Goal: Transaction & Acquisition: Purchase product/service

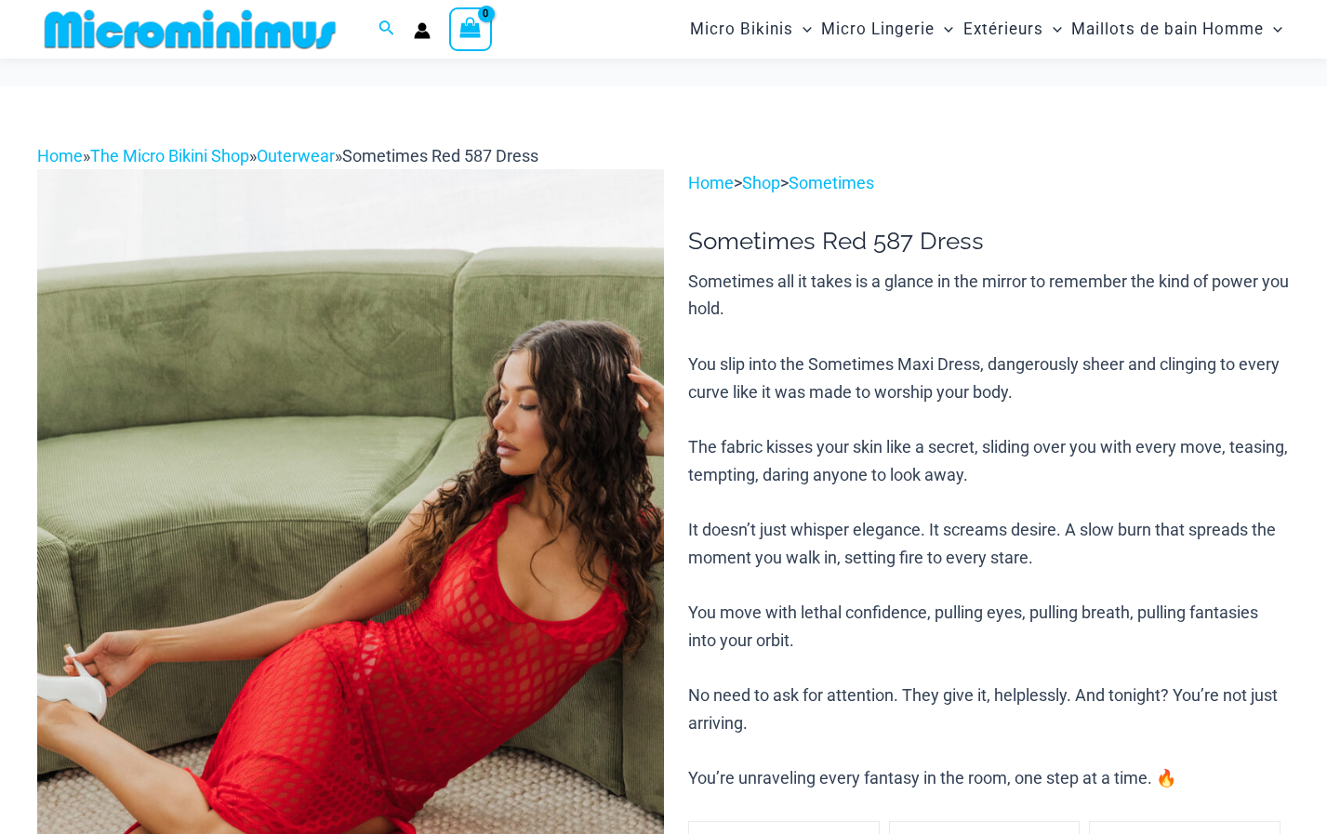
scroll to position [262, 0]
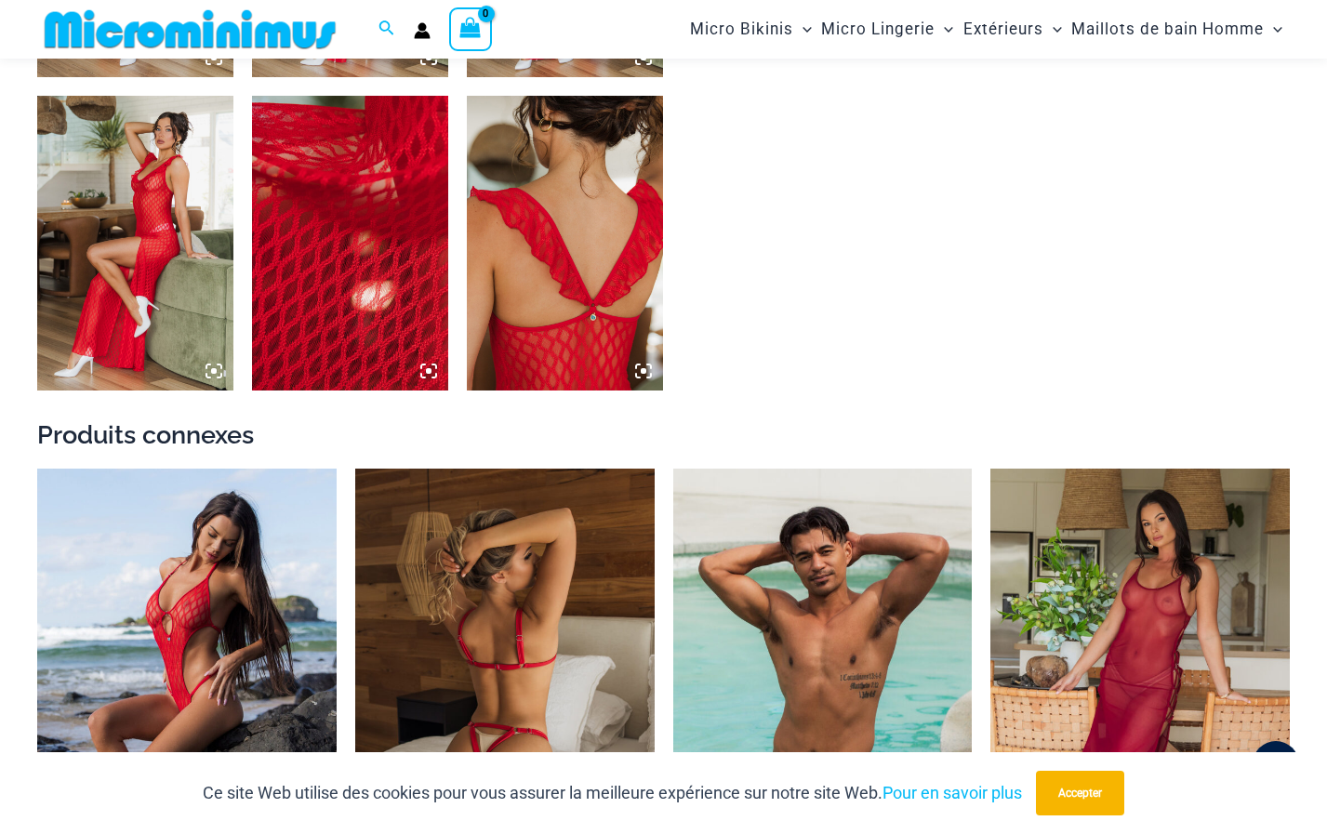
scroll to position [1723, 0]
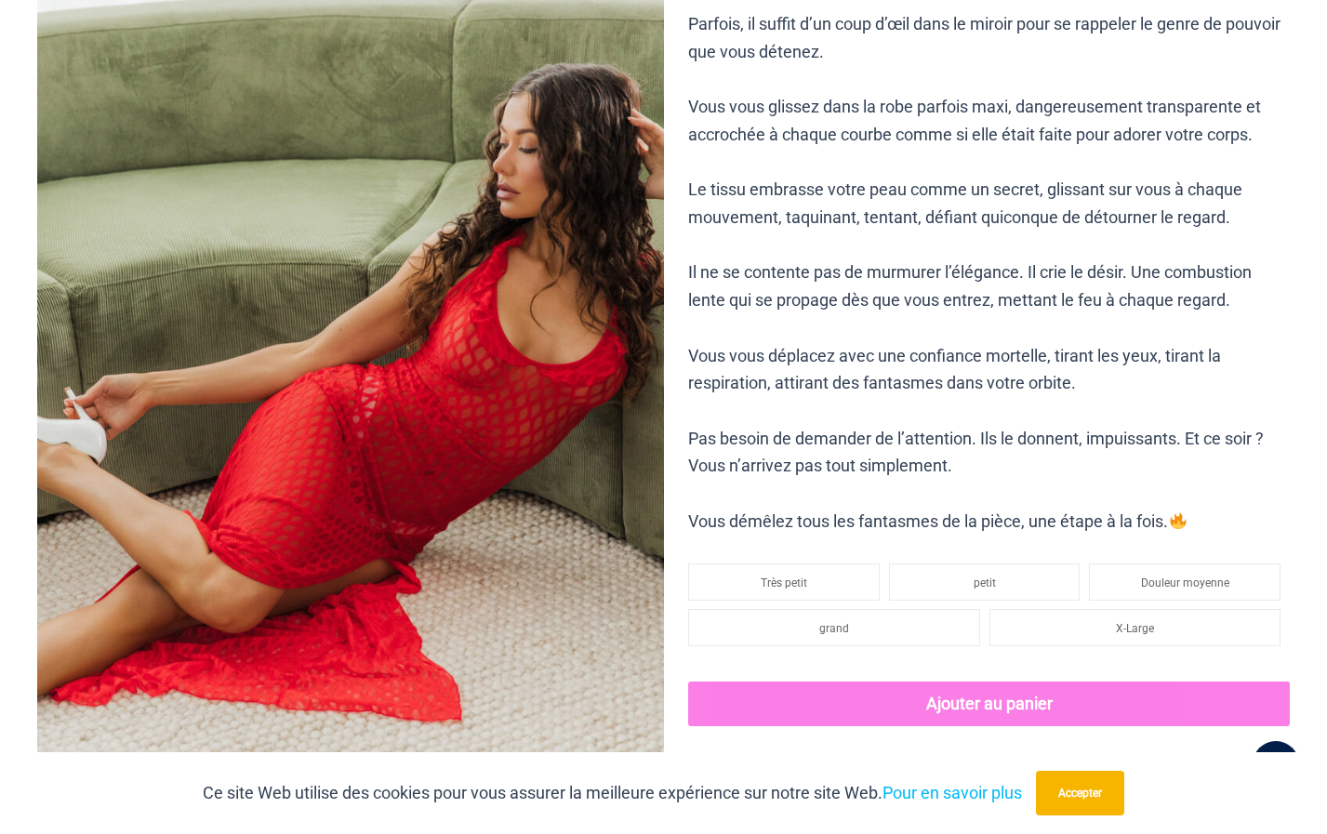
scroll to position [3, 0]
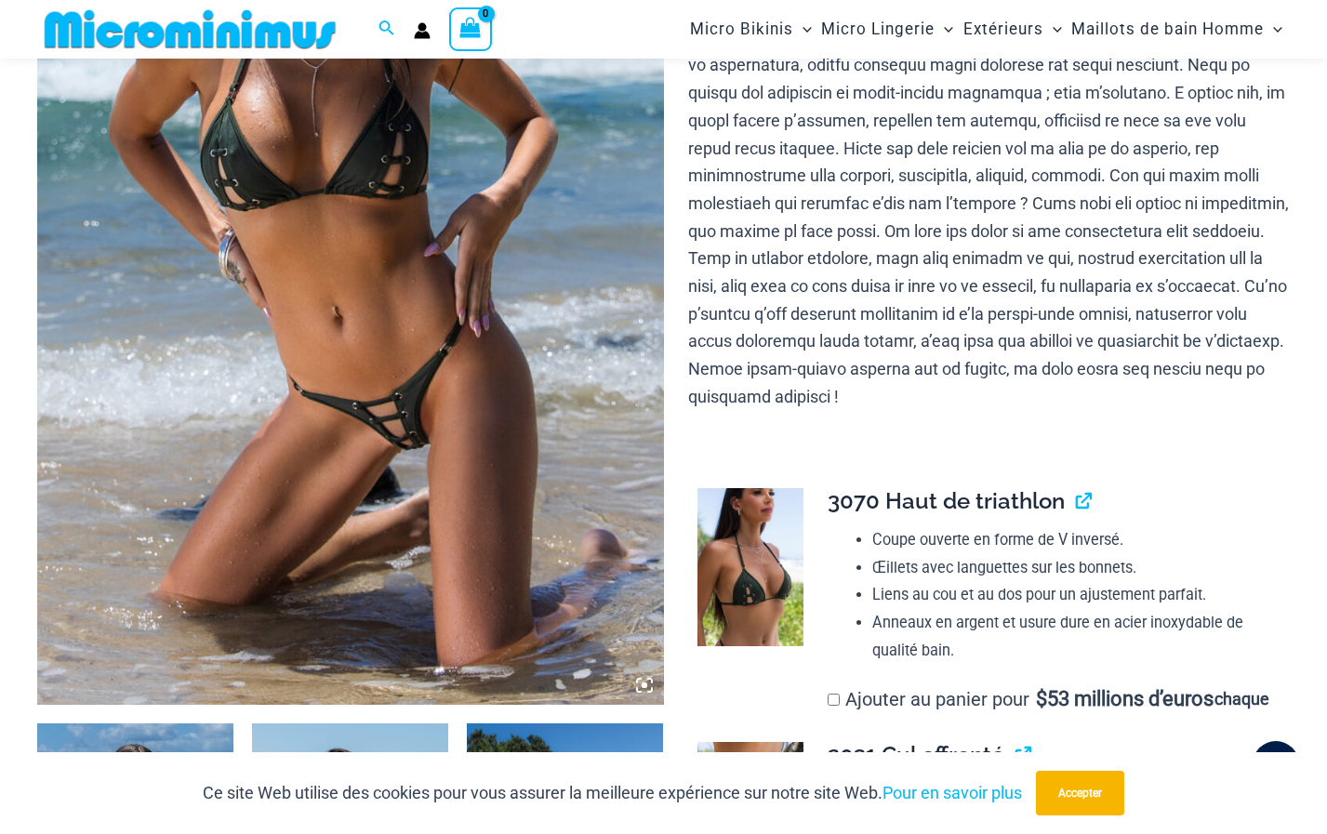
scroll to position [541, 0]
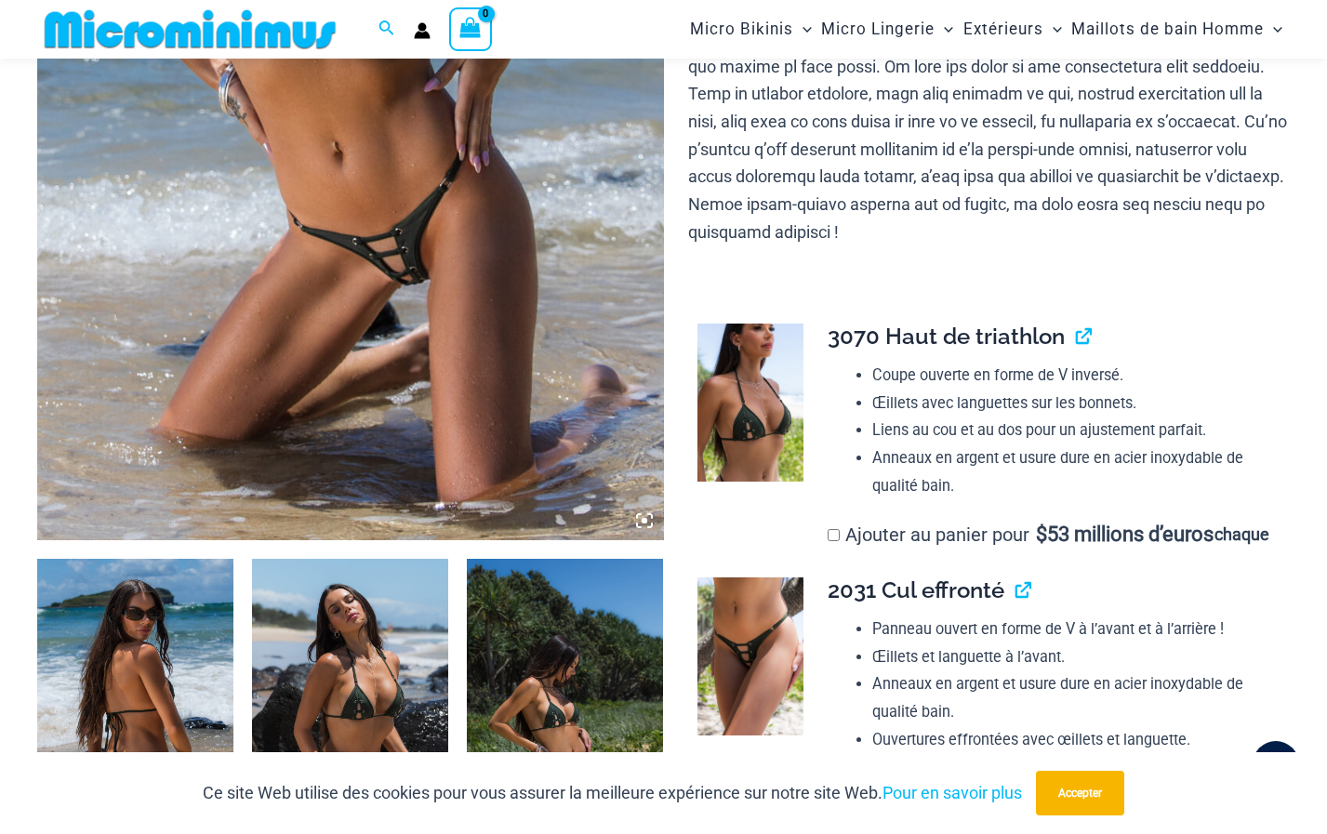
click at [1282, 563] on td "**********" at bounding box center [1049, 436] width 481 height 254
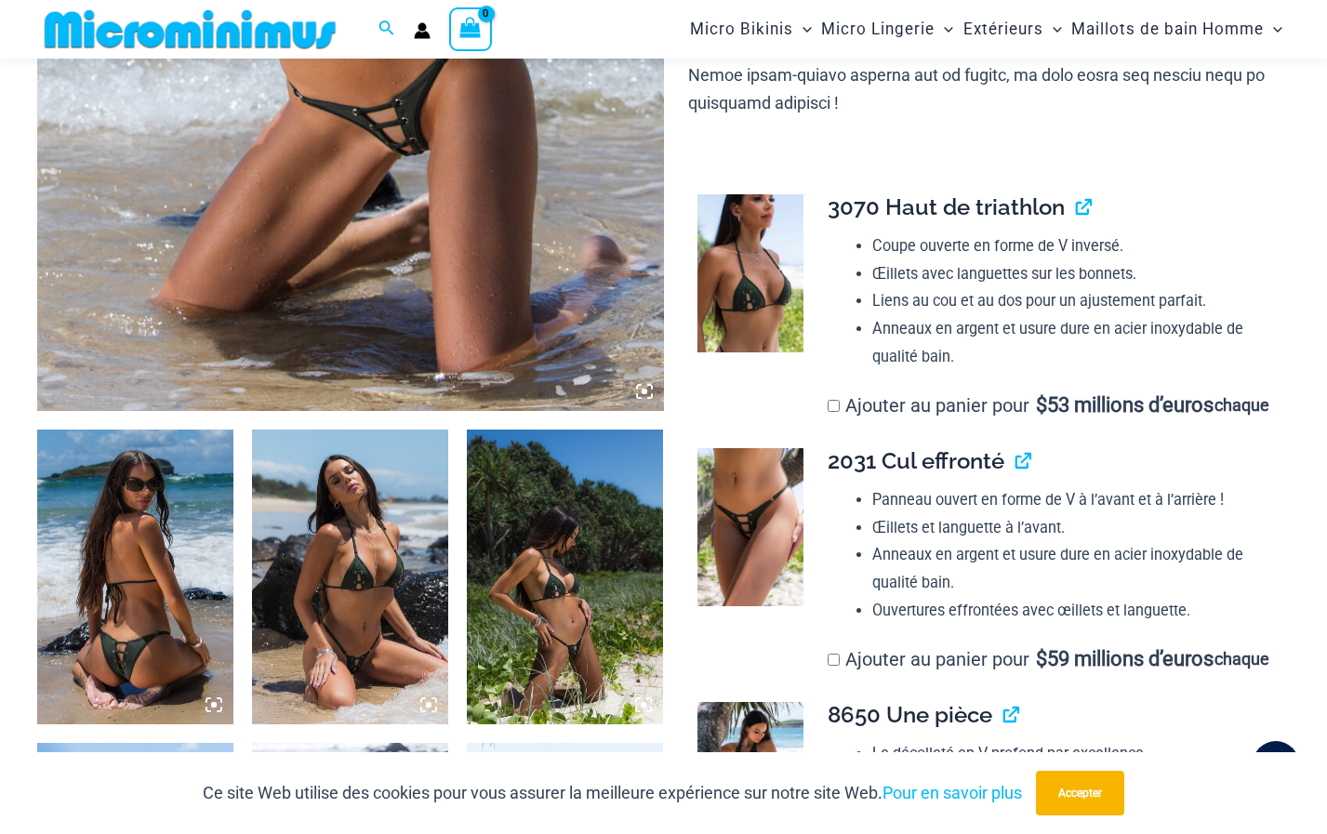
scroll to position [820, 0]
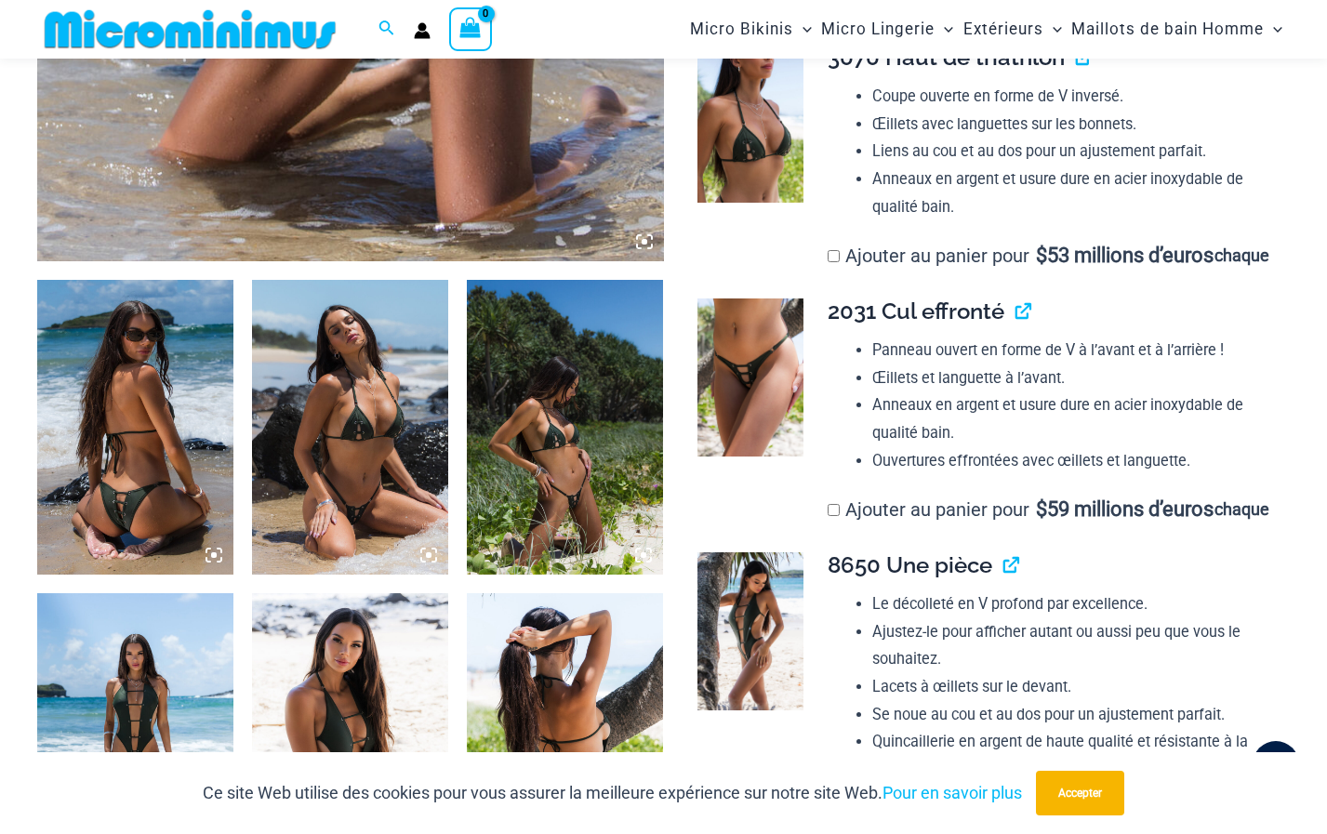
click at [155, 470] on img at bounding box center [135, 427] width 196 height 295
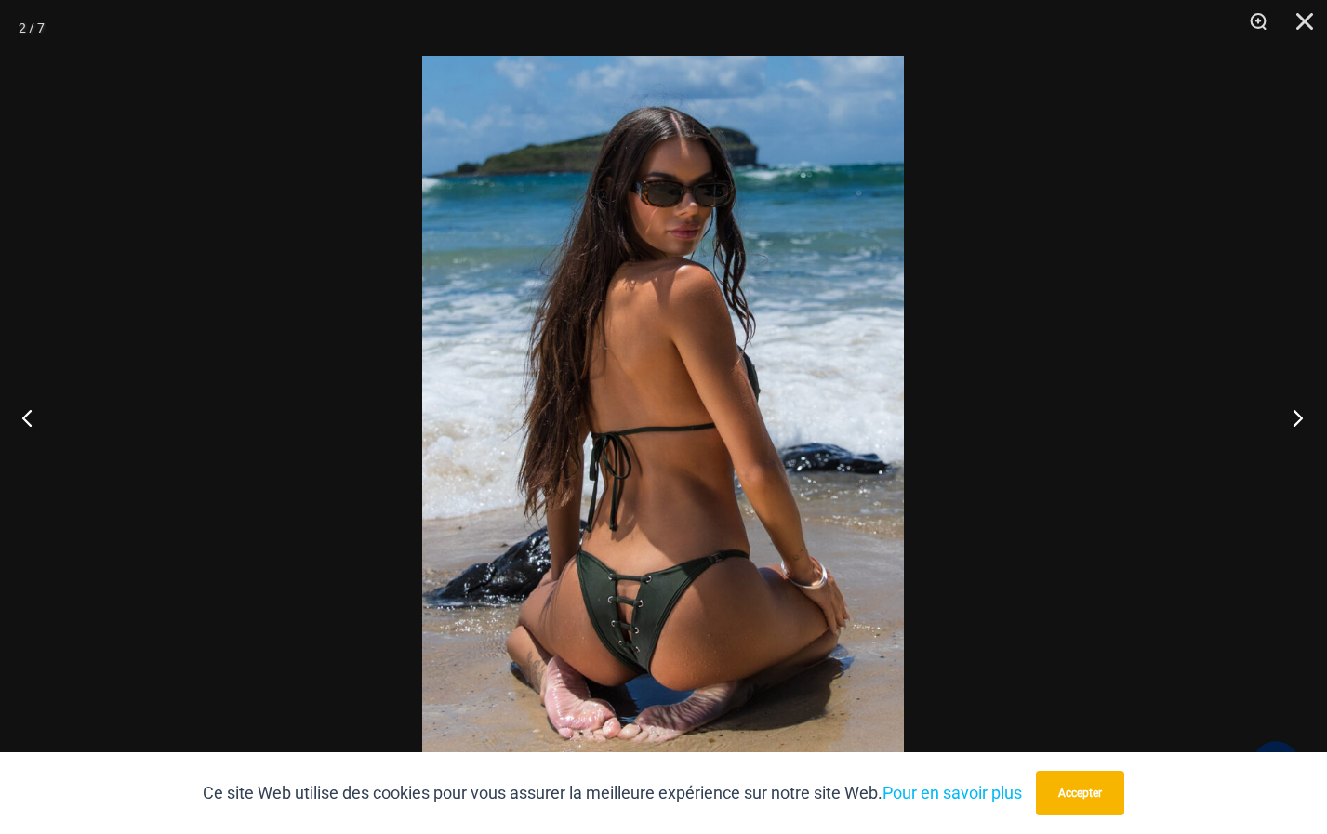
click at [1298, 417] on button "Prochain" at bounding box center [1292, 417] width 70 height 93
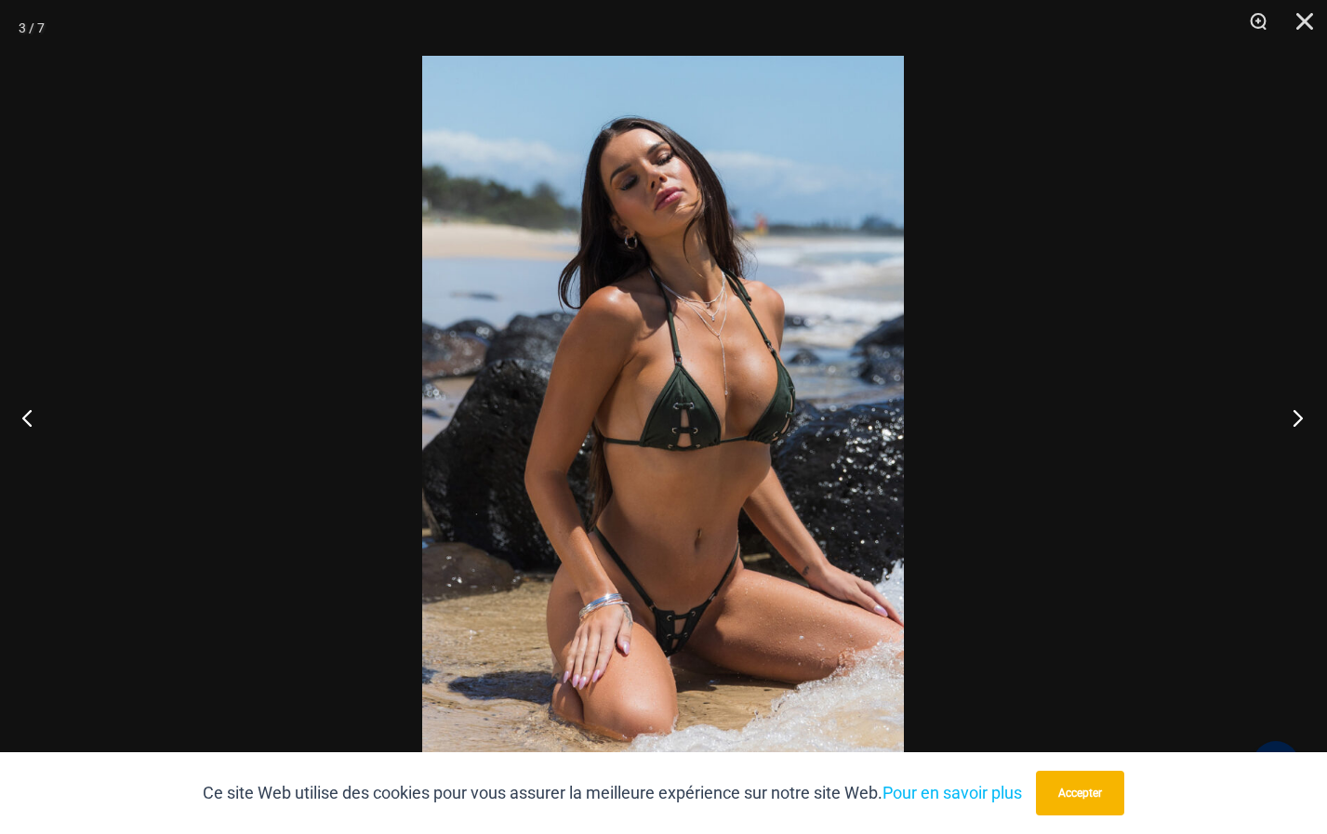
click at [1295, 417] on button "Prochain" at bounding box center [1292, 417] width 70 height 93
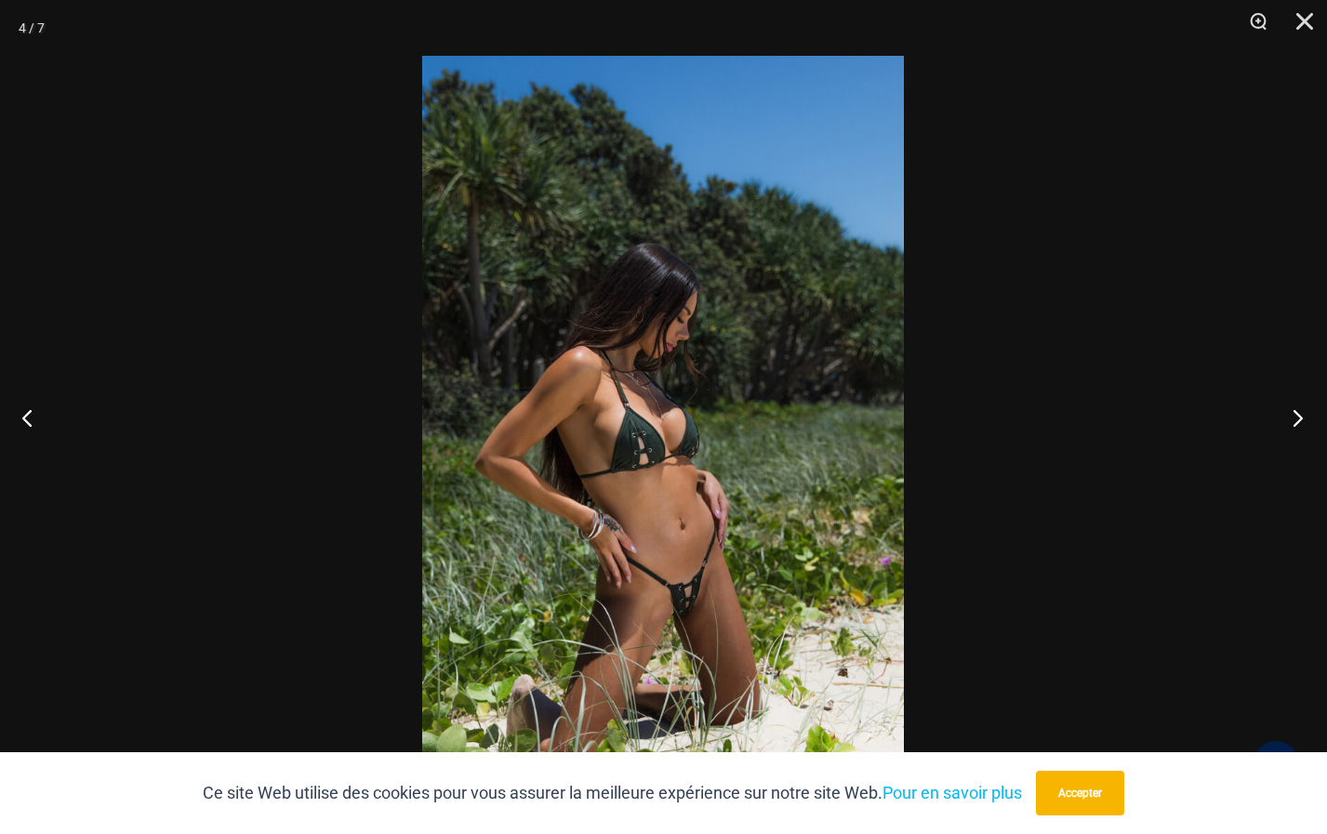
click at [1299, 418] on button "Prochain" at bounding box center [1292, 417] width 70 height 93
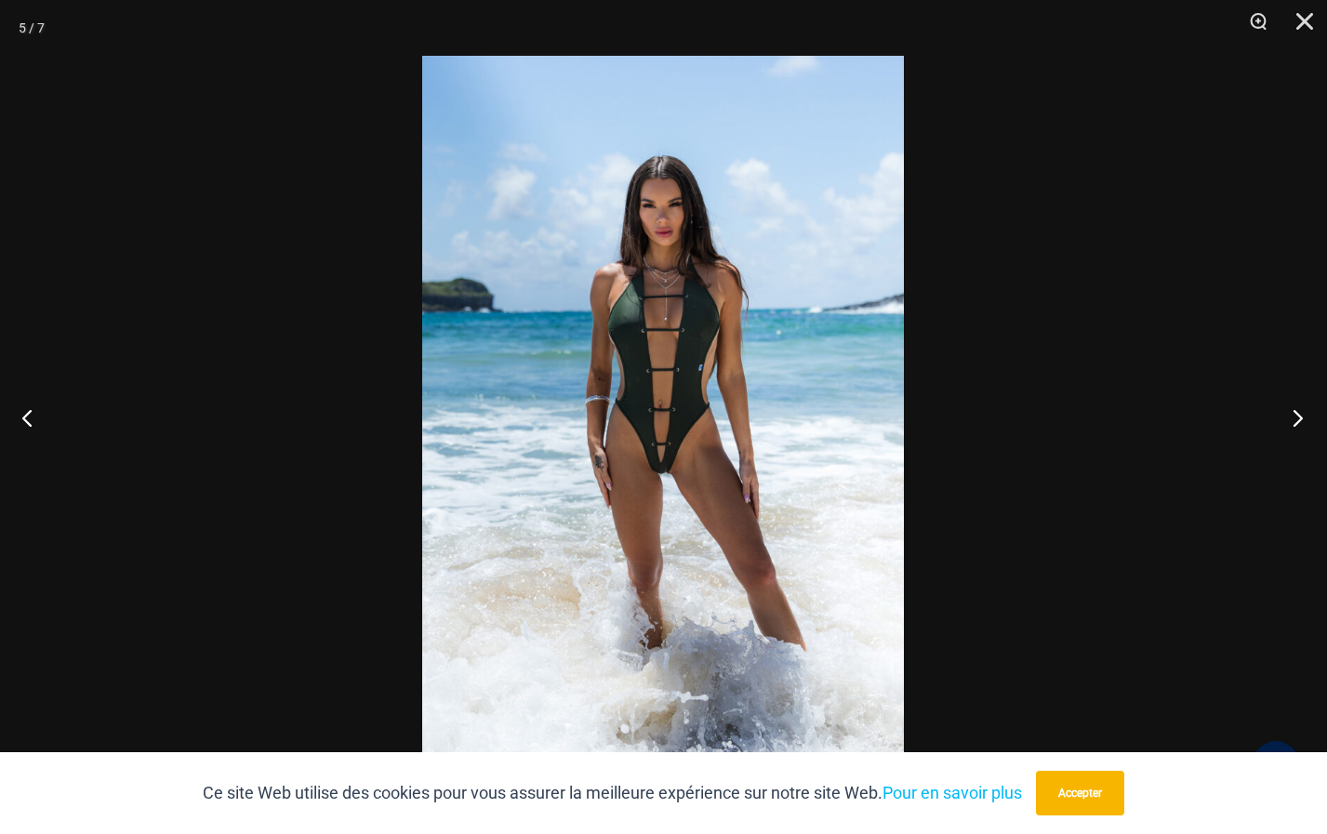
click at [1299, 414] on button "Prochain" at bounding box center [1292, 417] width 70 height 93
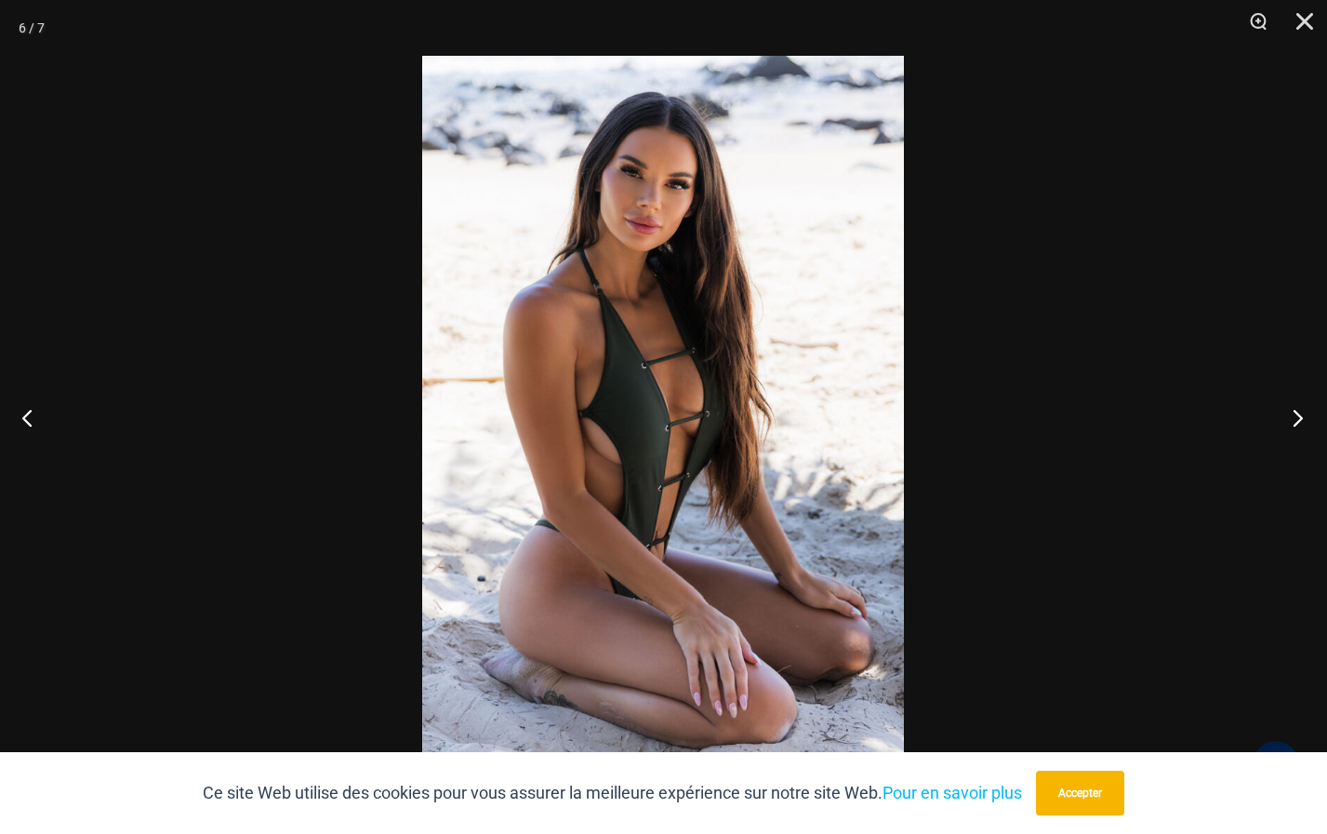
click at [1301, 414] on button "Prochain" at bounding box center [1292, 417] width 70 height 93
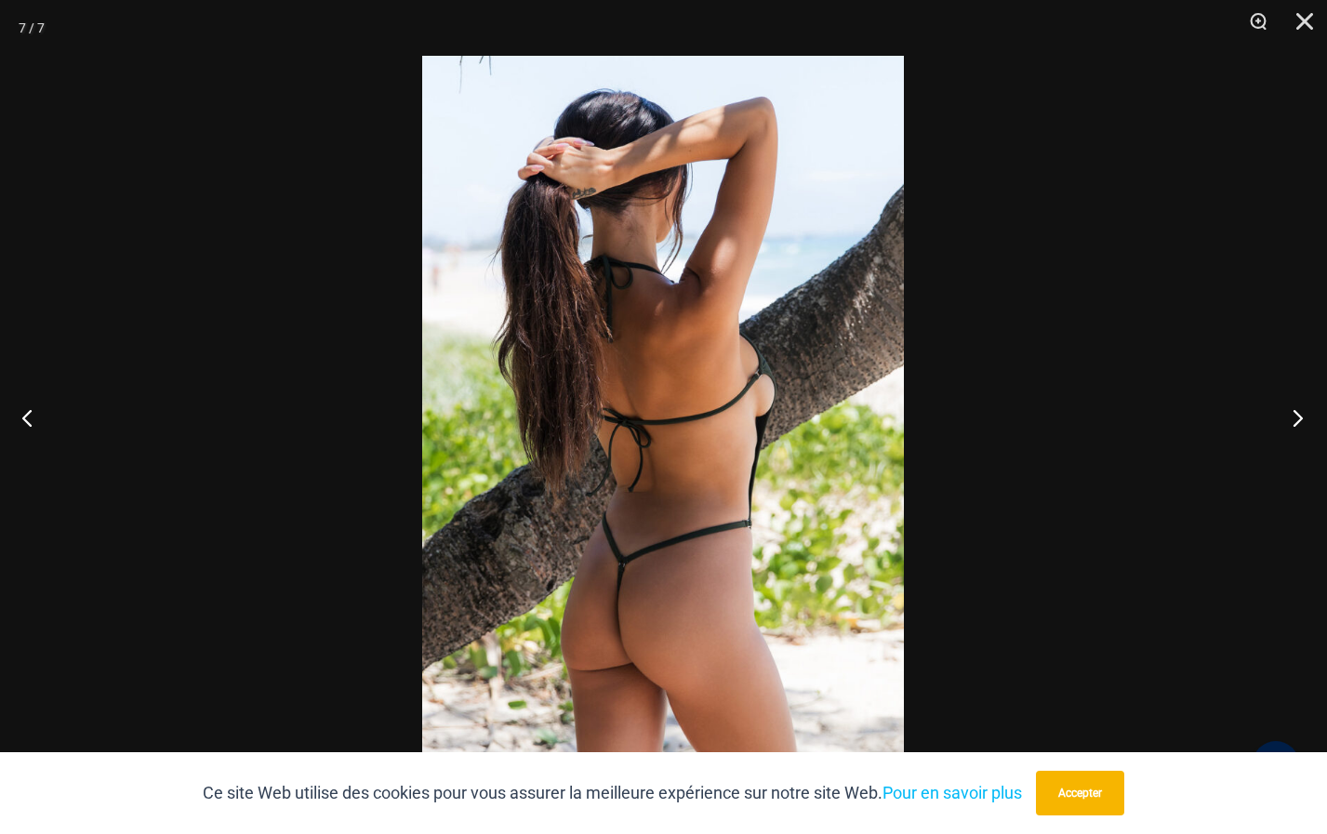
click at [1295, 413] on button "Prochain" at bounding box center [1292, 417] width 70 height 93
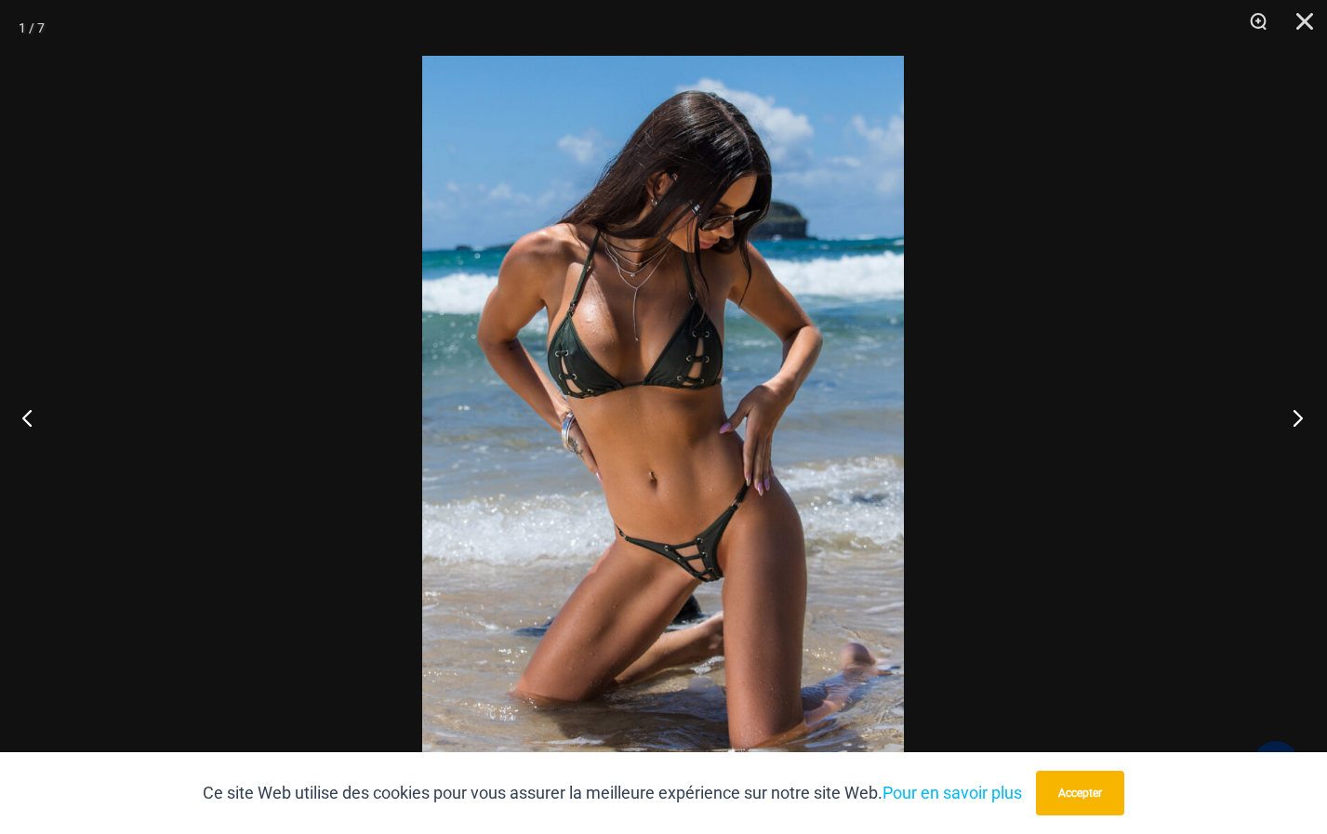
click at [1296, 419] on button "Prochain" at bounding box center [1292, 417] width 70 height 93
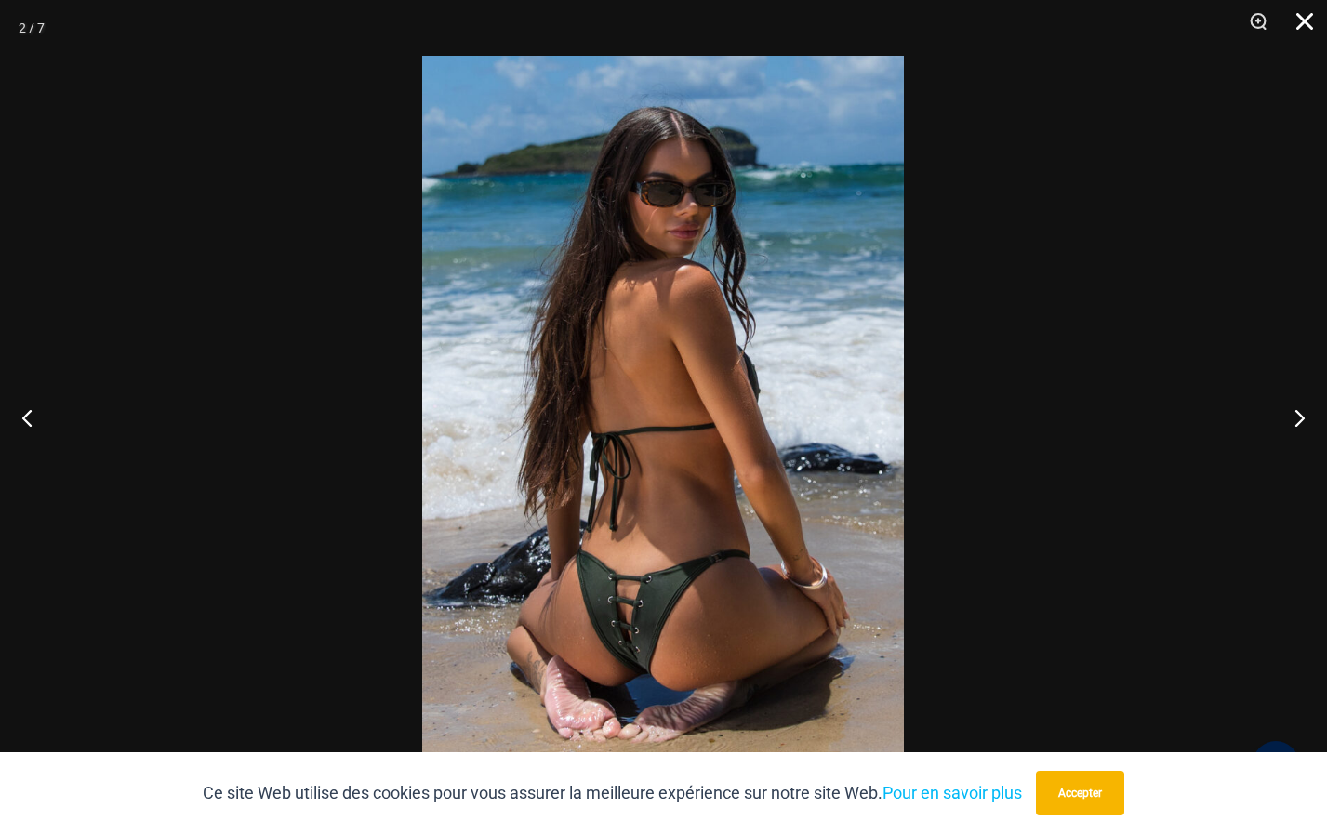
click at [1305, 23] on button "Fermer" at bounding box center [1298, 28] width 46 height 56
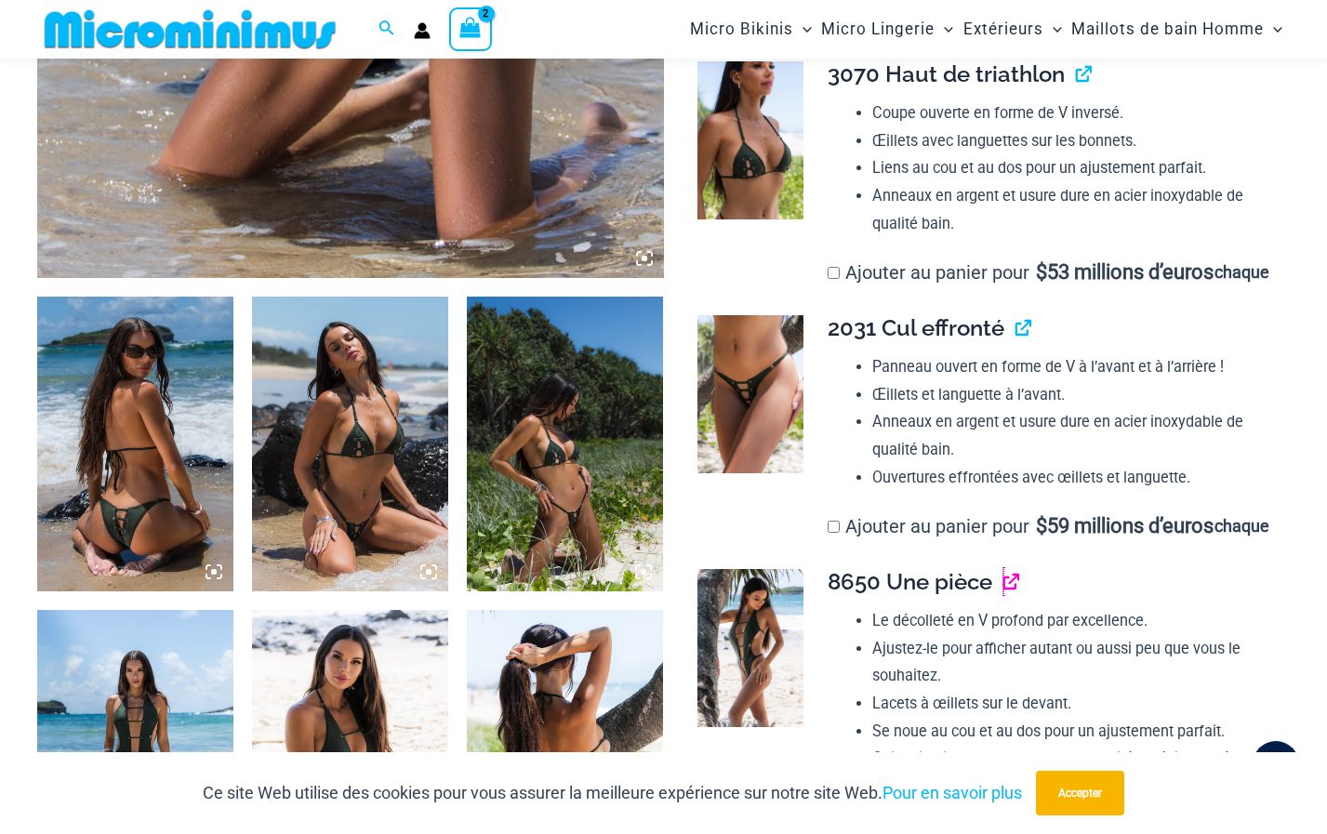
scroll to position [727, 0]
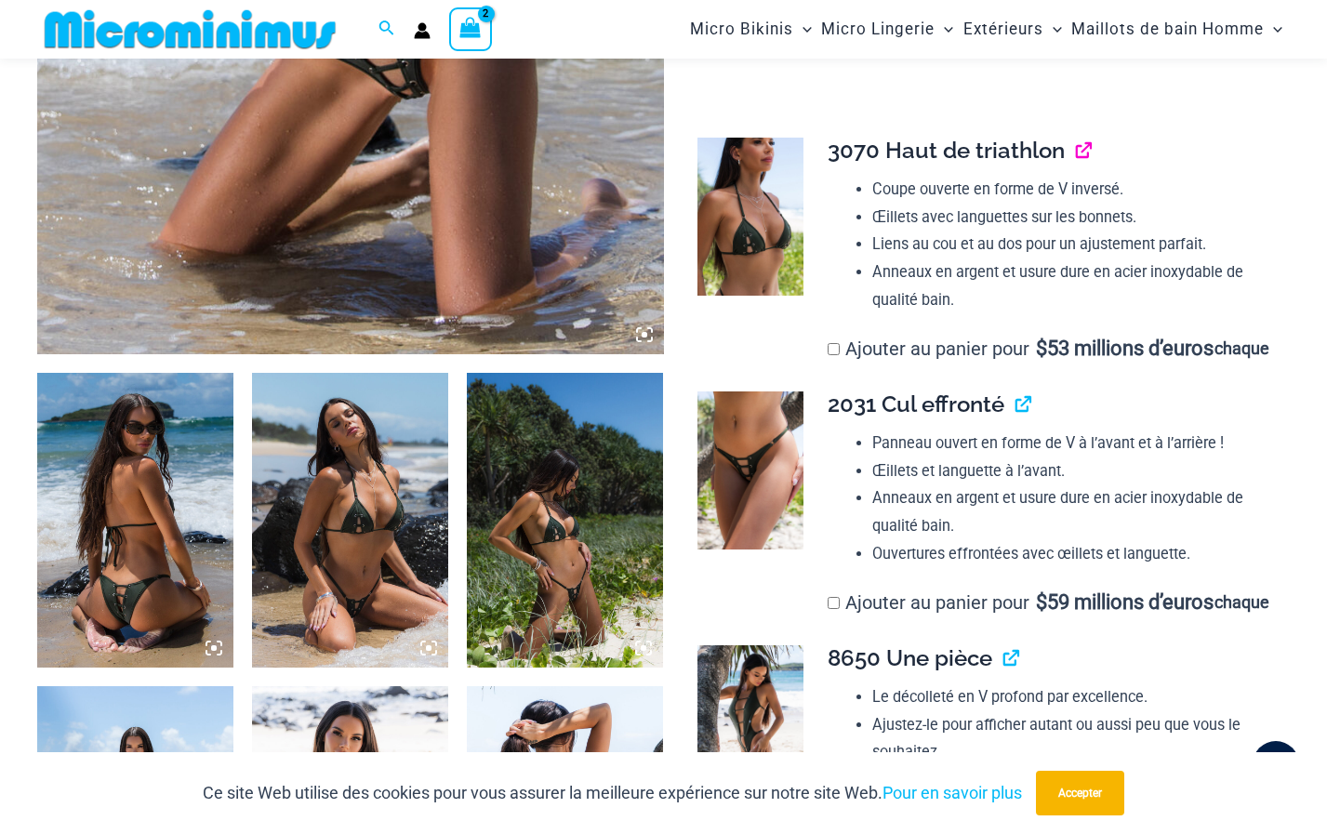
click at [1076, 147] on link "View product" at bounding box center [1076, 150] width 0 height 27
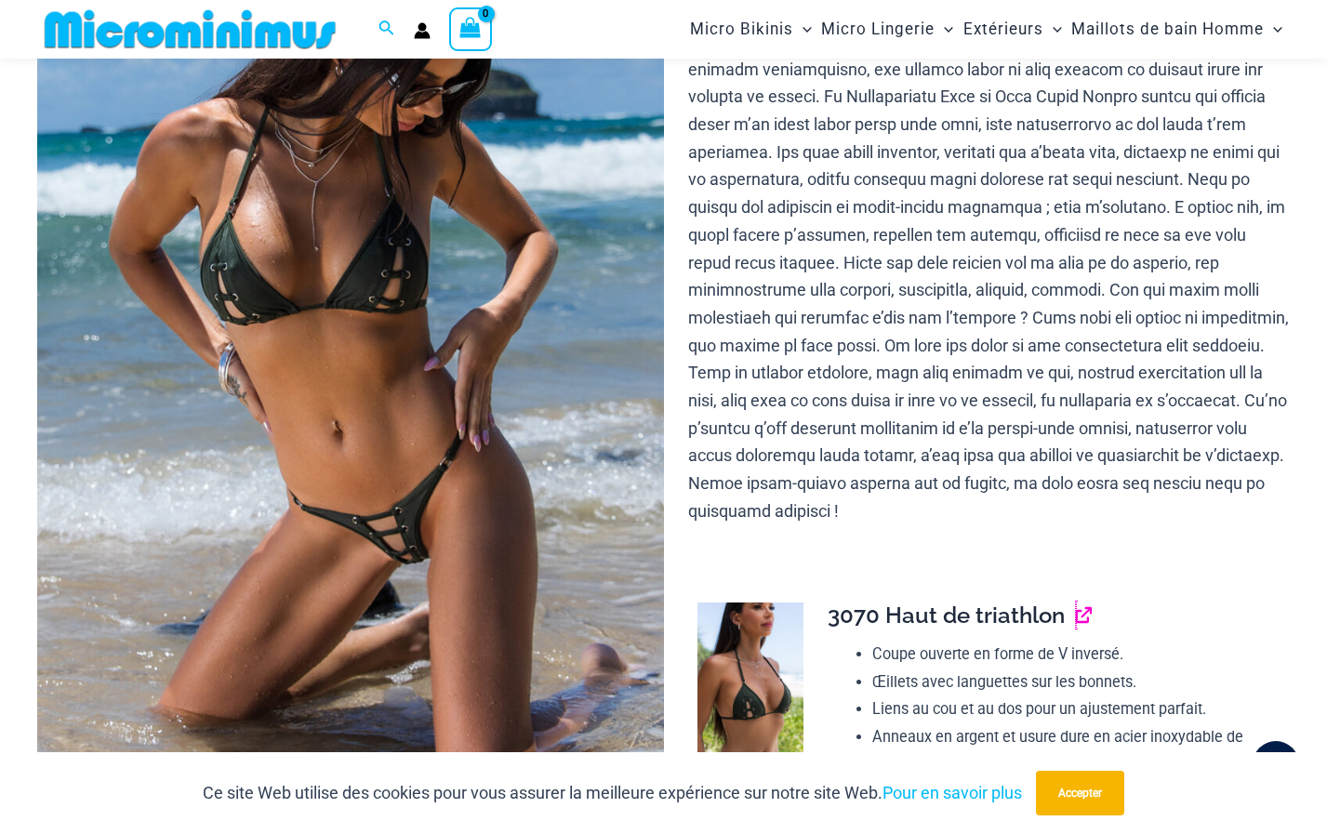
scroll to position [76, 0]
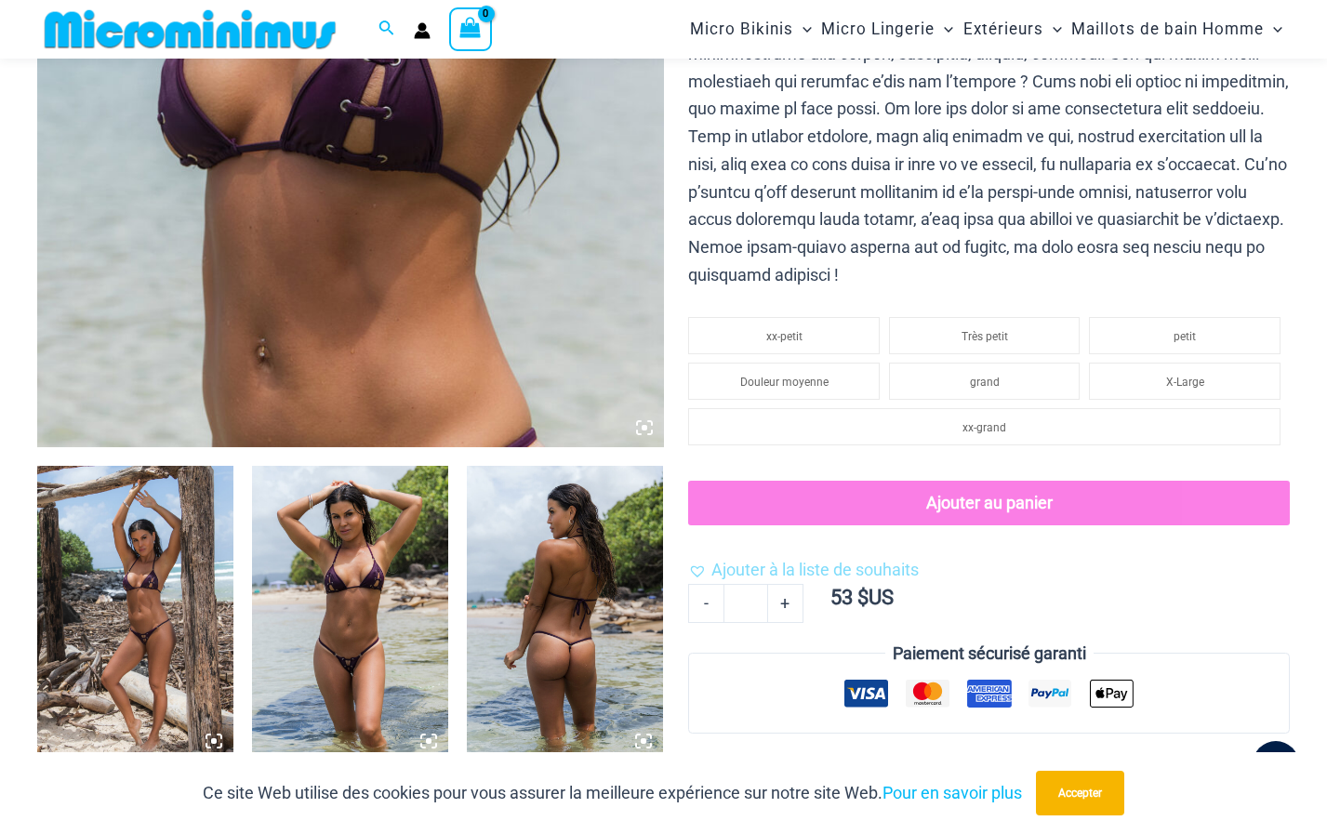
scroll to position [727, 0]
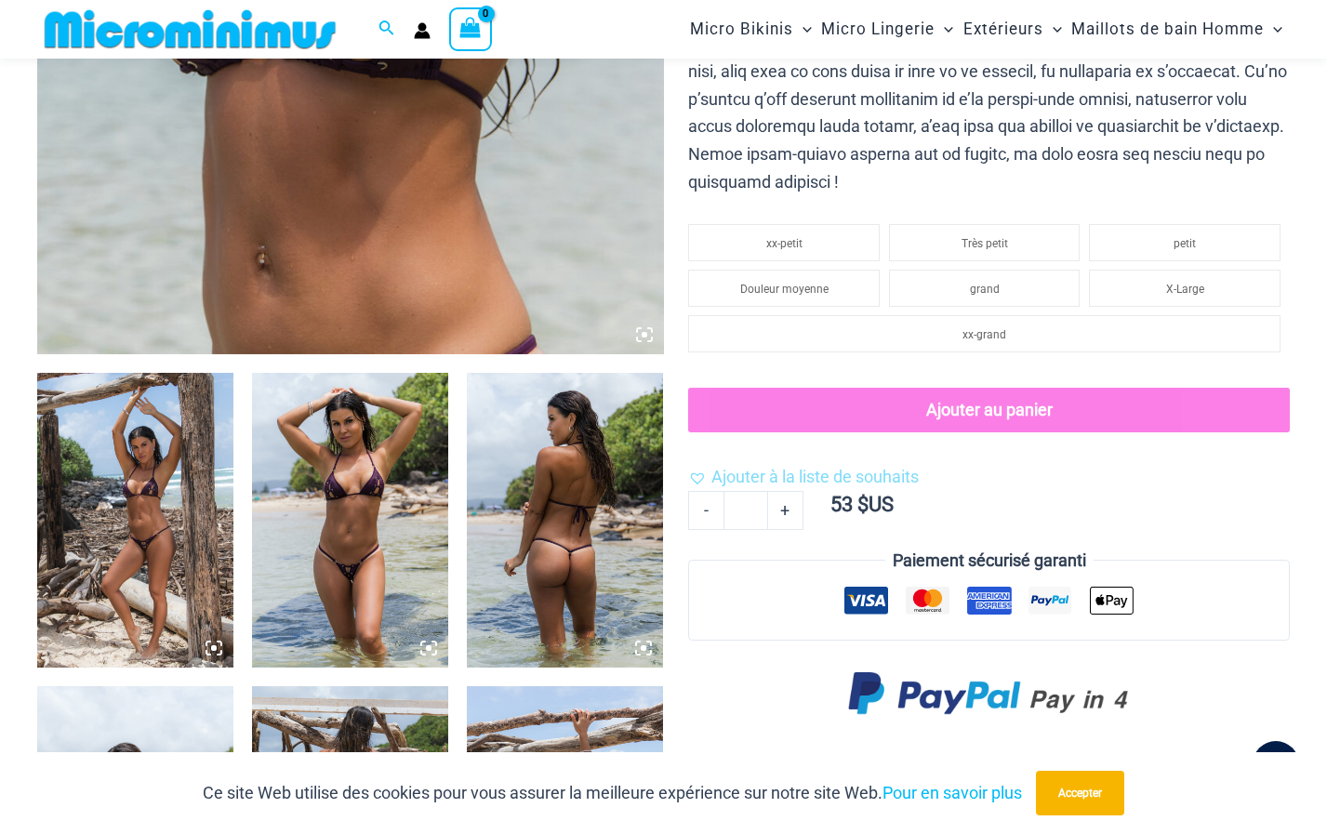
click at [148, 558] on img at bounding box center [135, 520] width 196 height 295
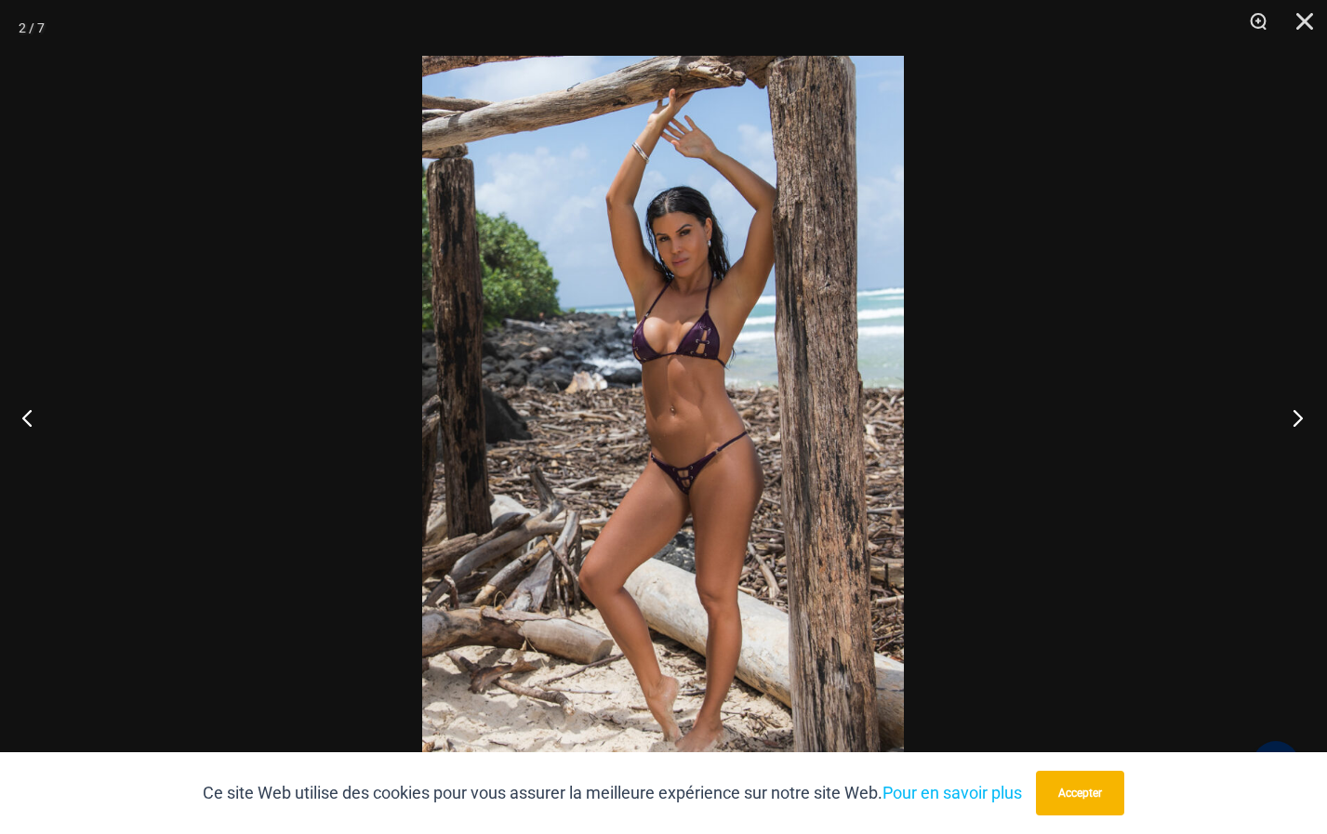
click at [1298, 413] on button "Prochain" at bounding box center [1292, 417] width 70 height 93
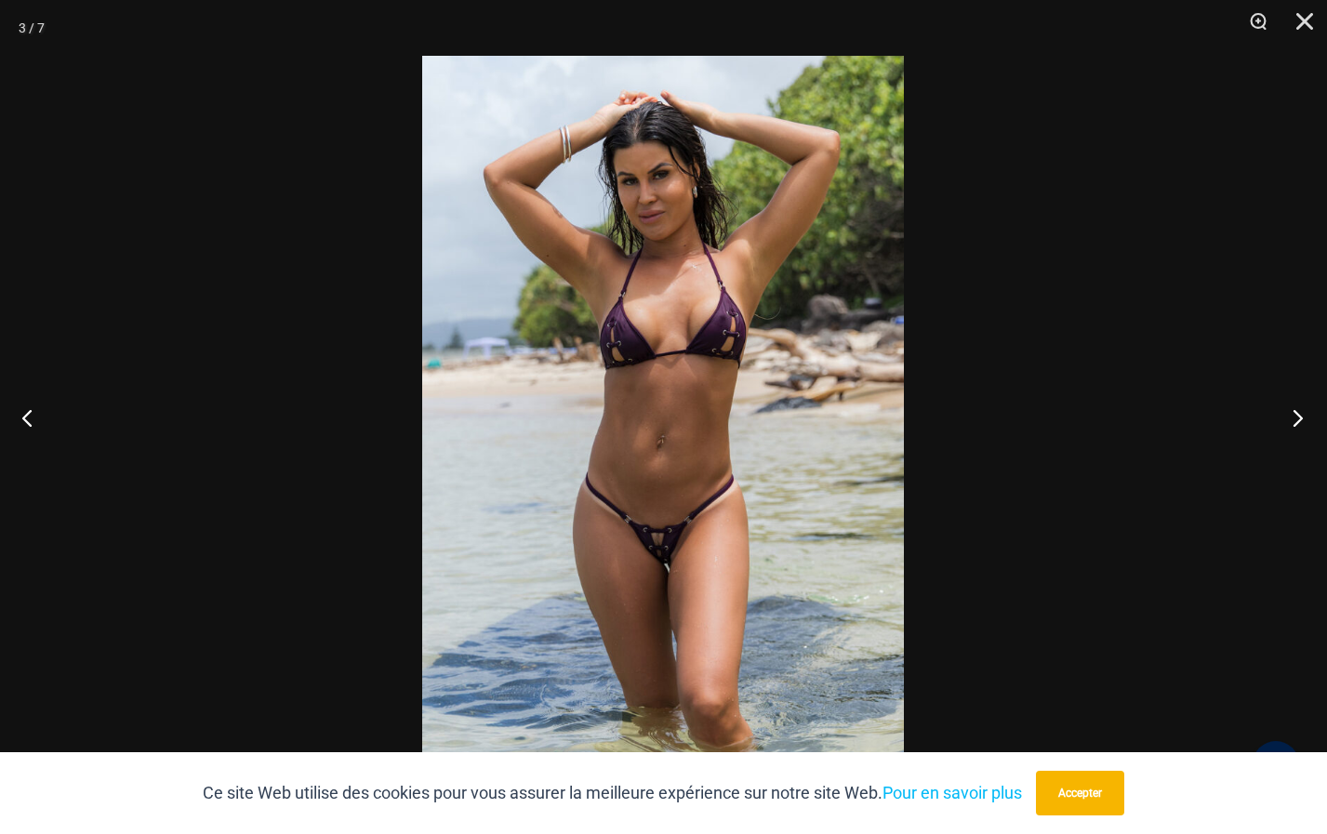
click at [1291, 418] on button "Prochain" at bounding box center [1292, 417] width 70 height 93
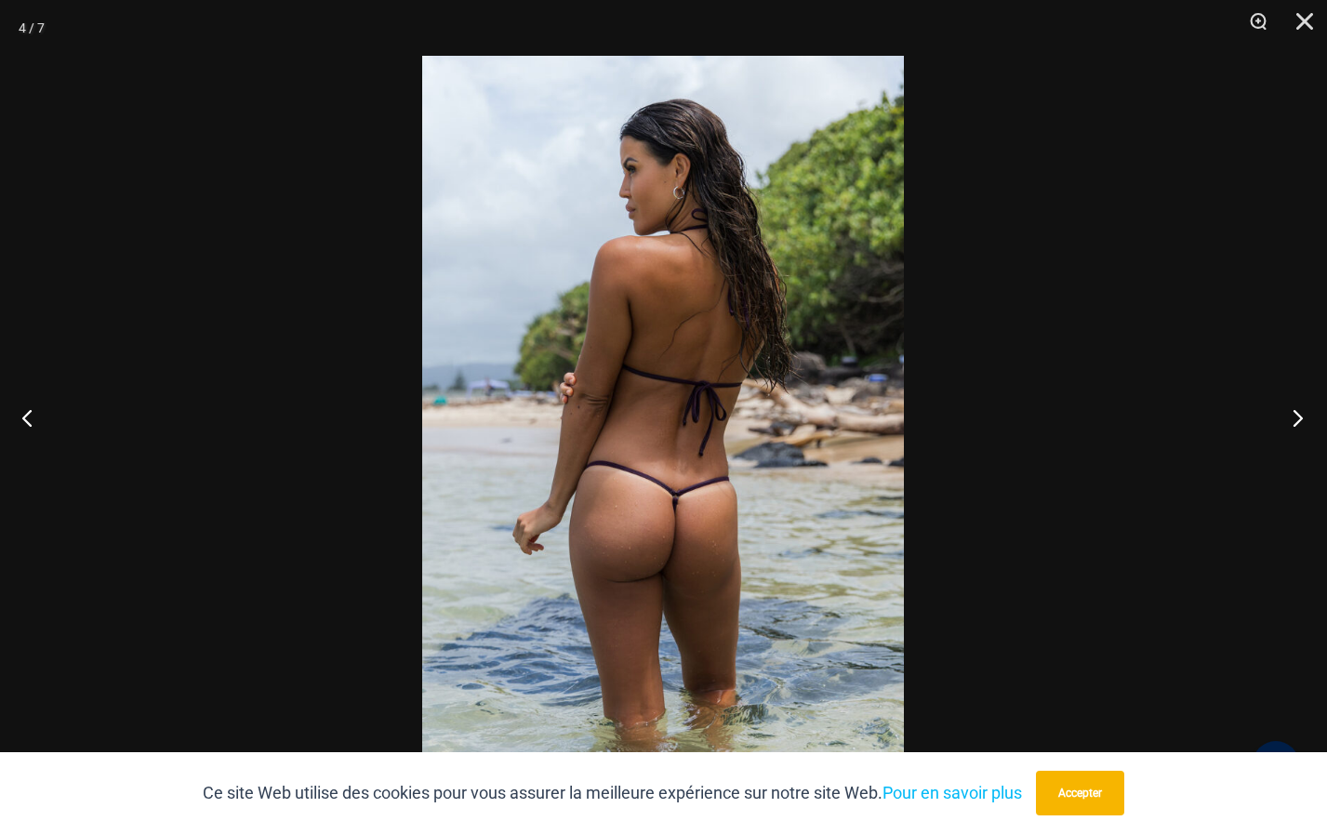
click at [1296, 416] on button "Prochain" at bounding box center [1292, 417] width 70 height 93
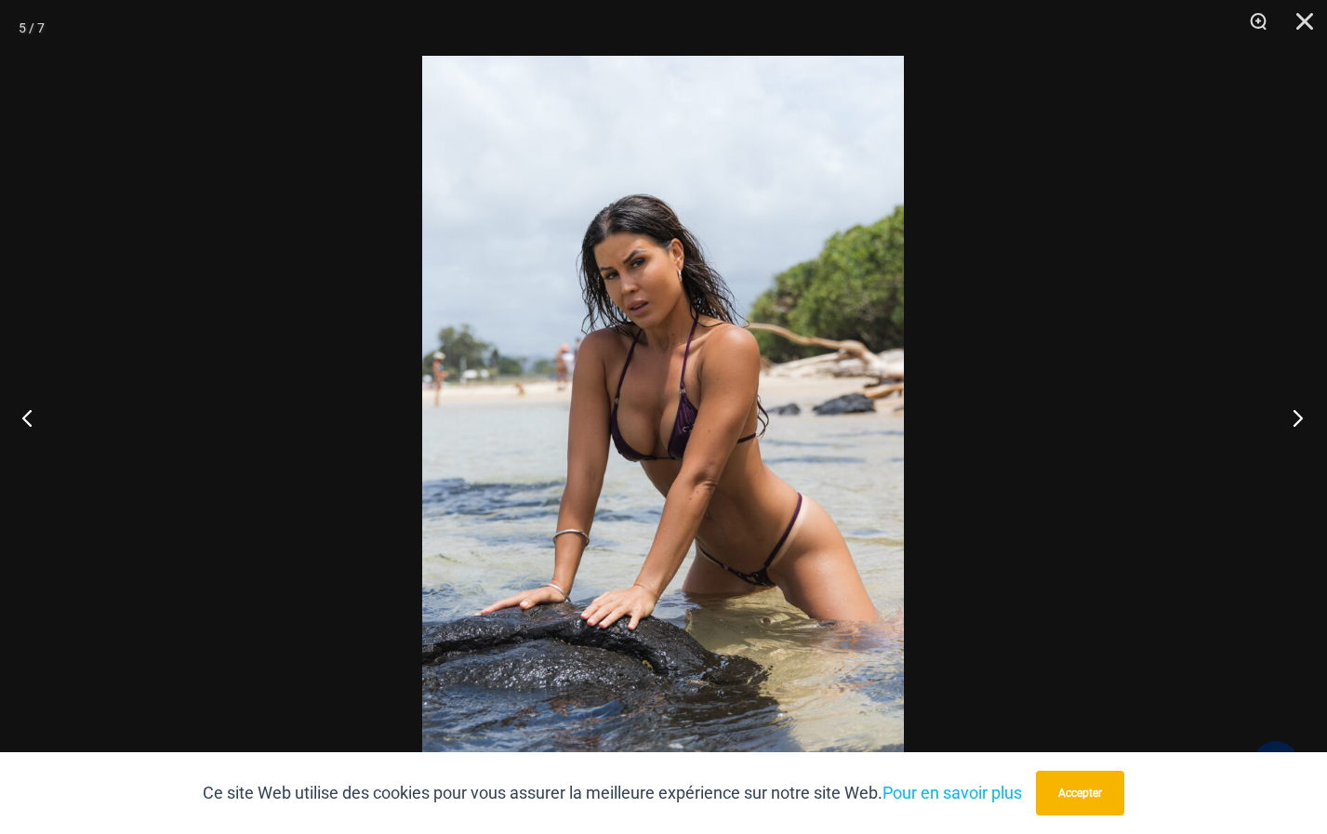
click at [1292, 414] on button "Prochain" at bounding box center [1292, 417] width 70 height 93
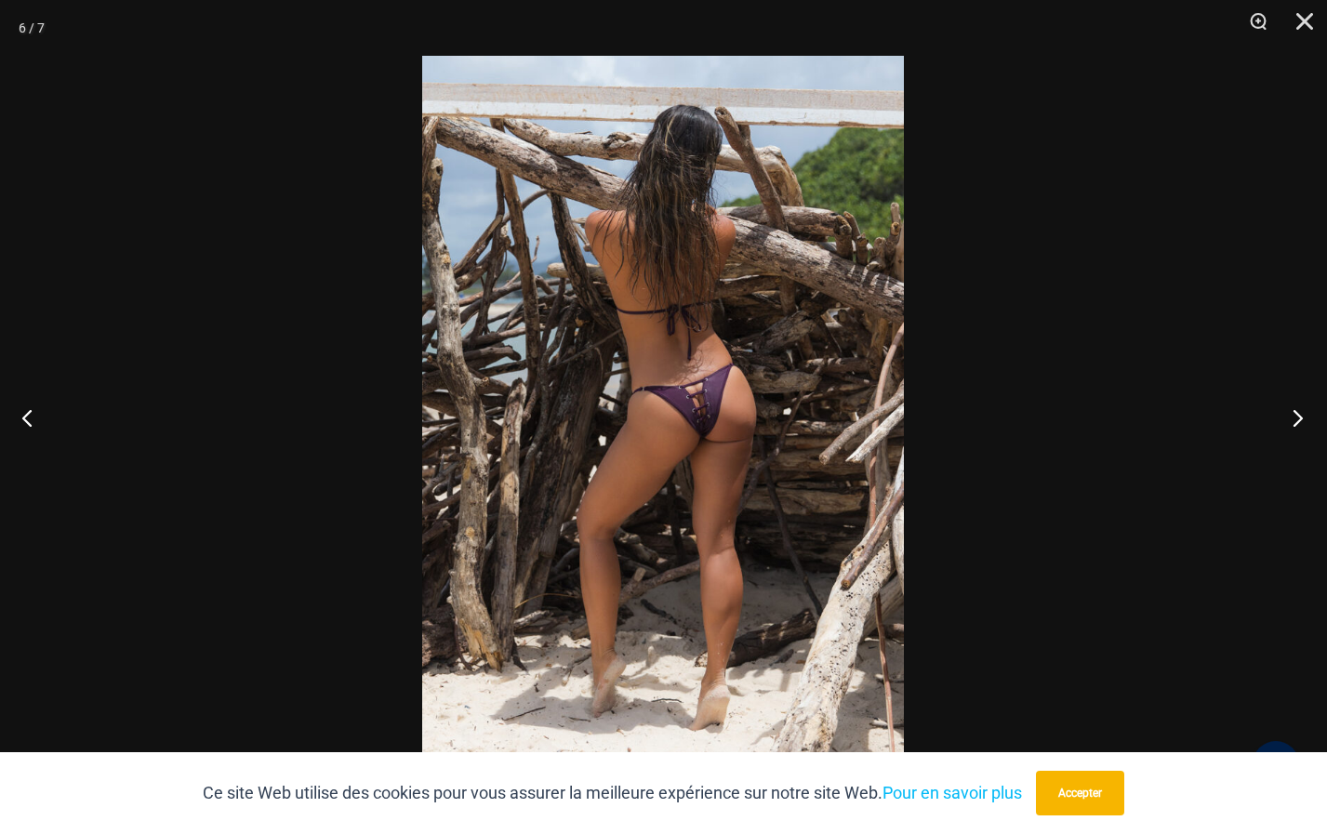
click at [1297, 417] on button "Prochain" at bounding box center [1292, 417] width 70 height 93
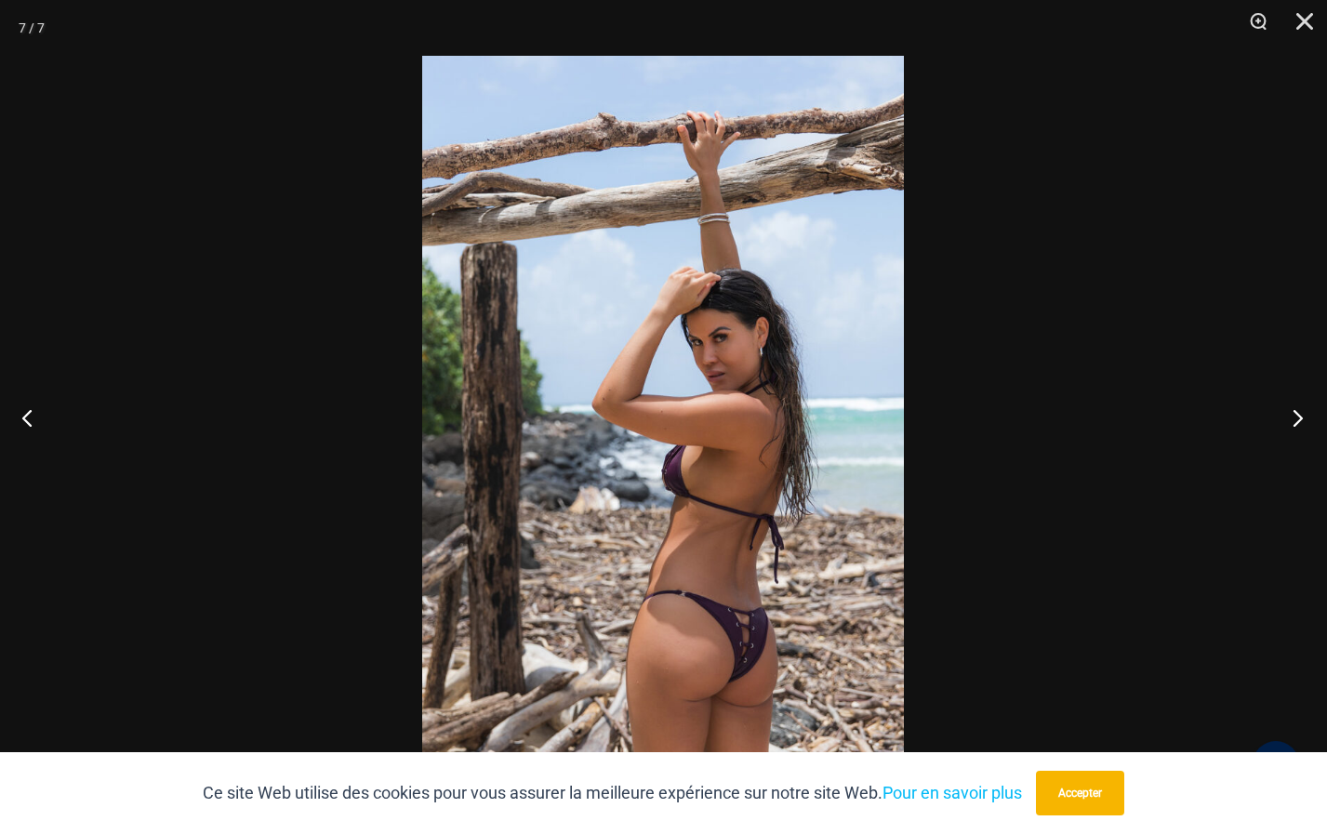
click at [1299, 419] on button "Prochain" at bounding box center [1292, 417] width 70 height 93
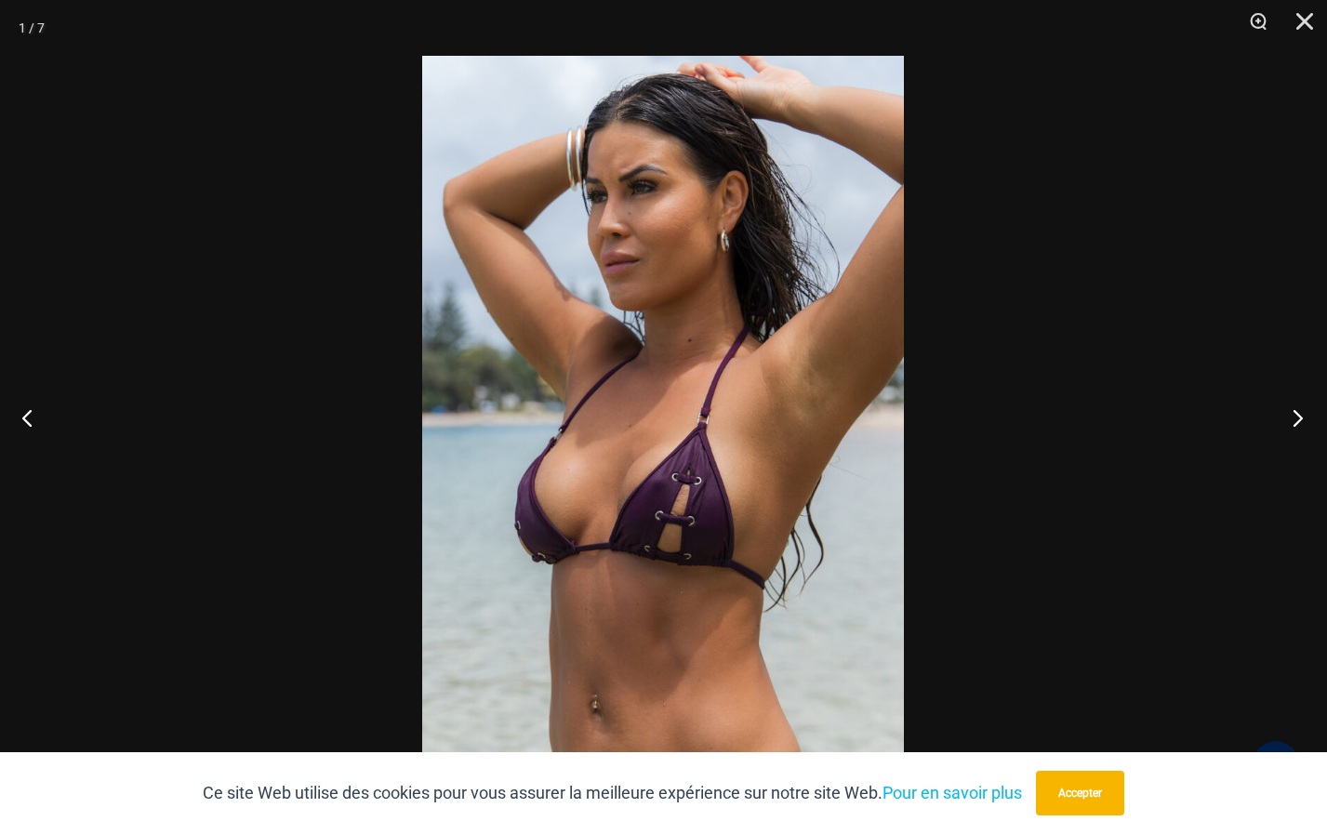
click at [1298, 417] on button "Prochain" at bounding box center [1292, 417] width 70 height 93
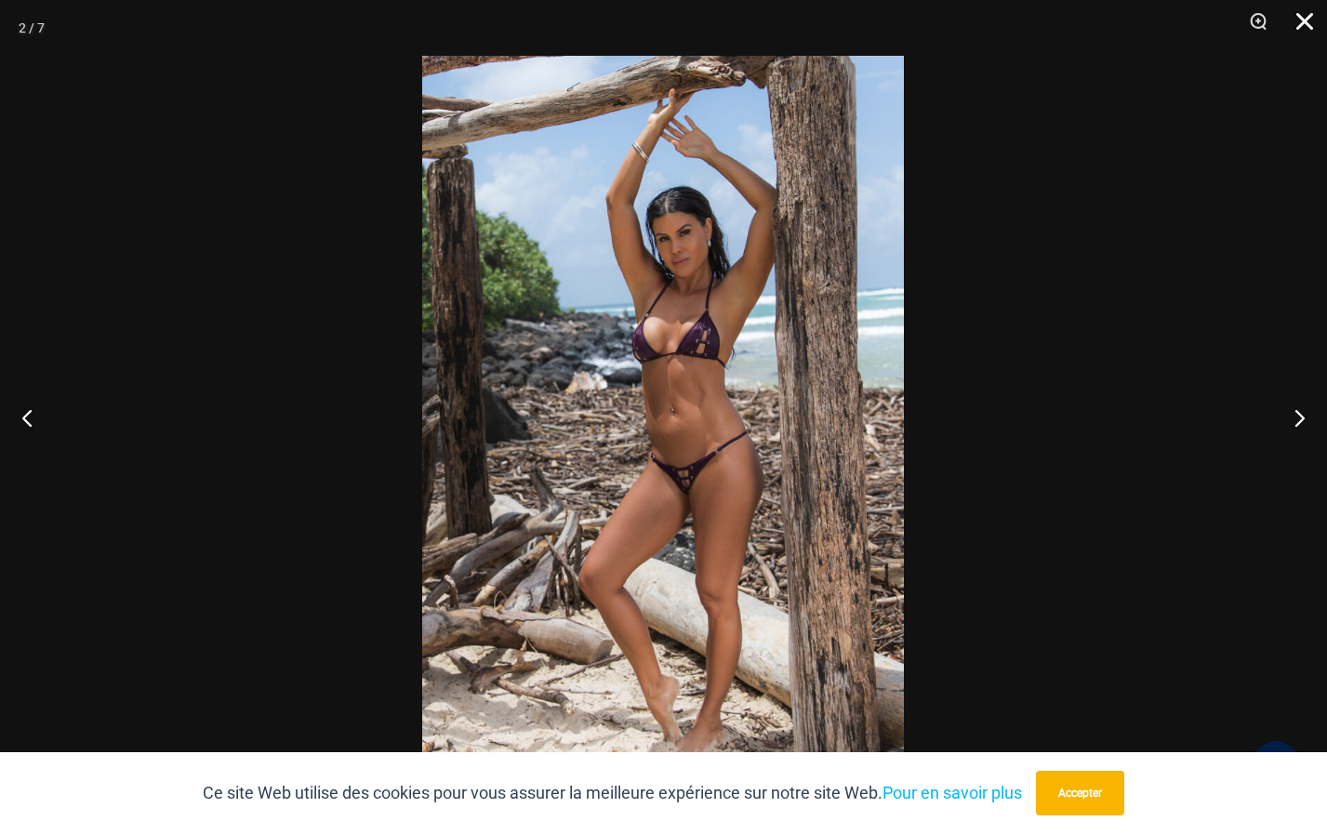
click at [1304, 31] on button "Fermer" at bounding box center [1298, 28] width 46 height 56
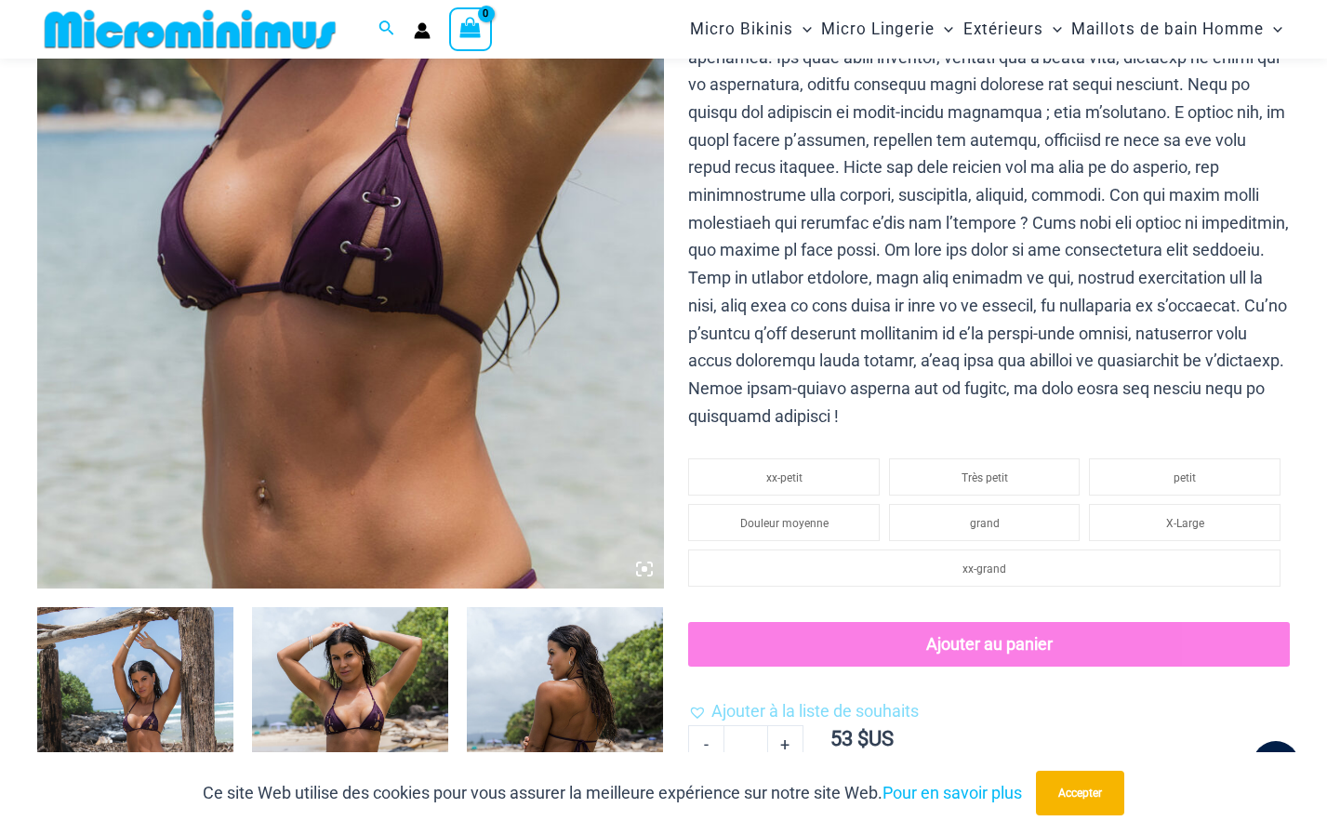
scroll to position [639, 0]
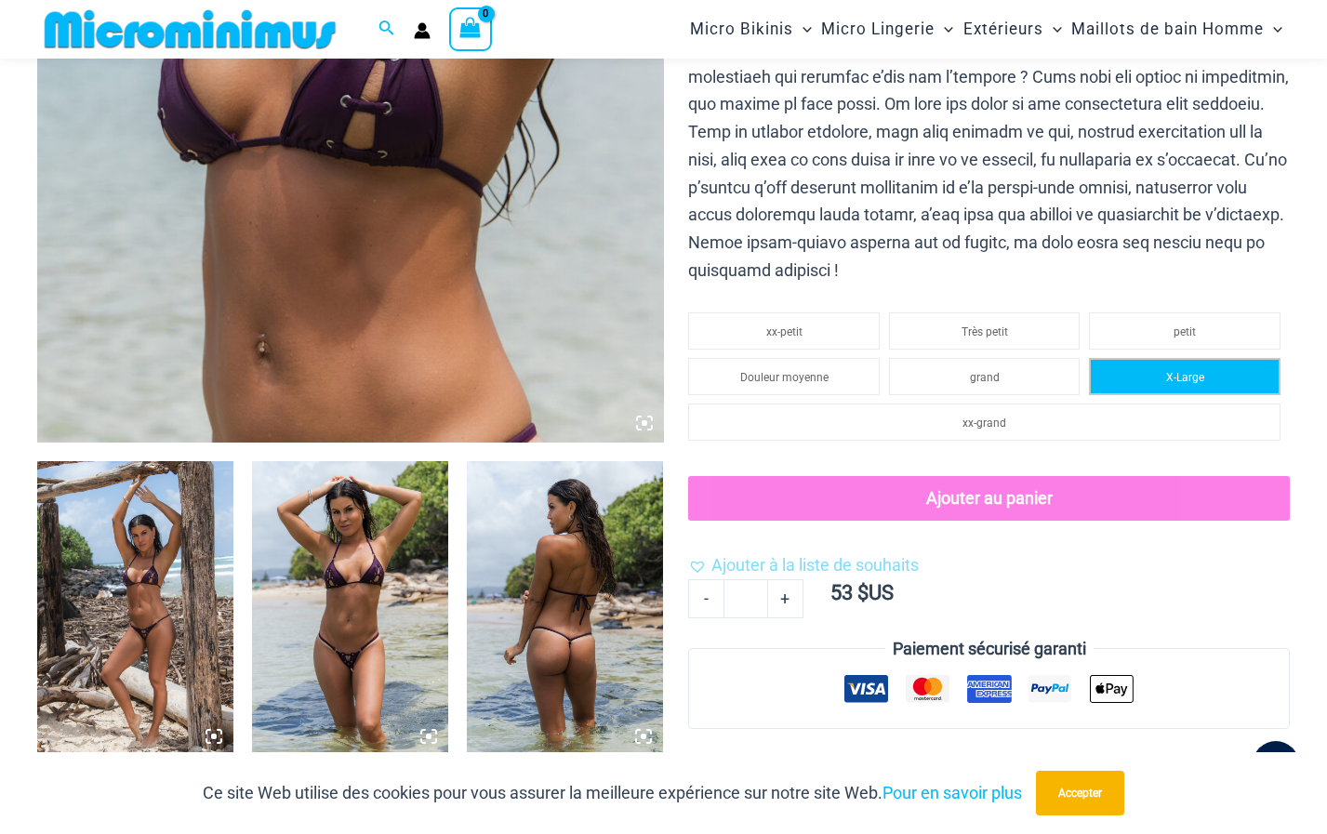
click at [1196, 371] on span "X-Large" at bounding box center [1185, 377] width 38 height 13
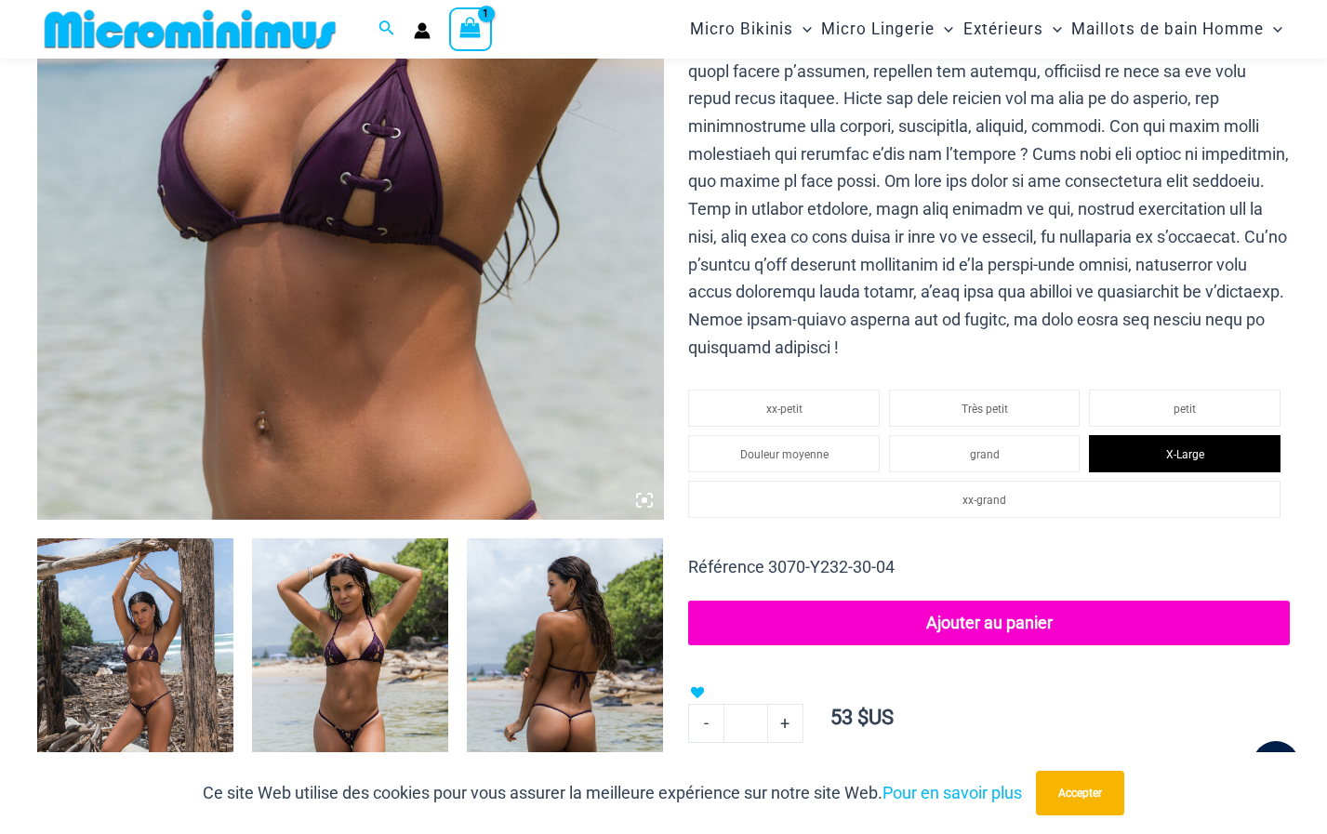
scroll to position [732, 0]
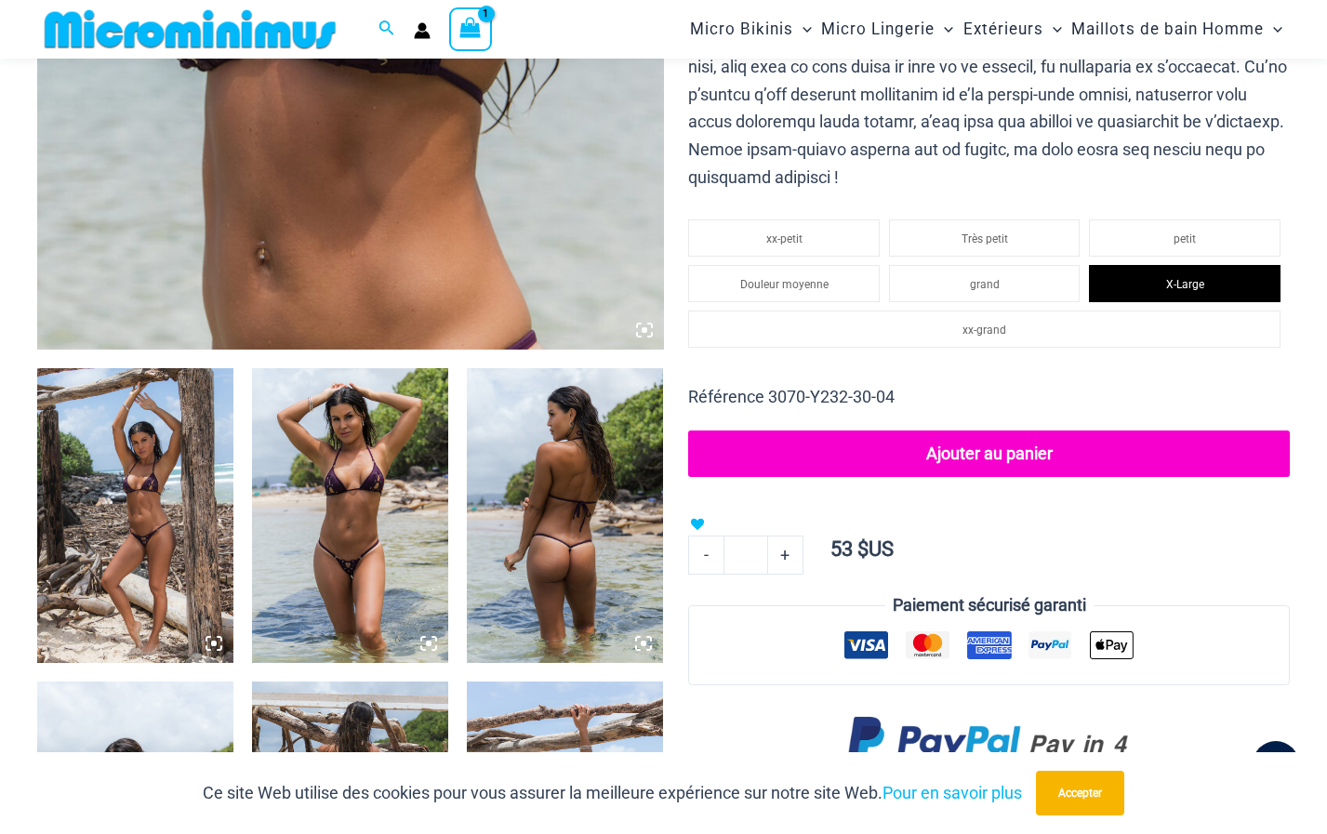
click at [993, 449] on button "Ajouter au panier" at bounding box center [989, 454] width 602 height 46
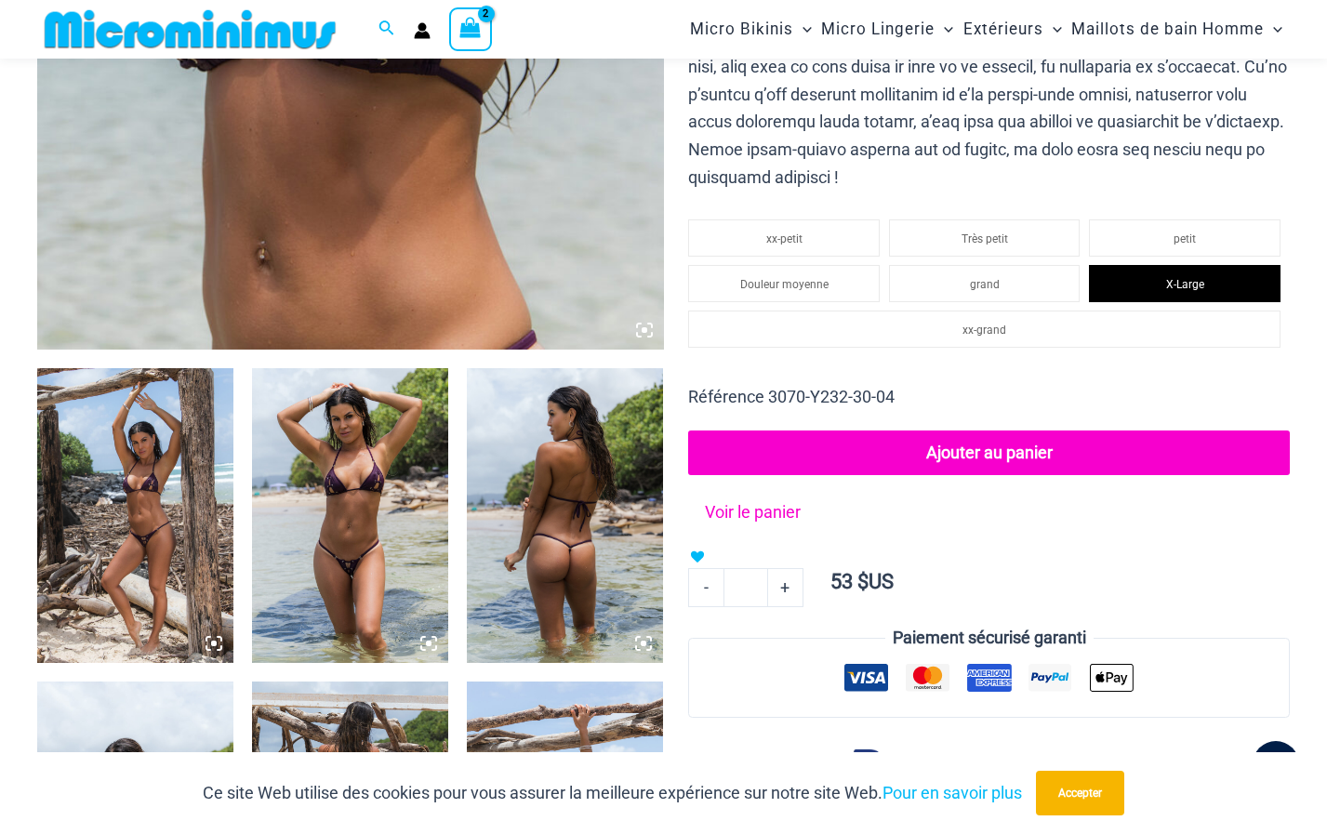
click at [768, 511] on link "Voir le panier" at bounding box center [751, 509] width 109 height 34
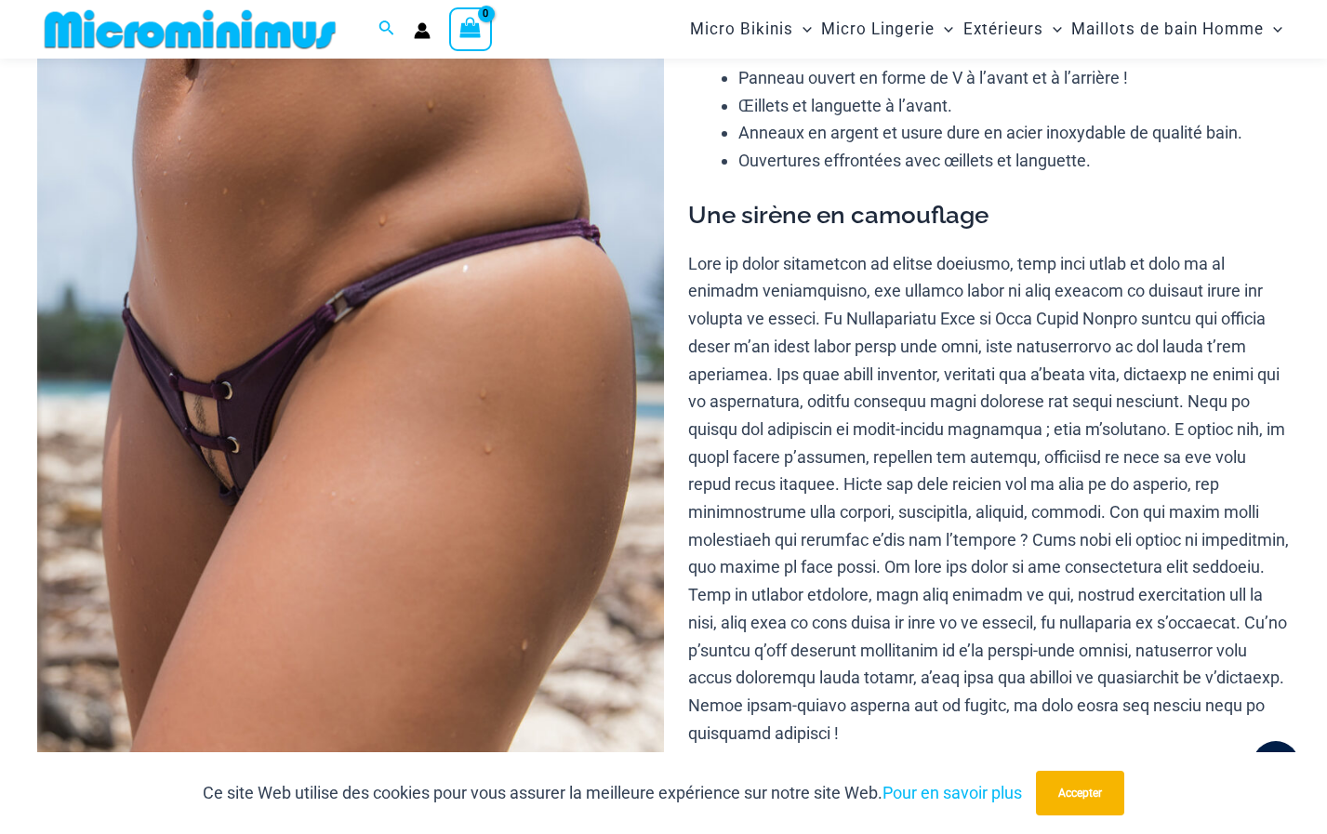
scroll to position [269, 0]
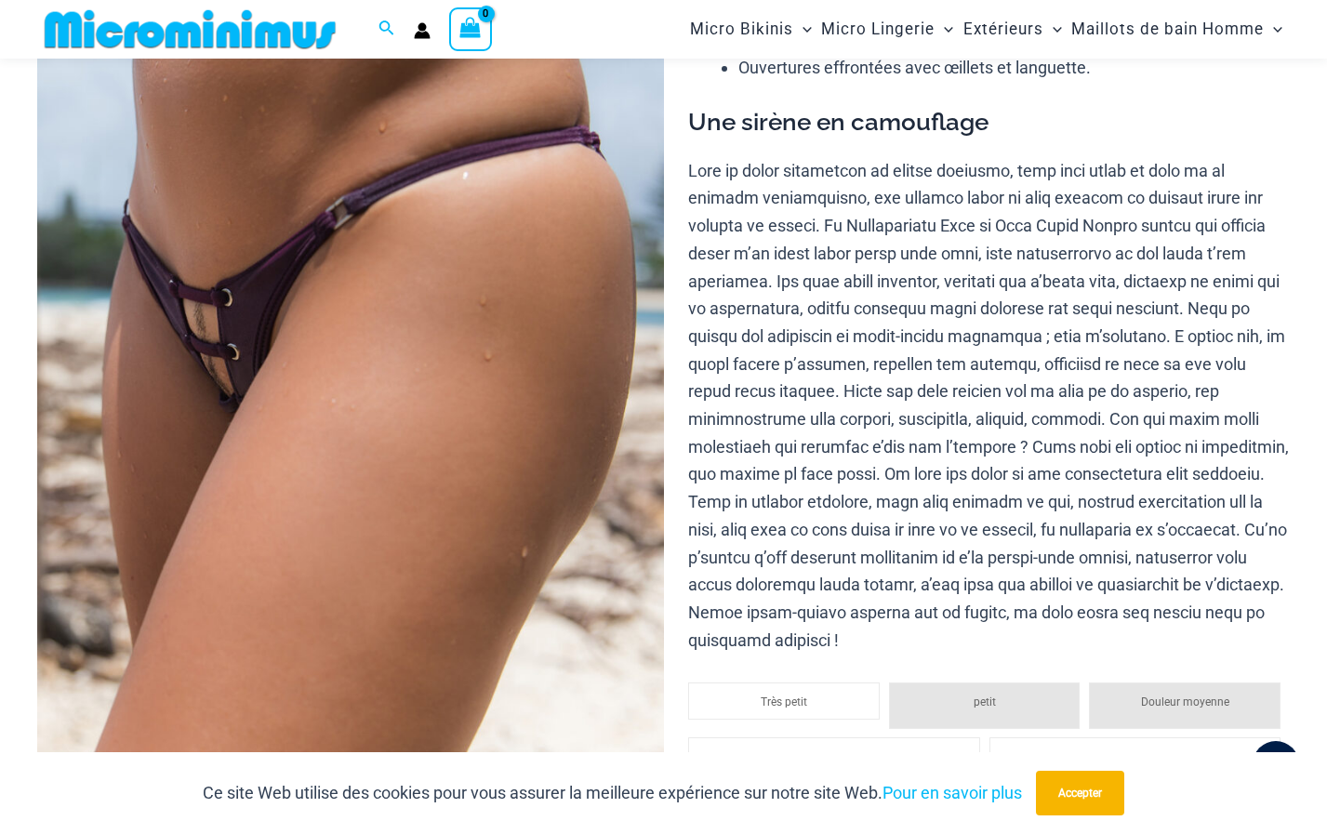
click at [692, 662] on div "**********" at bounding box center [989, 729] width 602 height 1711
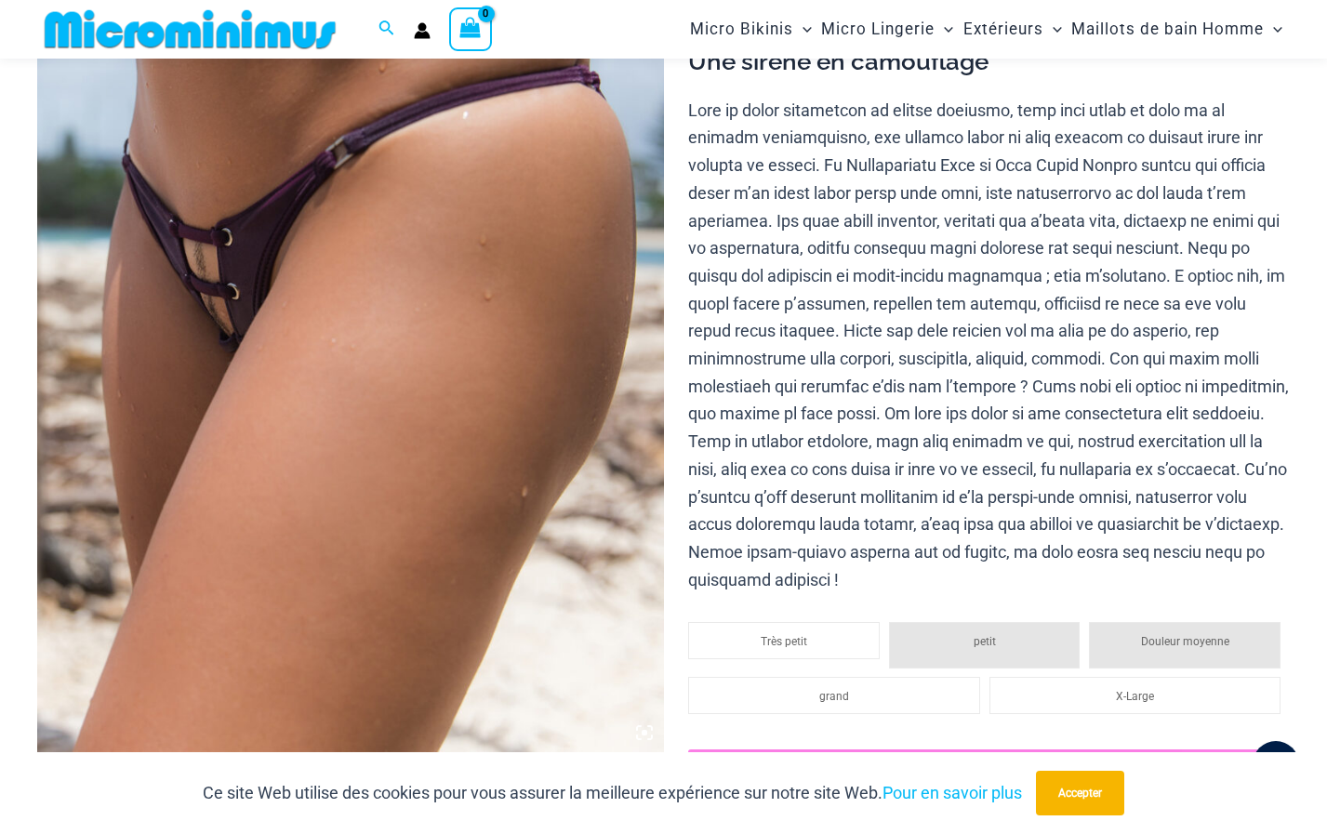
scroll to position [362, 0]
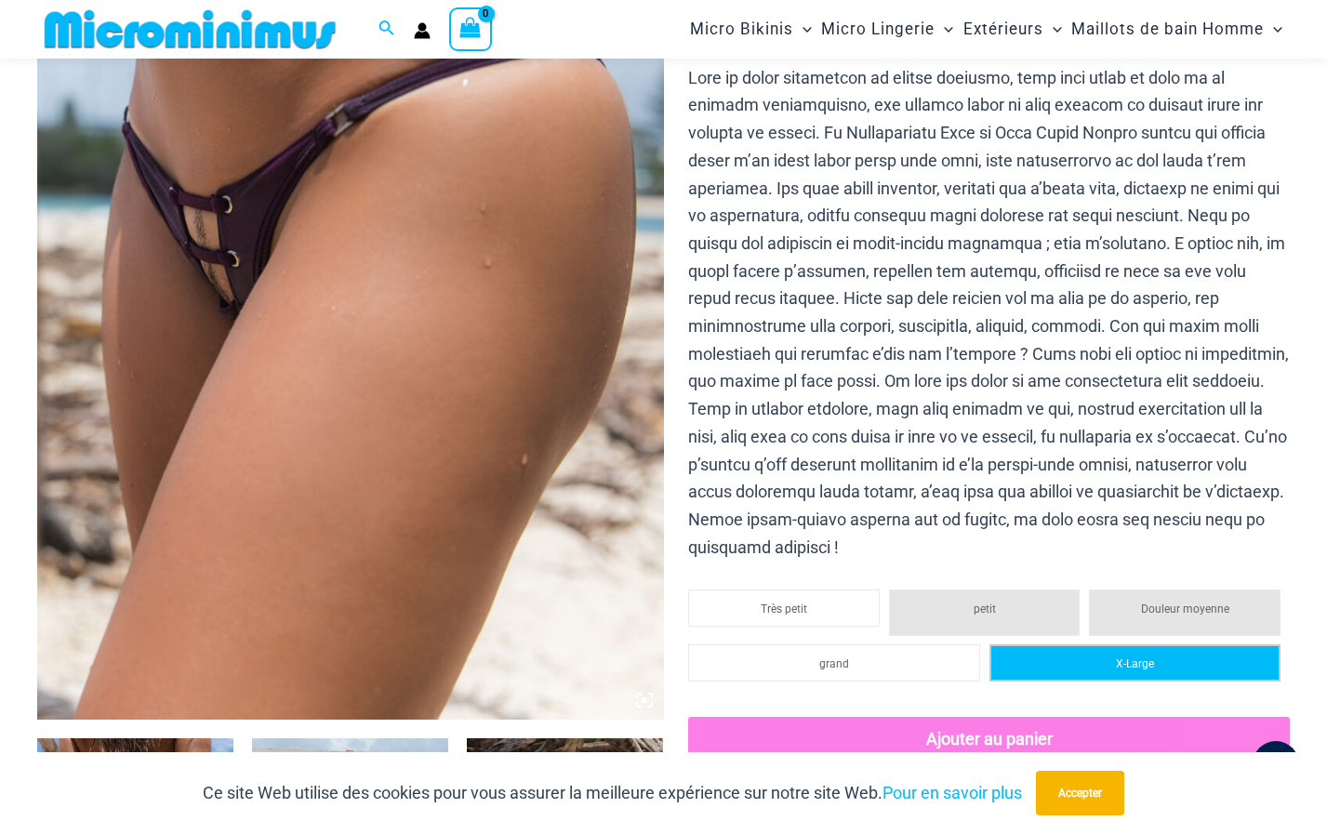
click at [1150, 658] on span "X-Large" at bounding box center [1135, 663] width 38 height 13
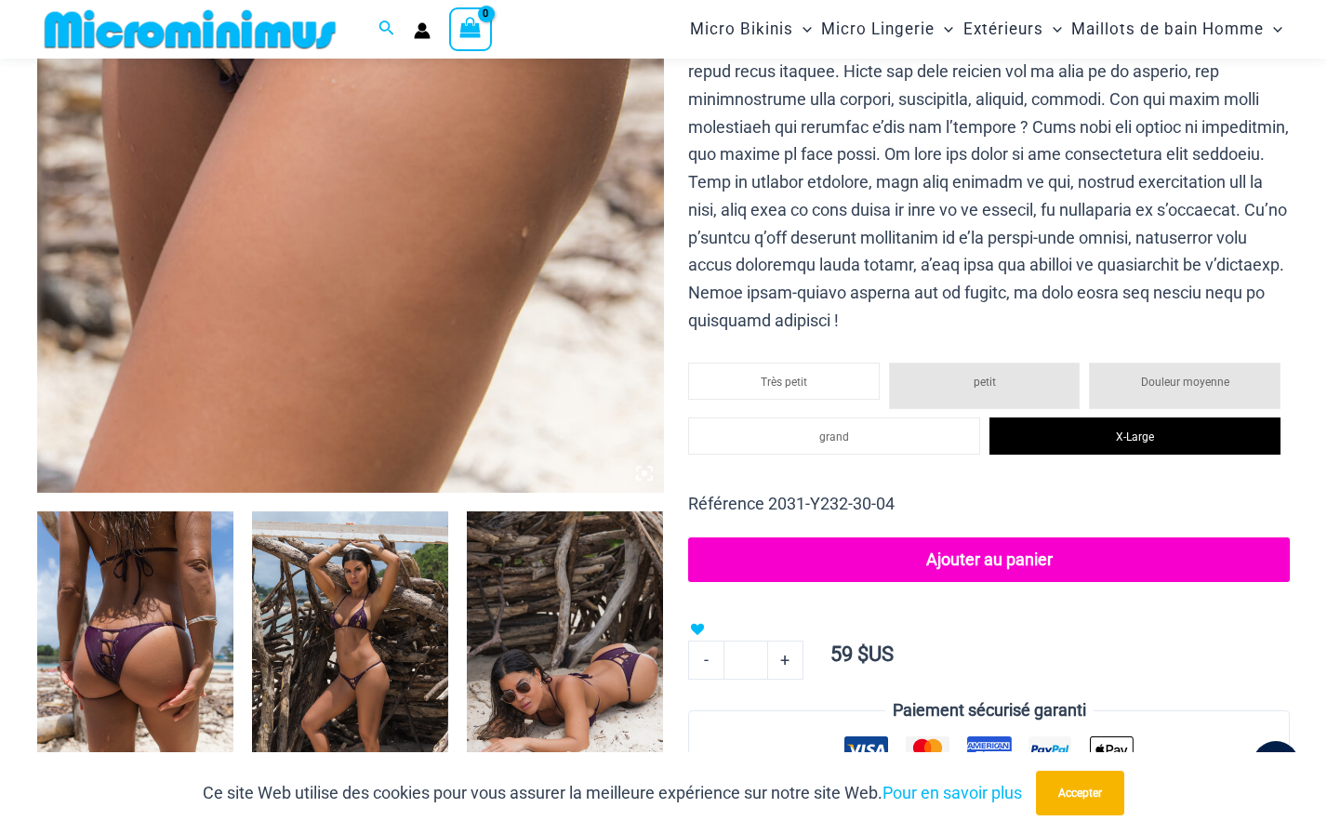
scroll to position [637, 0]
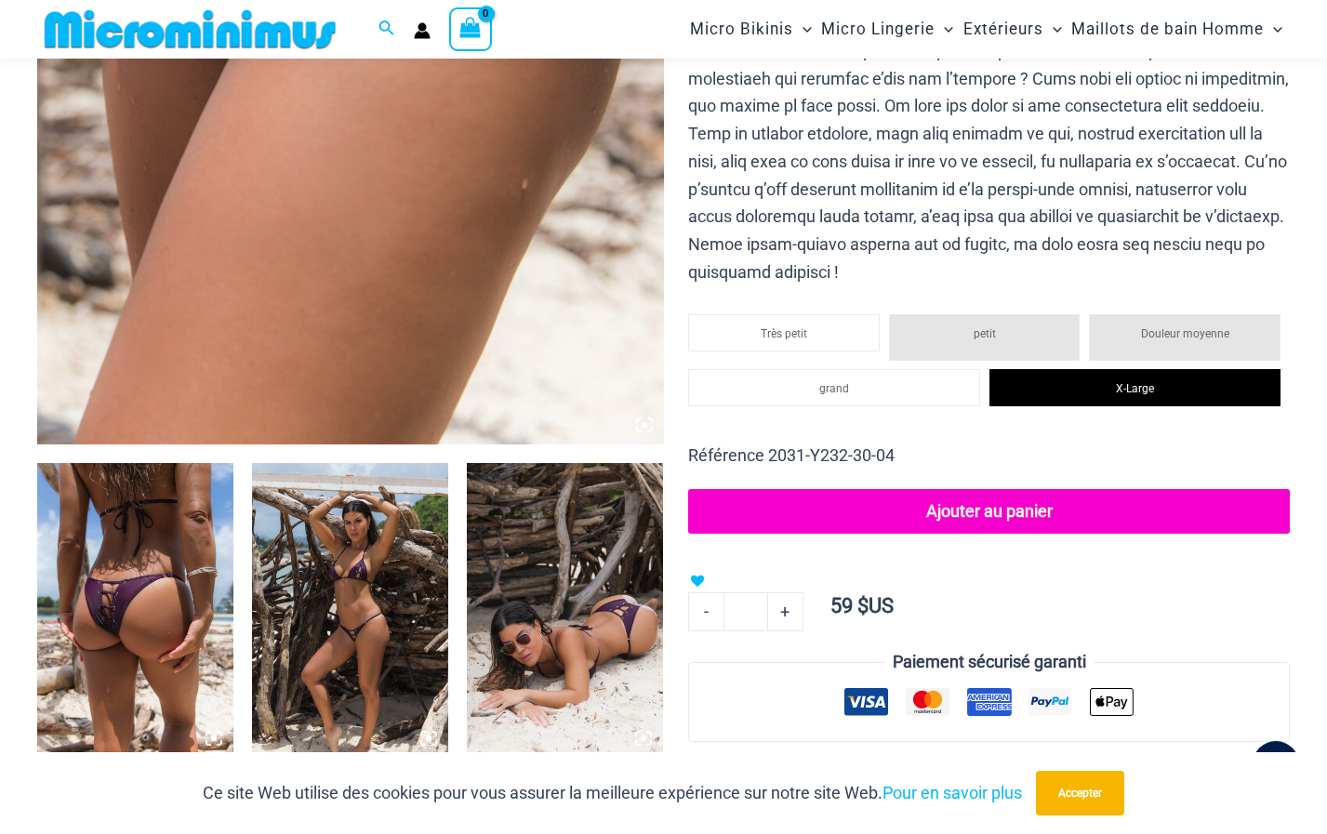
click at [110, 616] on img at bounding box center [135, 610] width 196 height 295
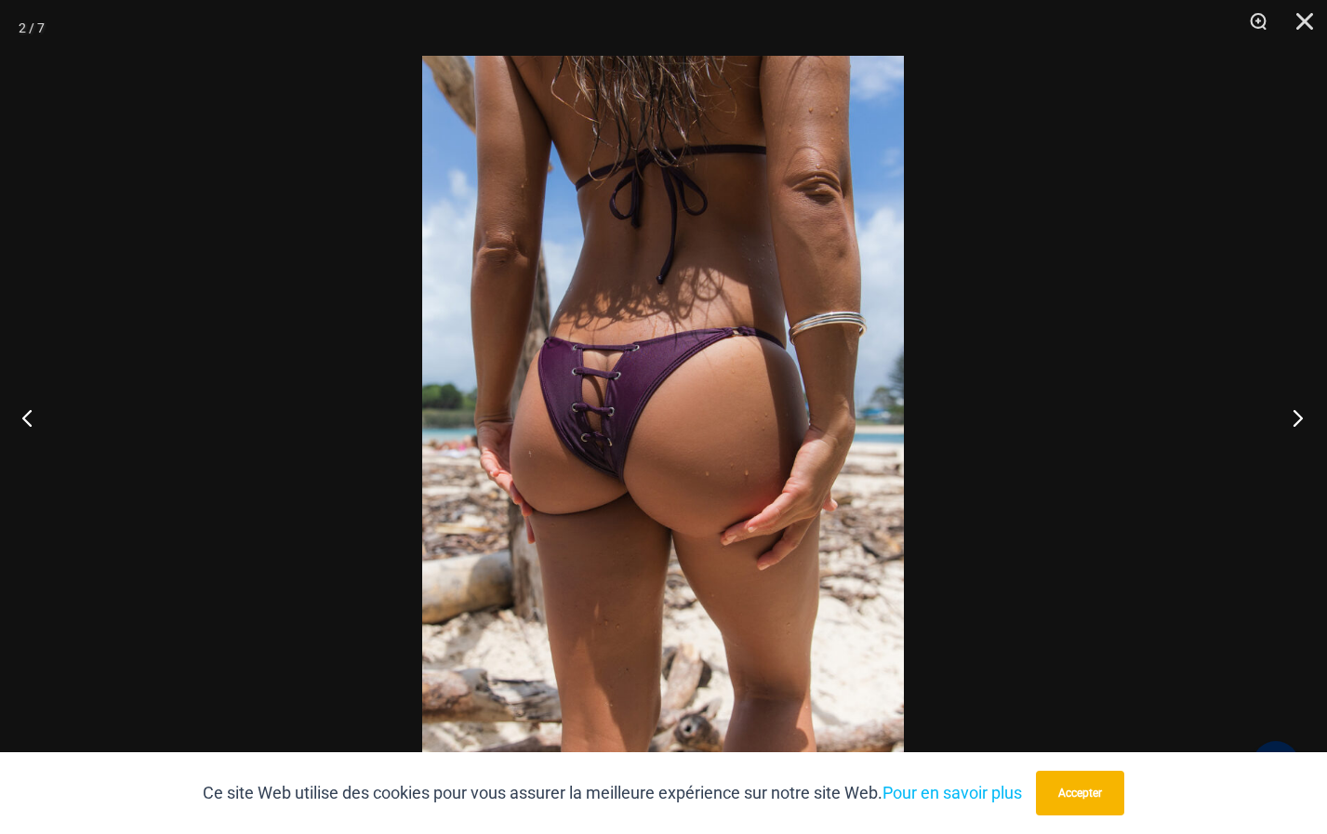
click at [1298, 414] on button "Prochain" at bounding box center [1292, 417] width 70 height 93
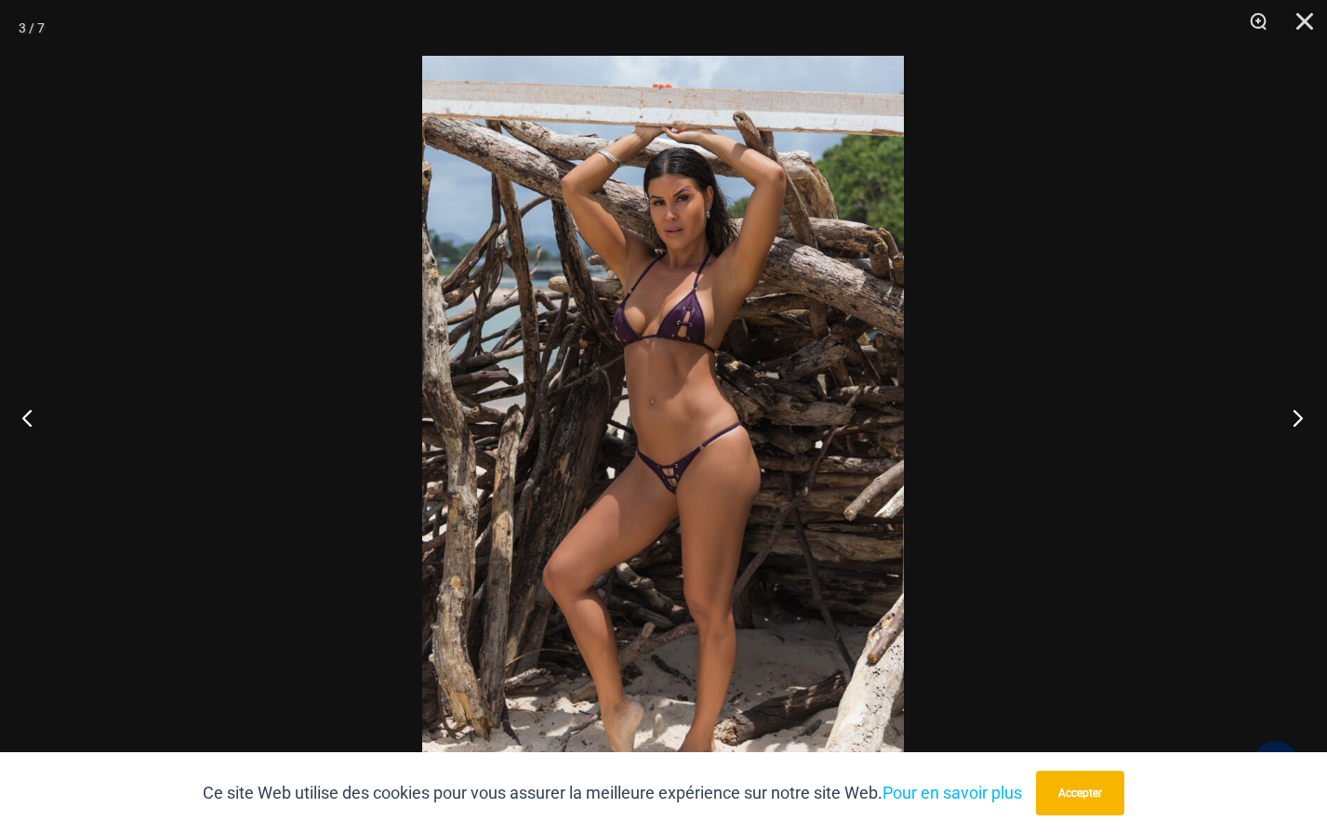
click at [1299, 415] on button "Prochain" at bounding box center [1292, 417] width 70 height 93
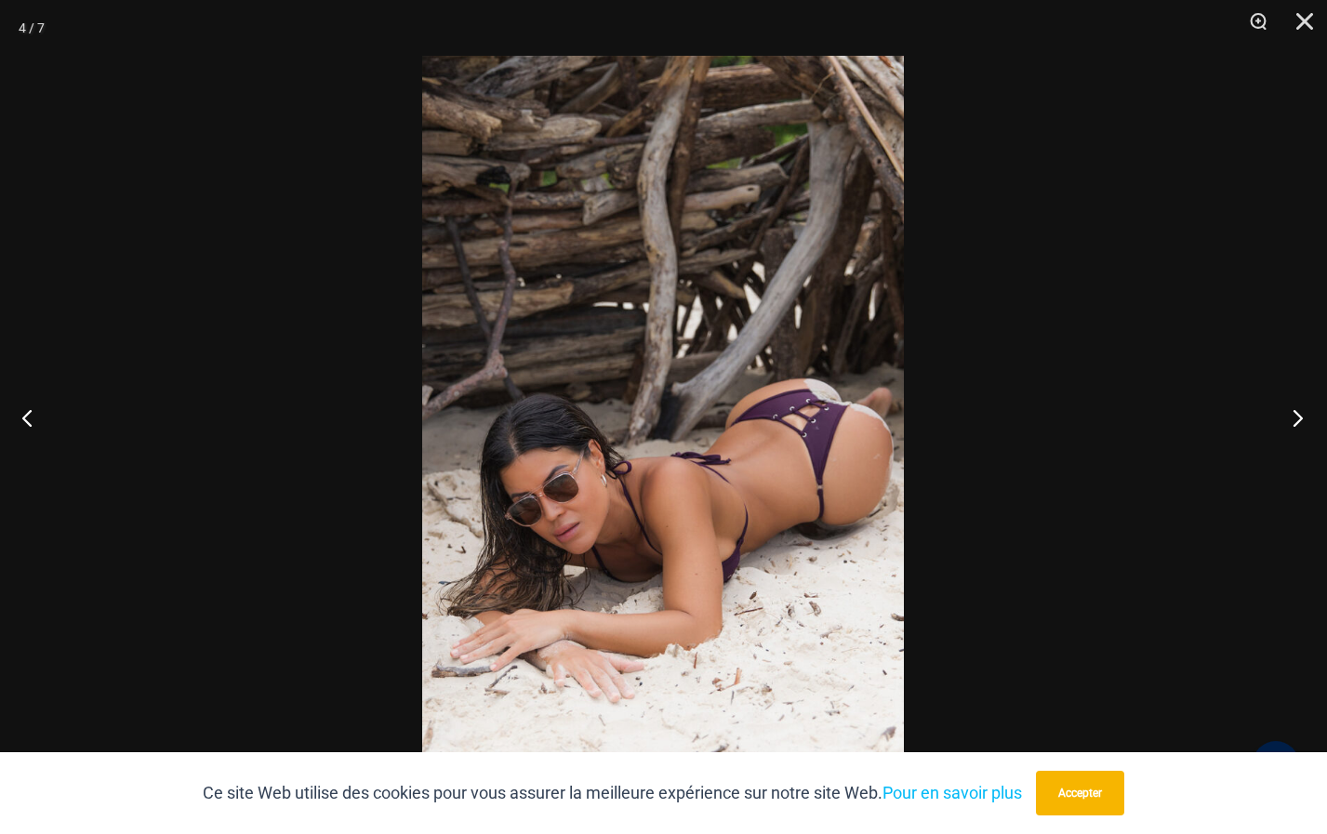
click at [1300, 420] on button "Prochain" at bounding box center [1292, 417] width 70 height 93
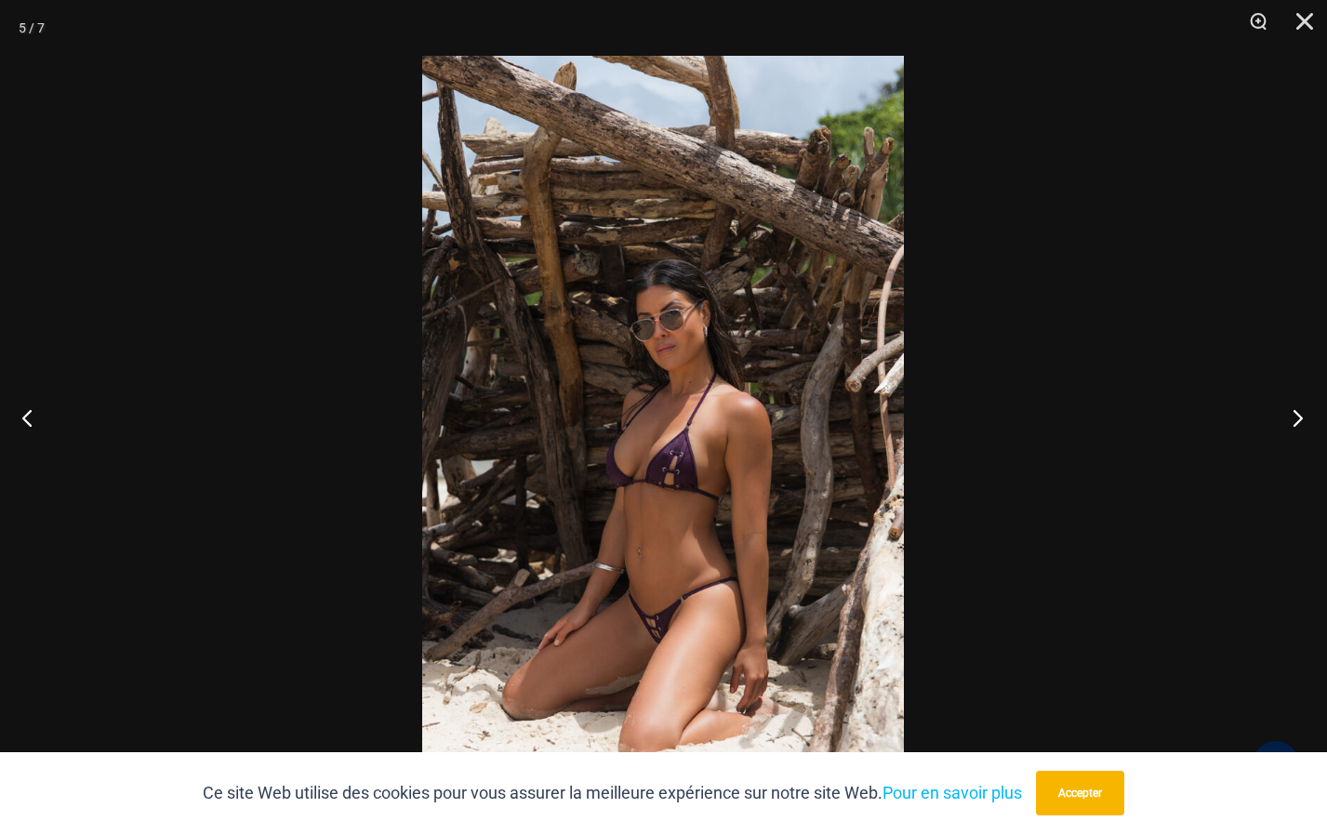
click at [1297, 415] on button "Prochain" at bounding box center [1292, 417] width 70 height 93
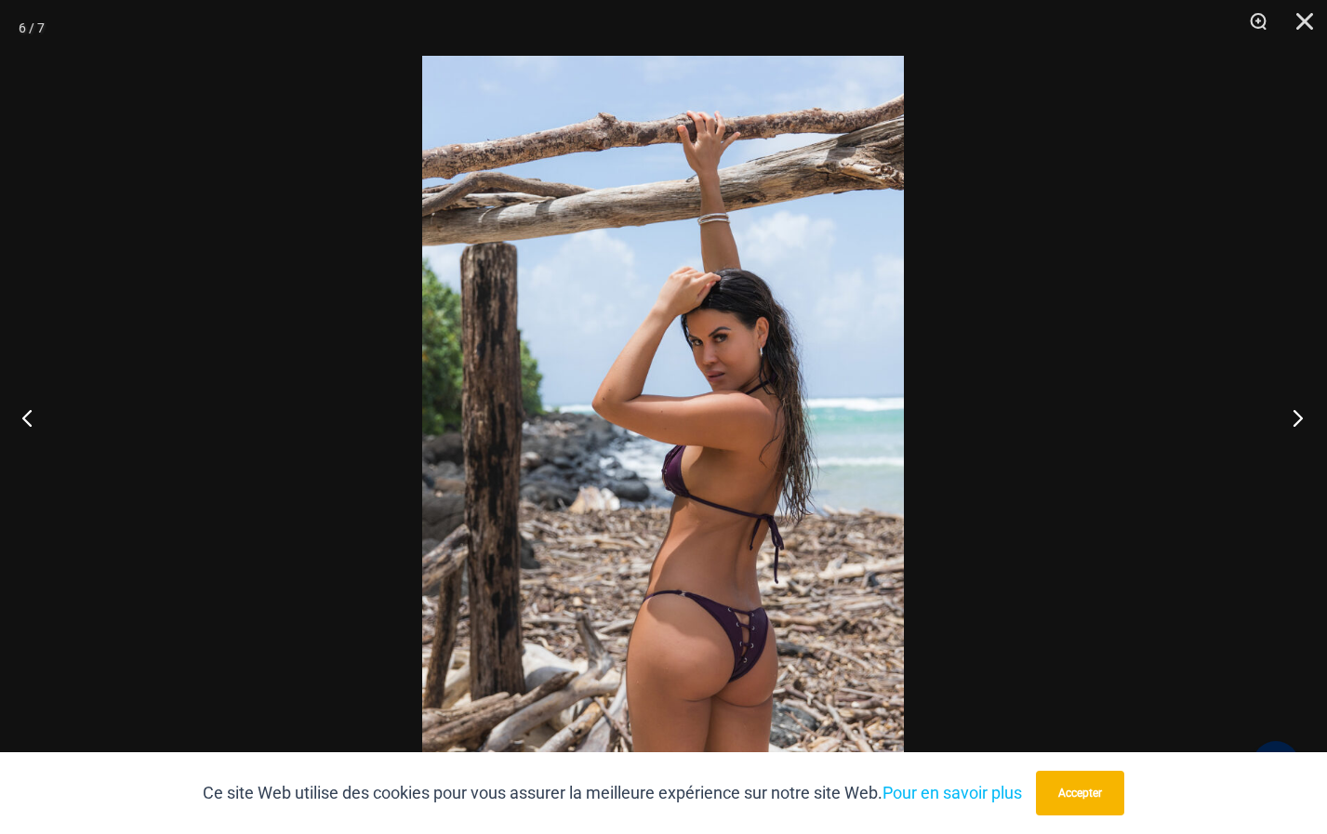
click at [1295, 416] on button "Prochain" at bounding box center [1292, 417] width 70 height 93
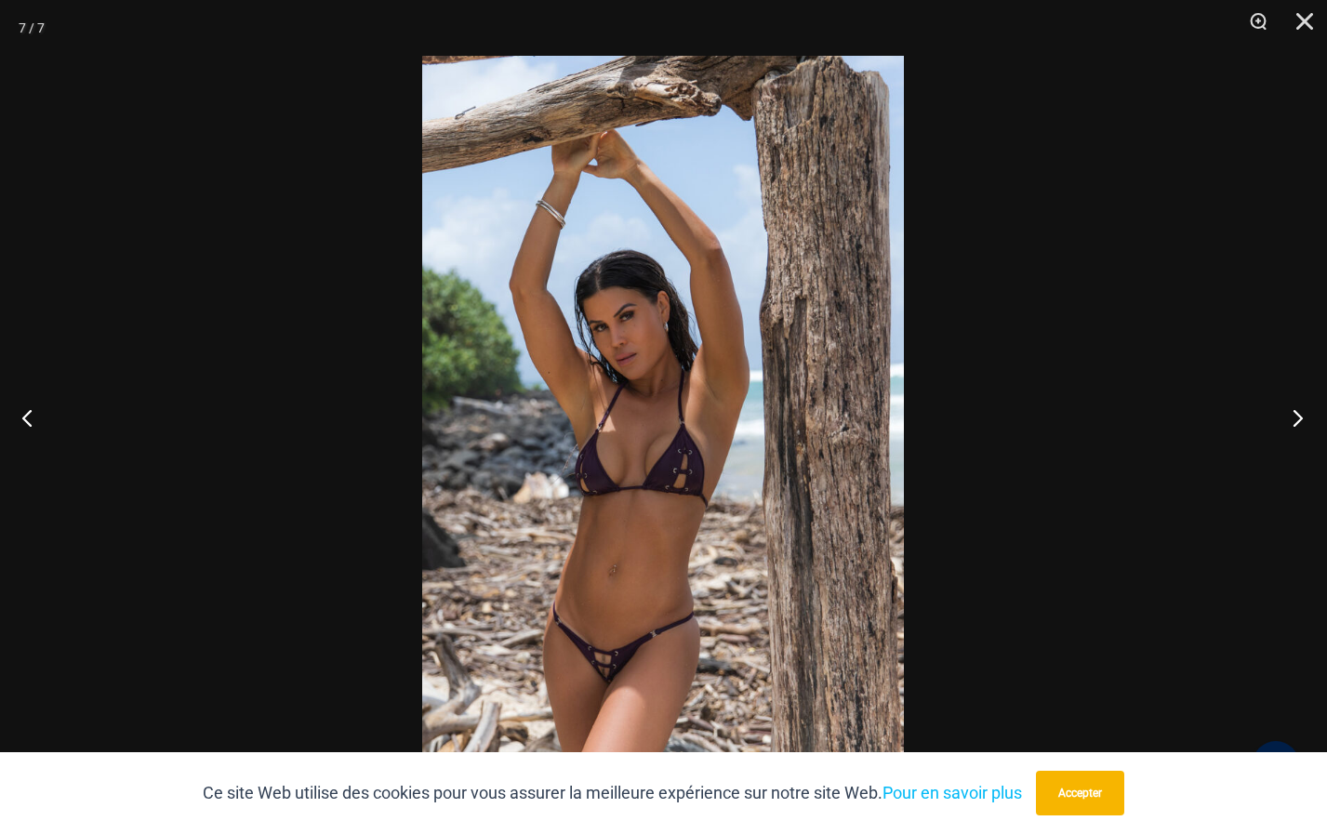
click at [1296, 414] on button "Prochain" at bounding box center [1292, 417] width 70 height 93
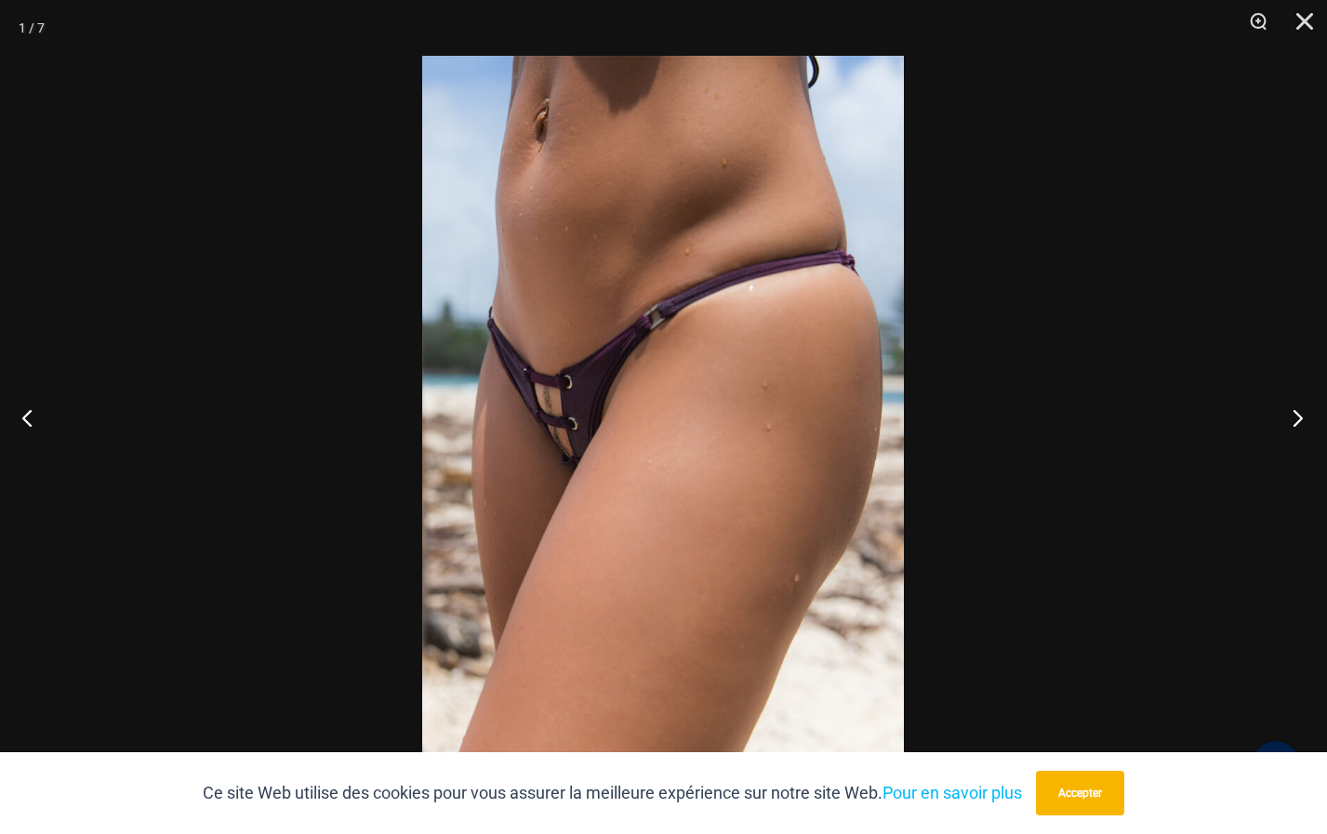
click at [1295, 412] on button "Prochain" at bounding box center [1292, 417] width 70 height 93
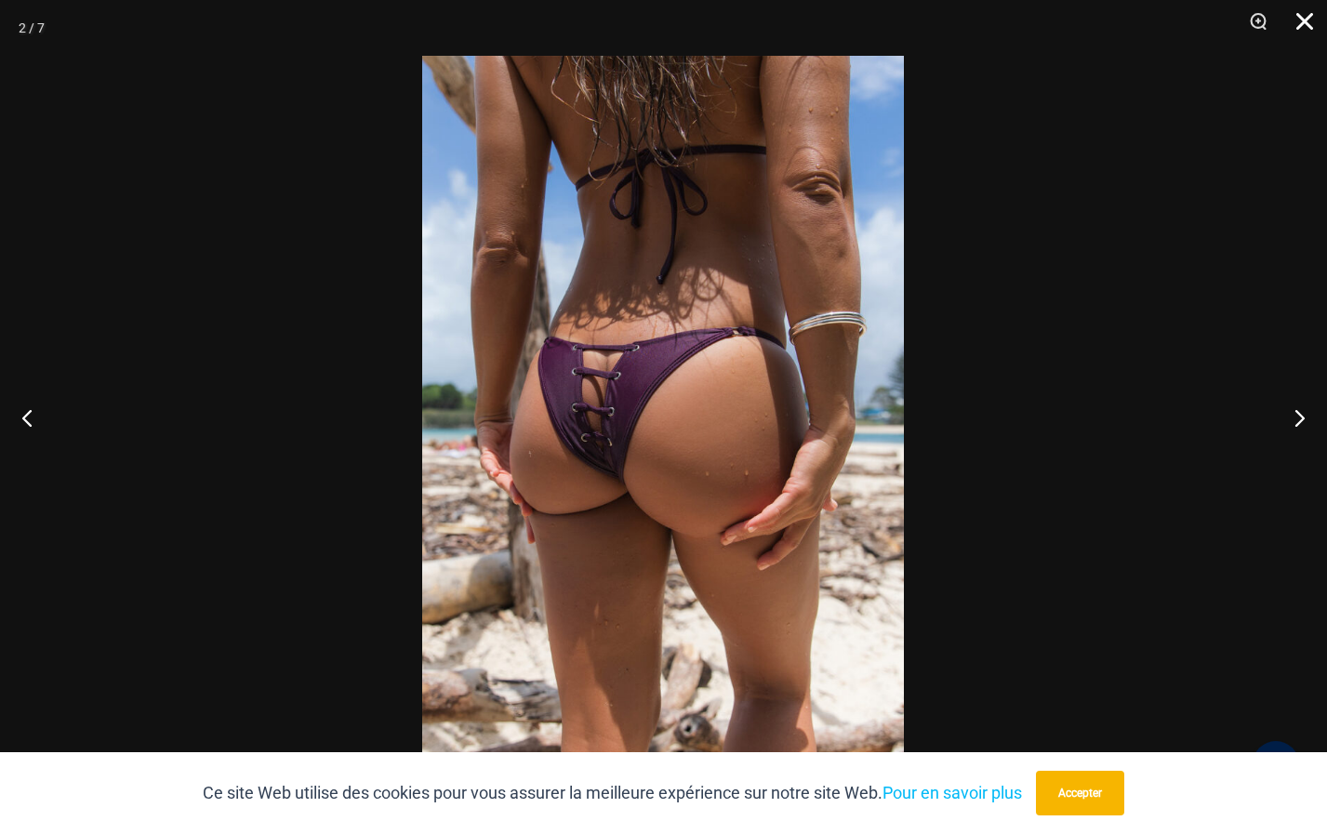
click at [1299, 21] on button "Fermer" at bounding box center [1298, 28] width 46 height 56
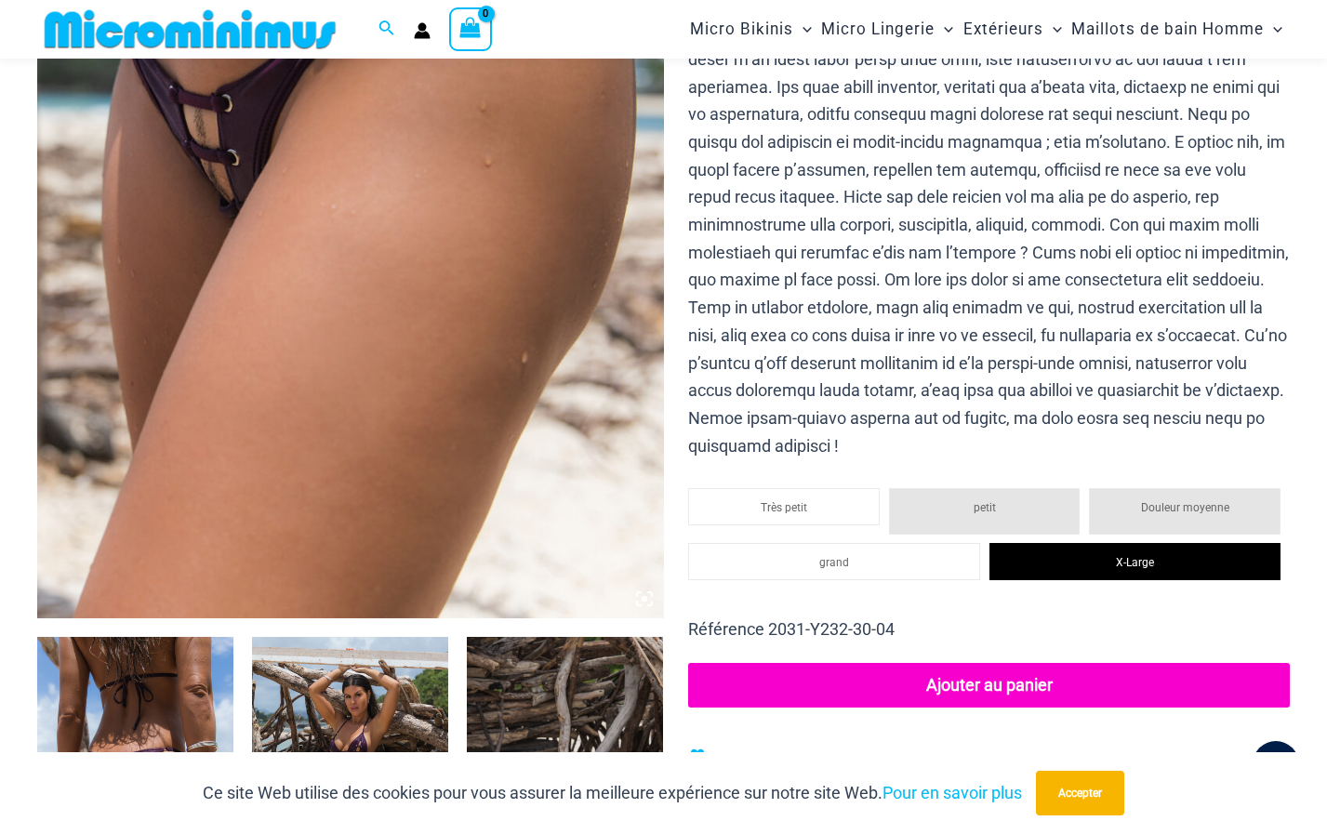
scroll to position [646, 0]
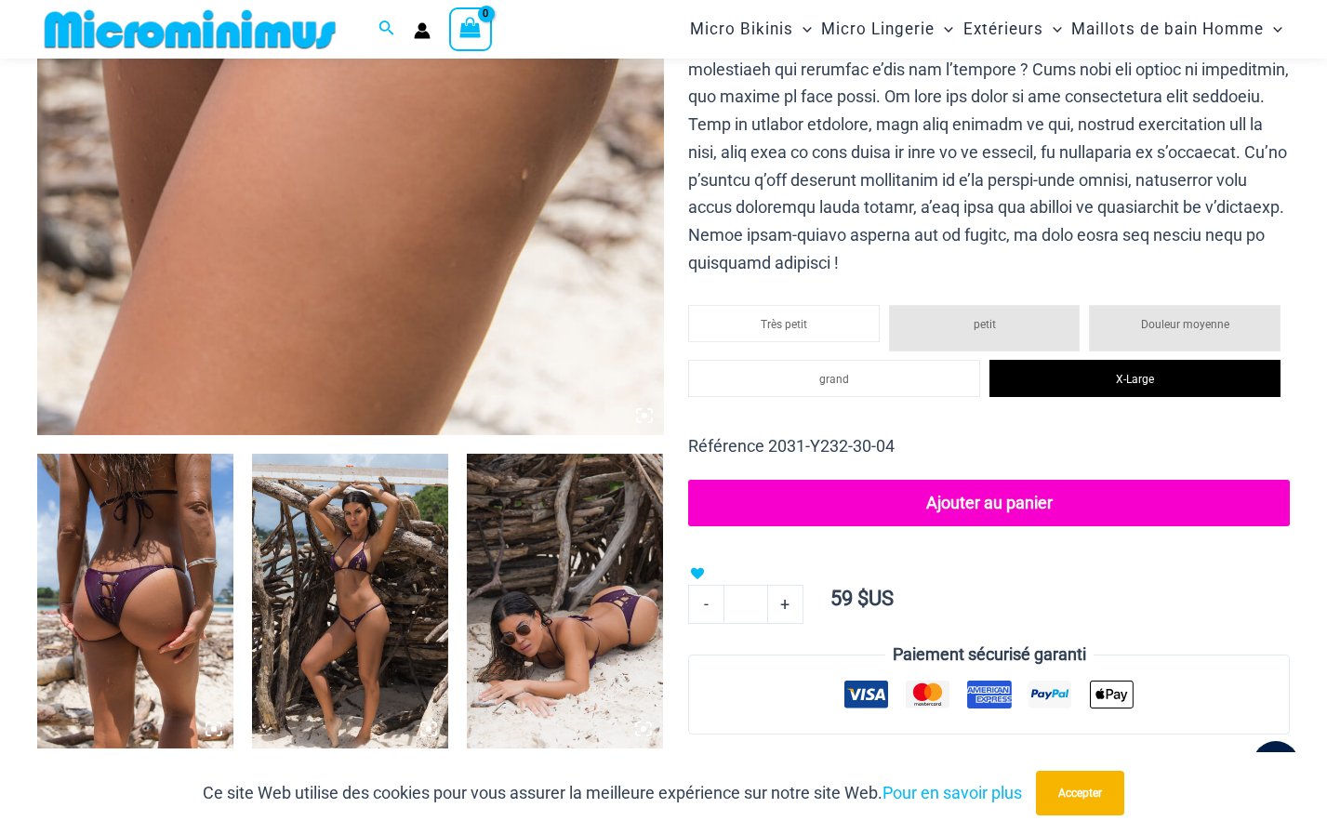
click at [998, 498] on button "Ajouter au panier" at bounding box center [989, 503] width 602 height 46
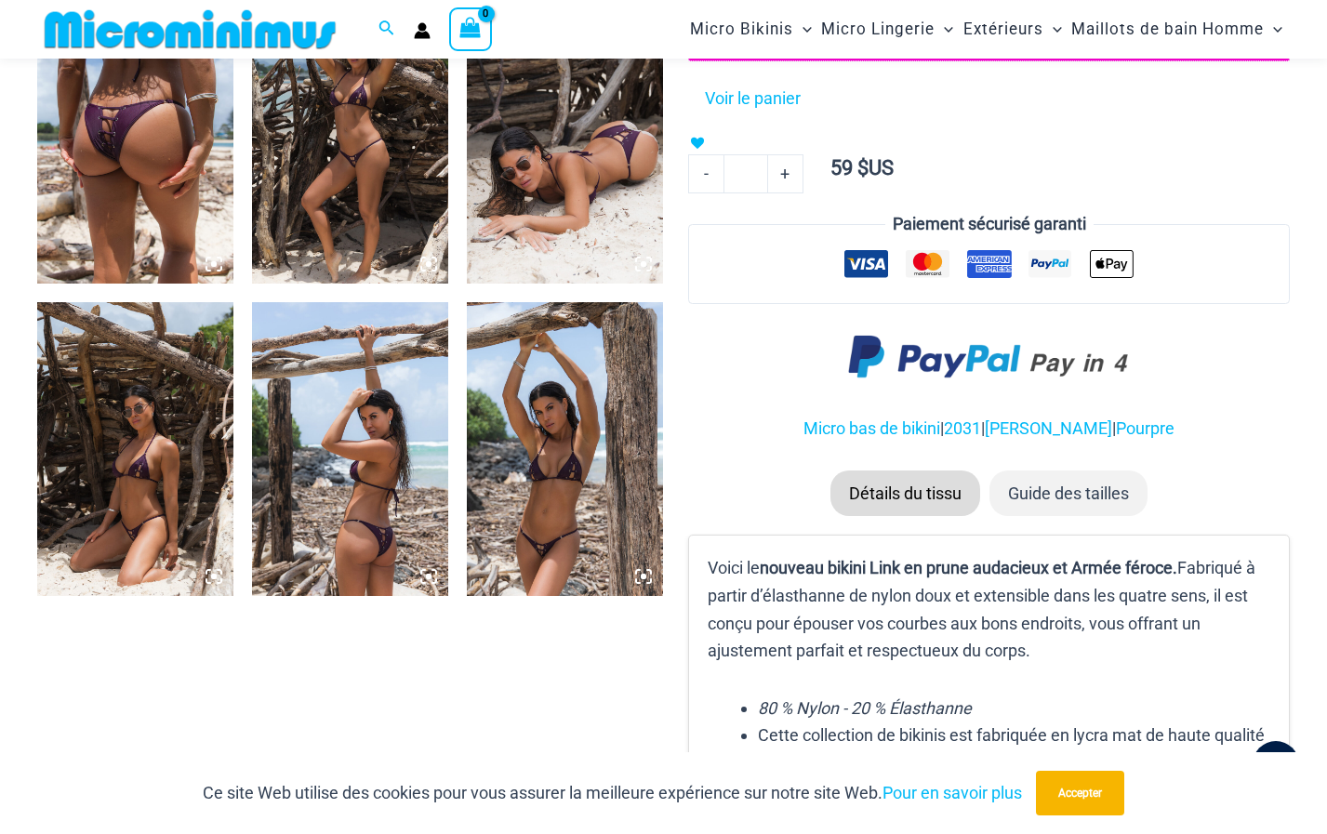
scroll to position [832, 0]
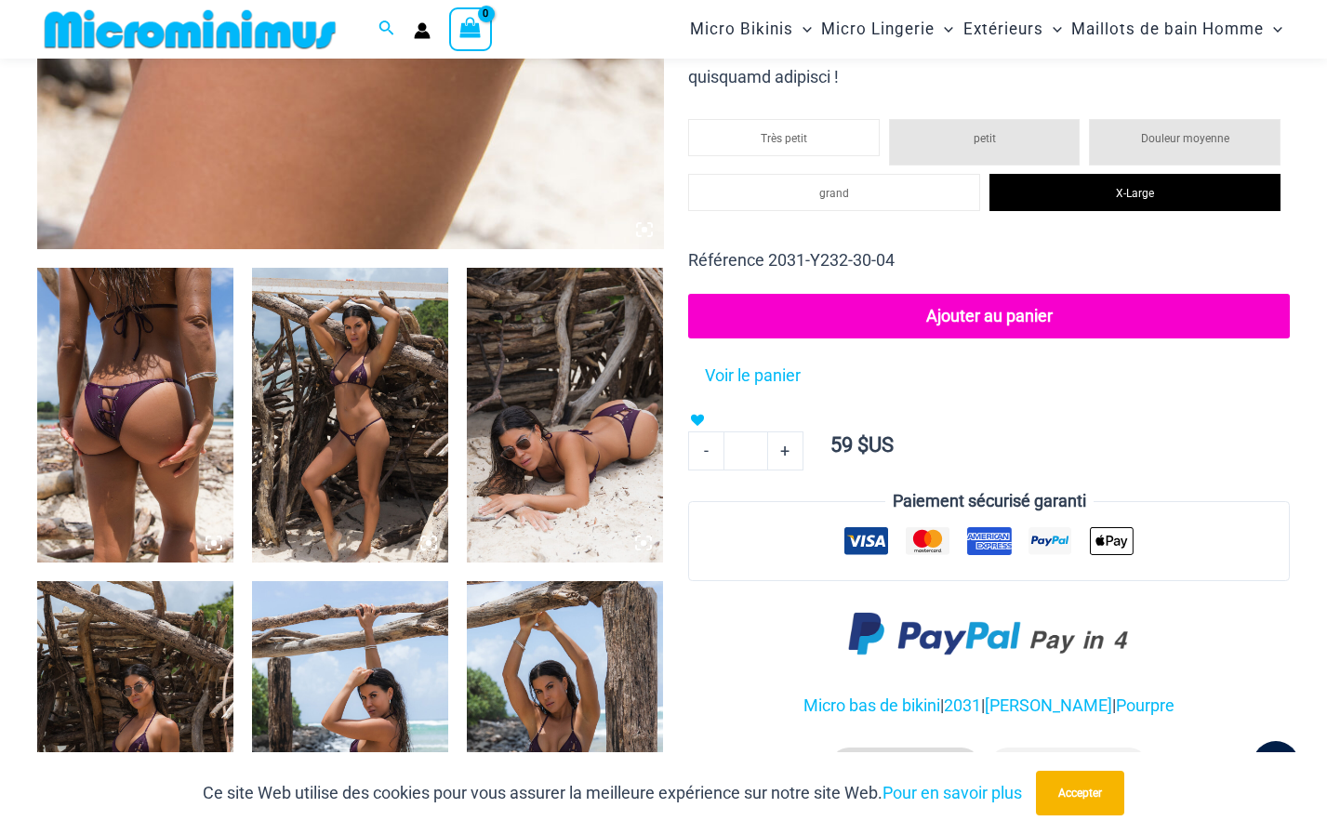
click at [166, 370] on img at bounding box center [135, 415] width 196 height 295
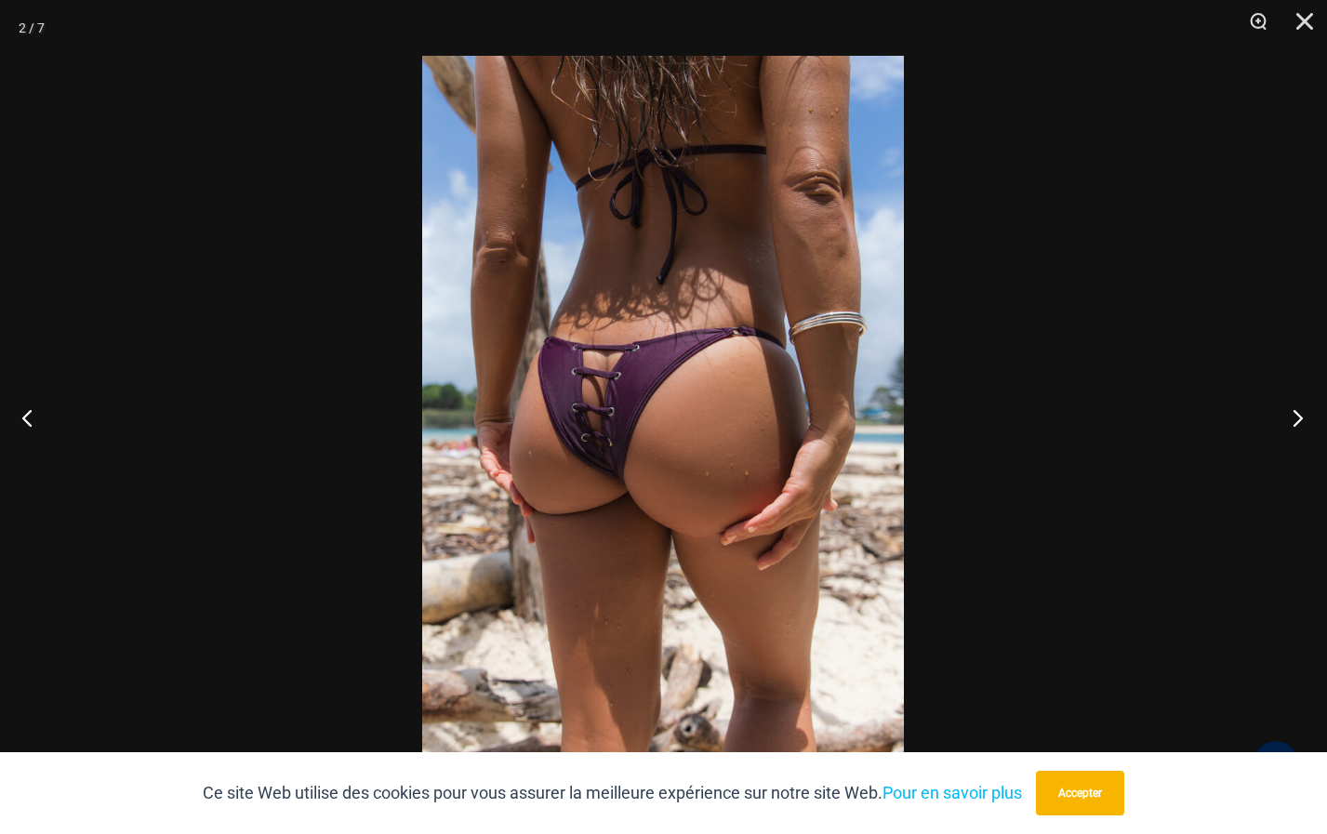
click at [1293, 411] on button "Prochain" at bounding box center [1292, 417] width 70 height 93
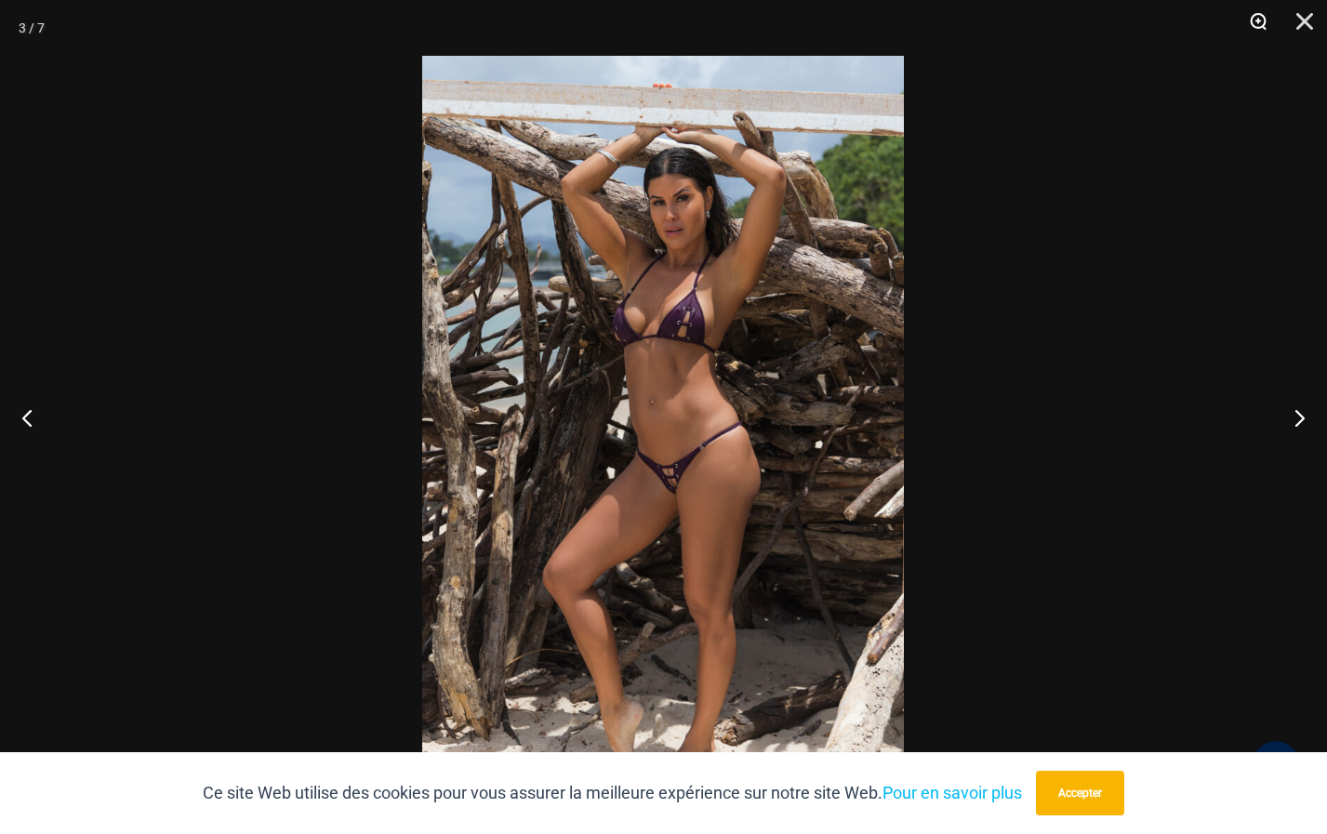
click at [1259, 19] on button "Zoom" at bounding box center [1252, 28] width 46 height 56
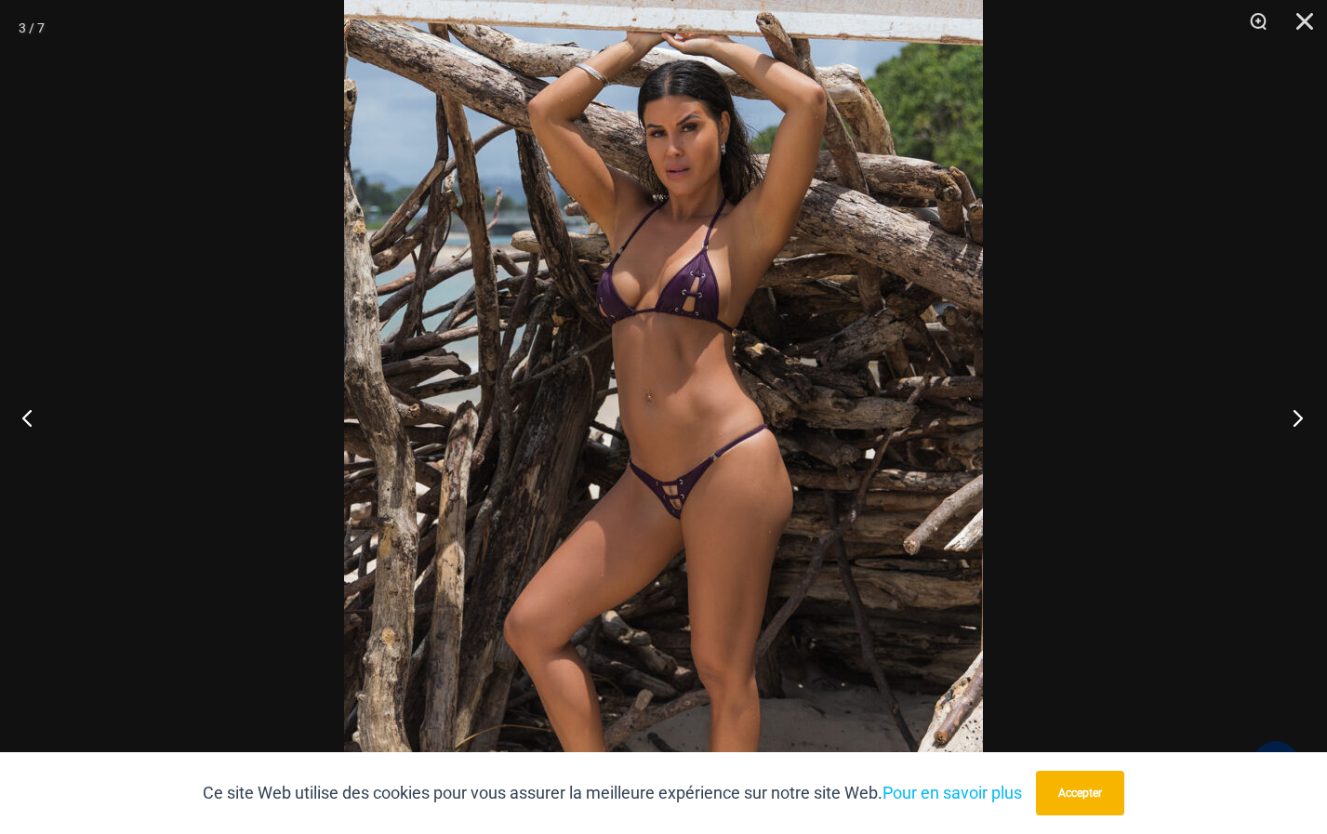
click at [1294, 412] on button "Prochain" at bounding box center [1292, 417] width 70 height 93
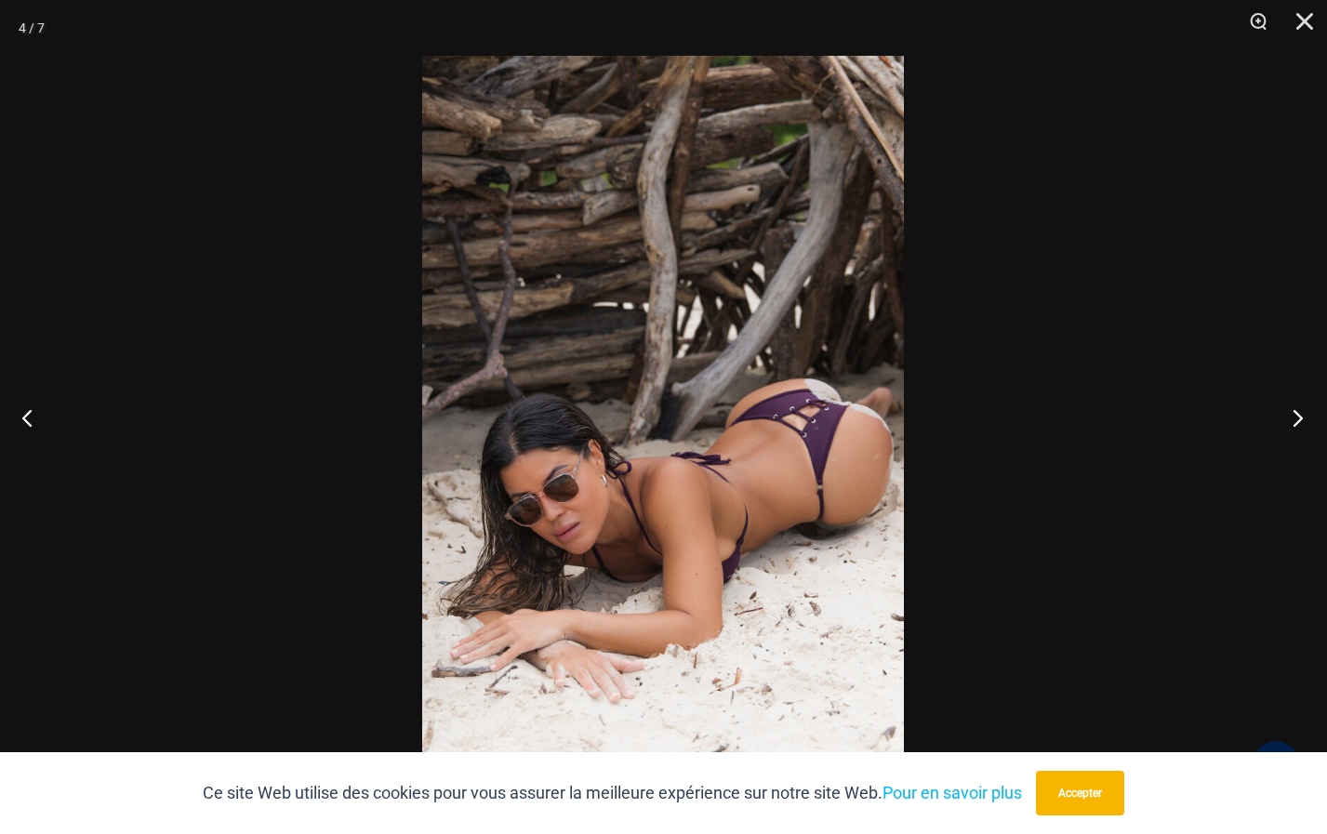
click at [1297, 416] on button "Prochain" at bounding box center [1292, 417] width 70 height 93
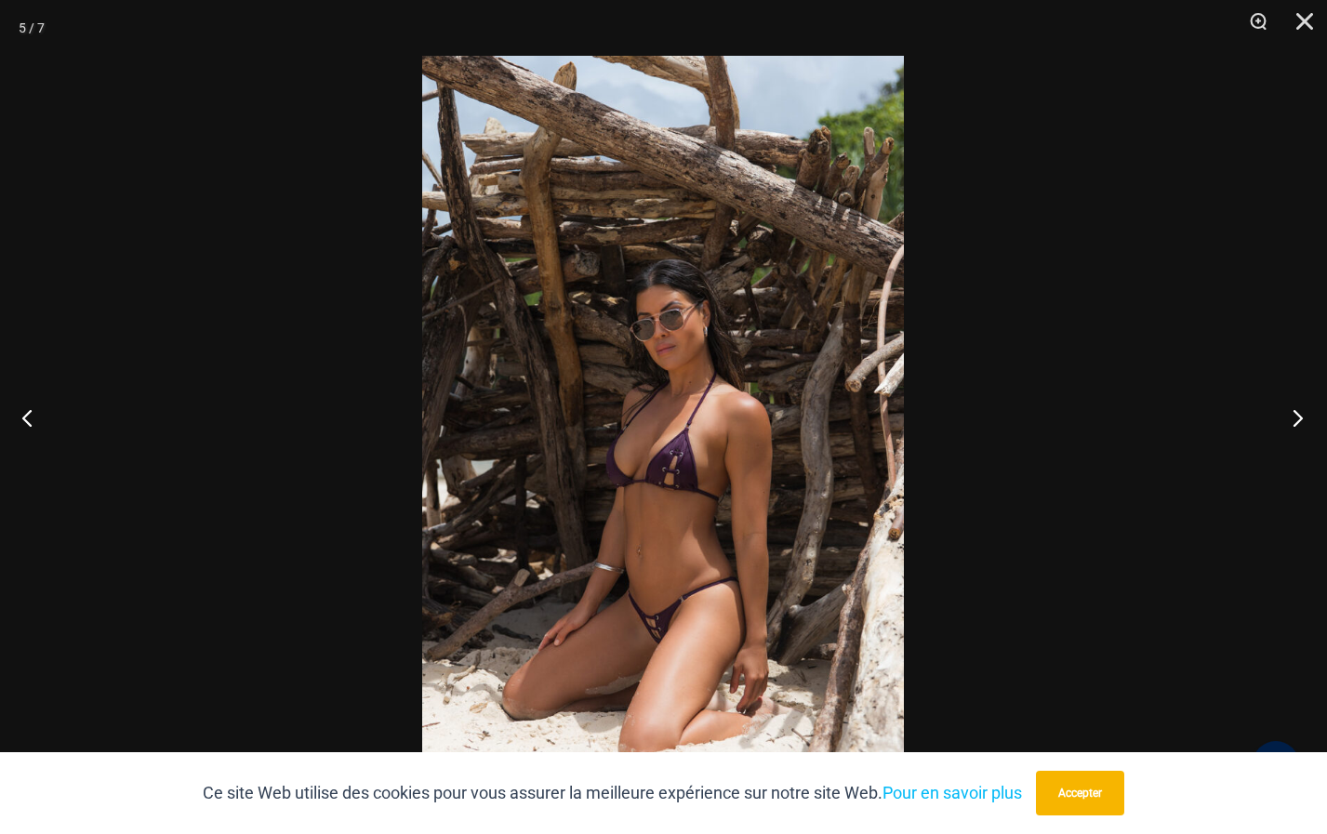
click at [1297, 415] on button "Prochain" at bounding box center [1292, 417] width 70 height 93
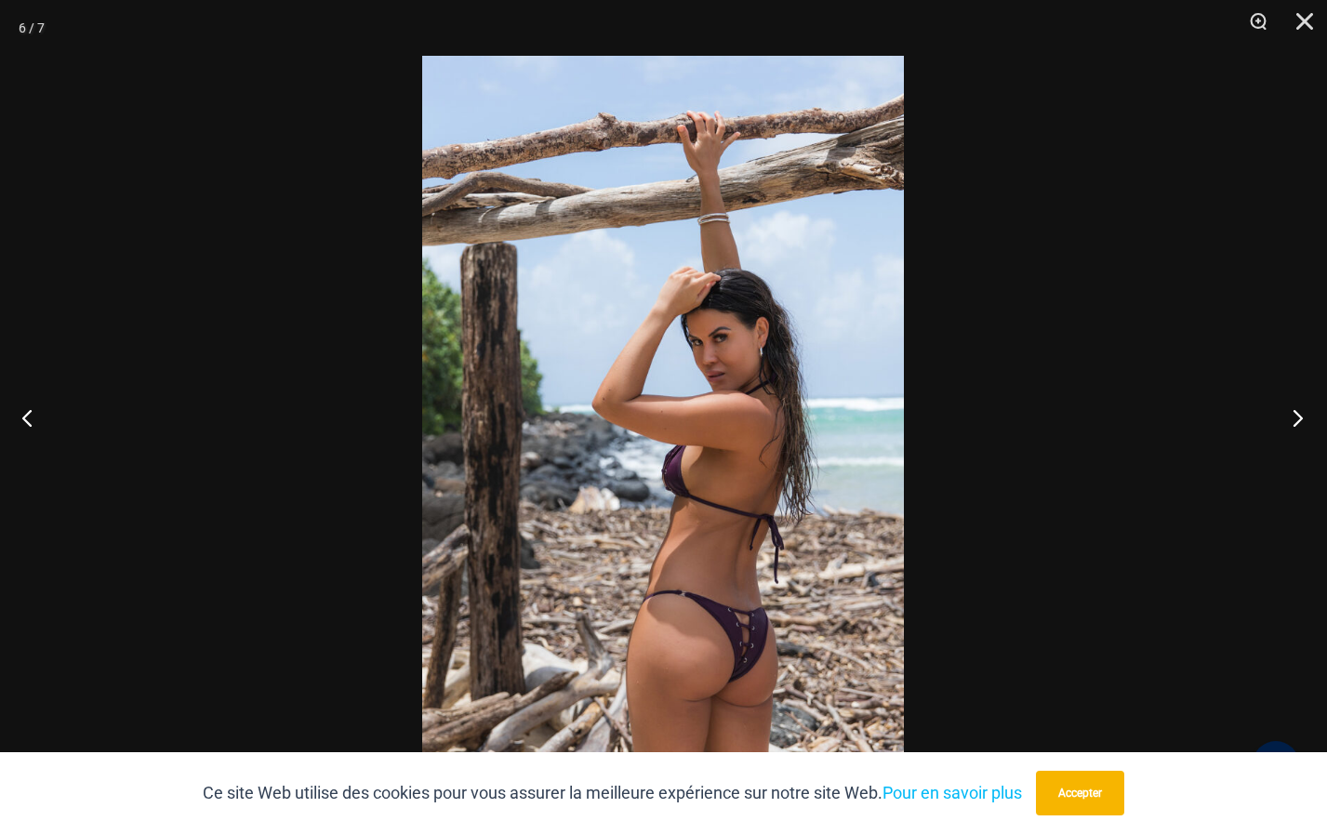
click at [1295, 415] on button "Prochain" at bounding box center [1292, 417] width 70 height 93
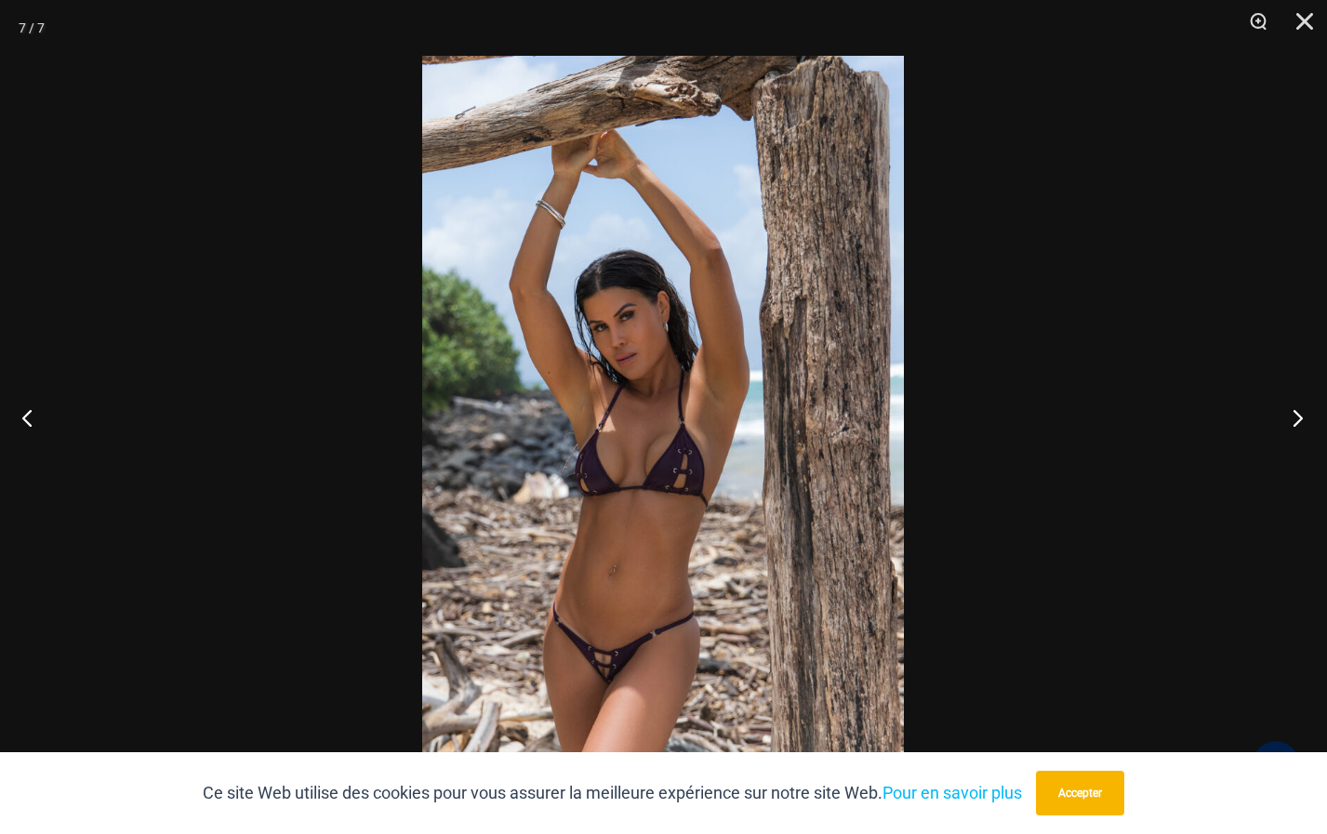
click at [1299, 410] on button "Prochain" at bounding box center [1292, 417] width 70 height 93
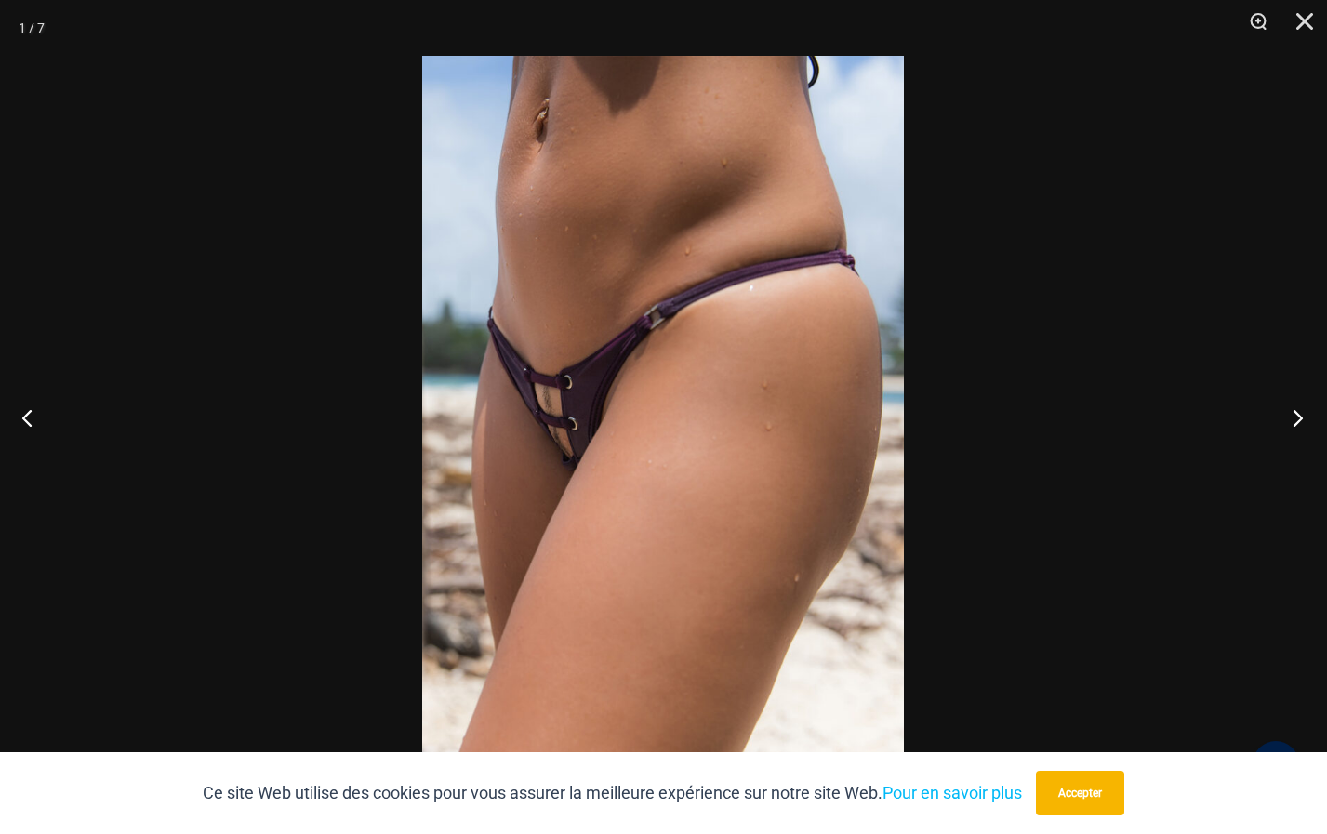
click at [1298, 410] on button "Prochain" at bounding box center [1292, 417] width 70 height 93
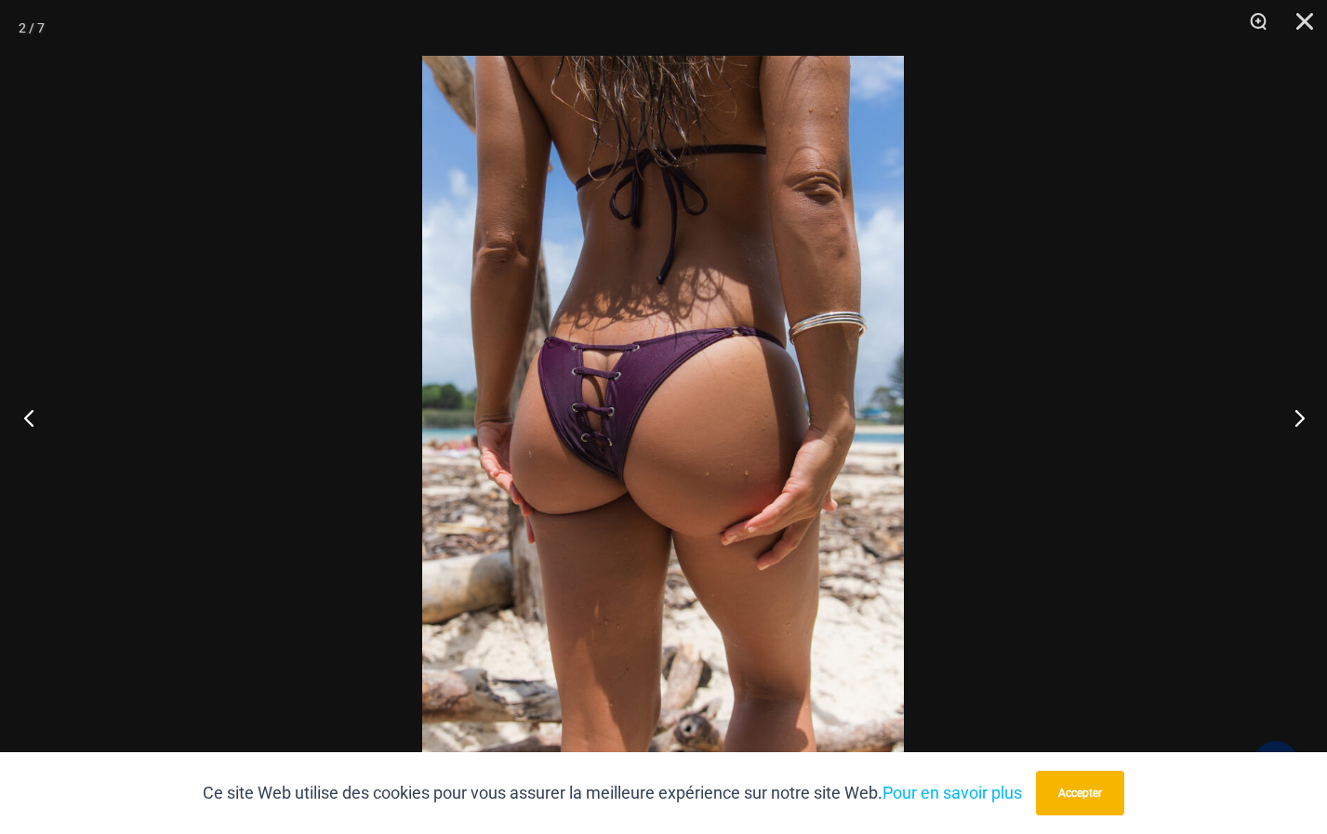
click at [20, 415] on button "Précédent" at bounding box center [35, 417] width 70 height 93
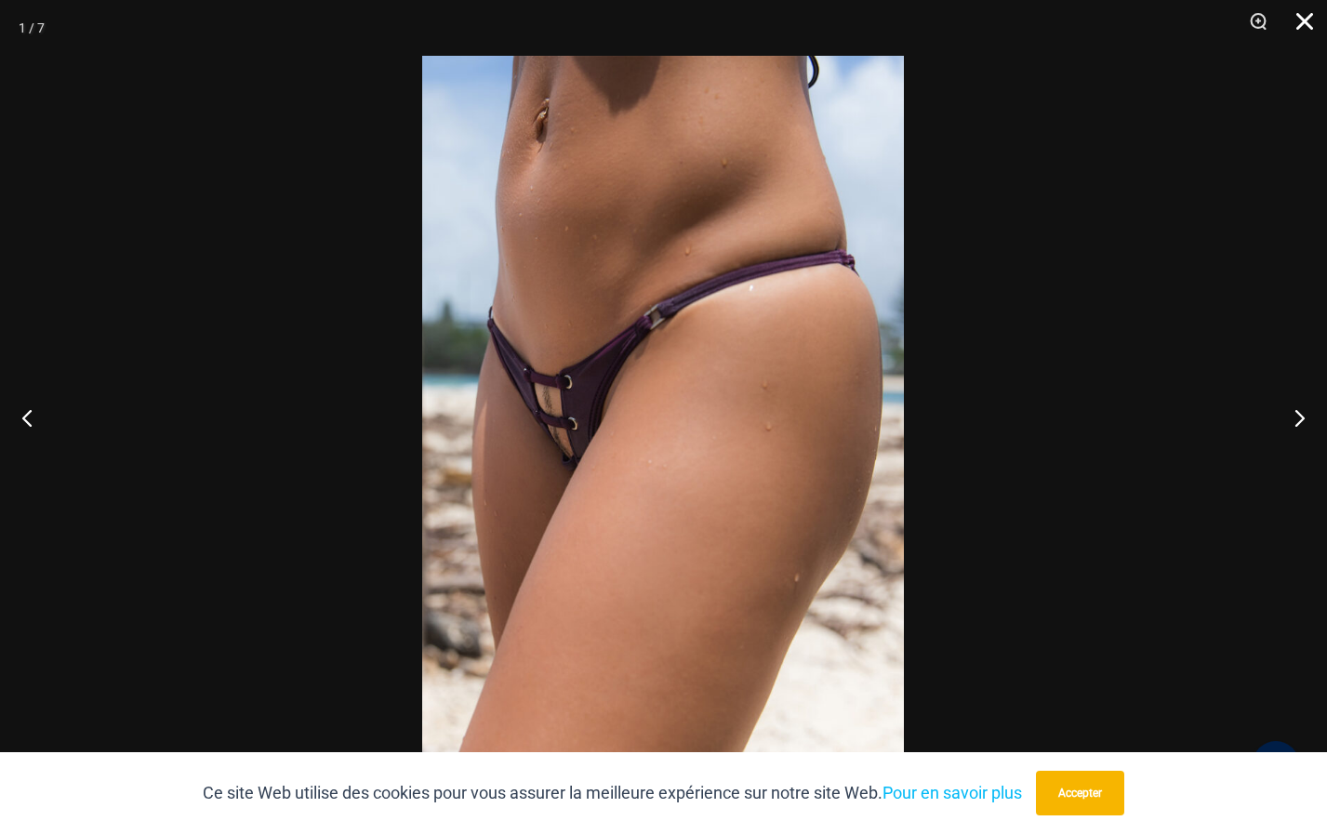
click at [1300, 16] on button "Fermer" at bounding box center [1298, 28] width 46 height 56
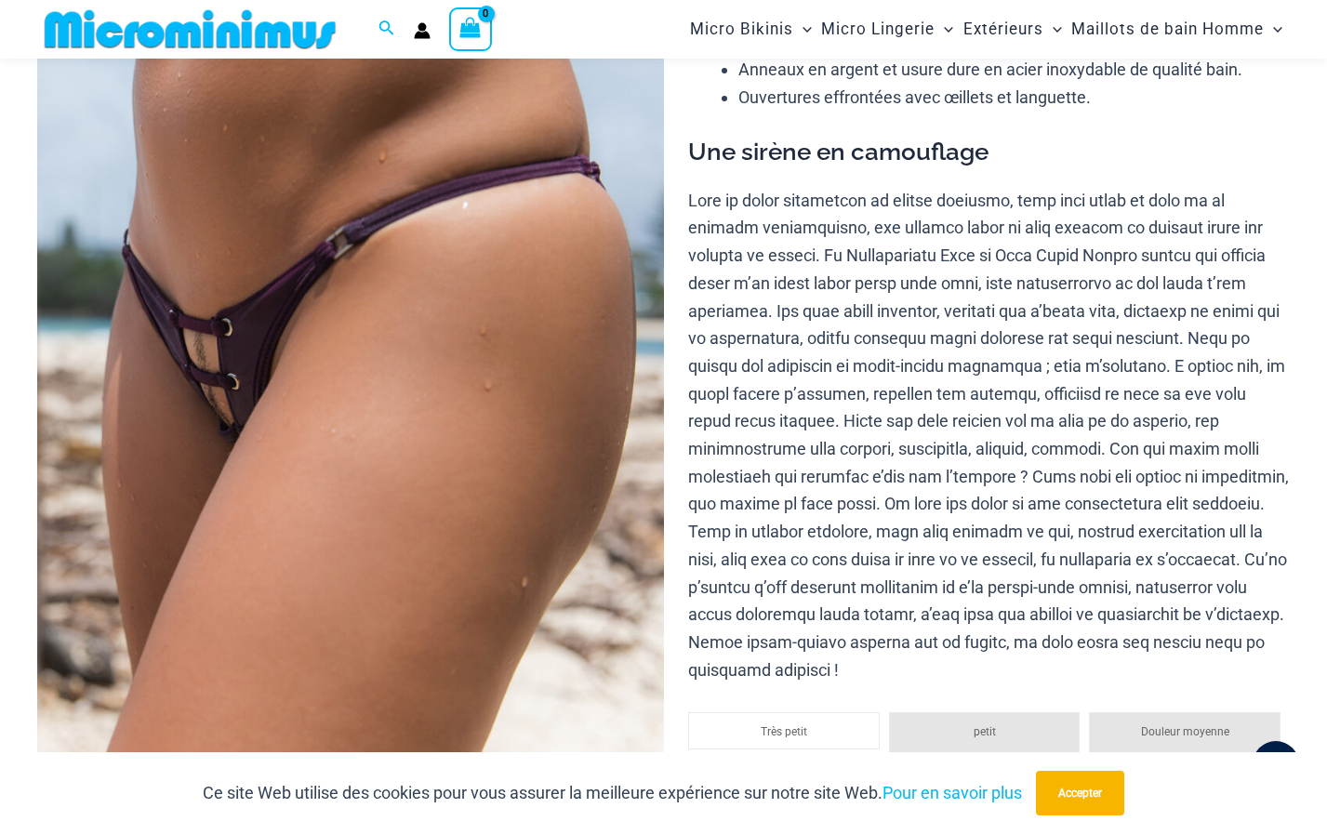
scroll to position [0, 0]
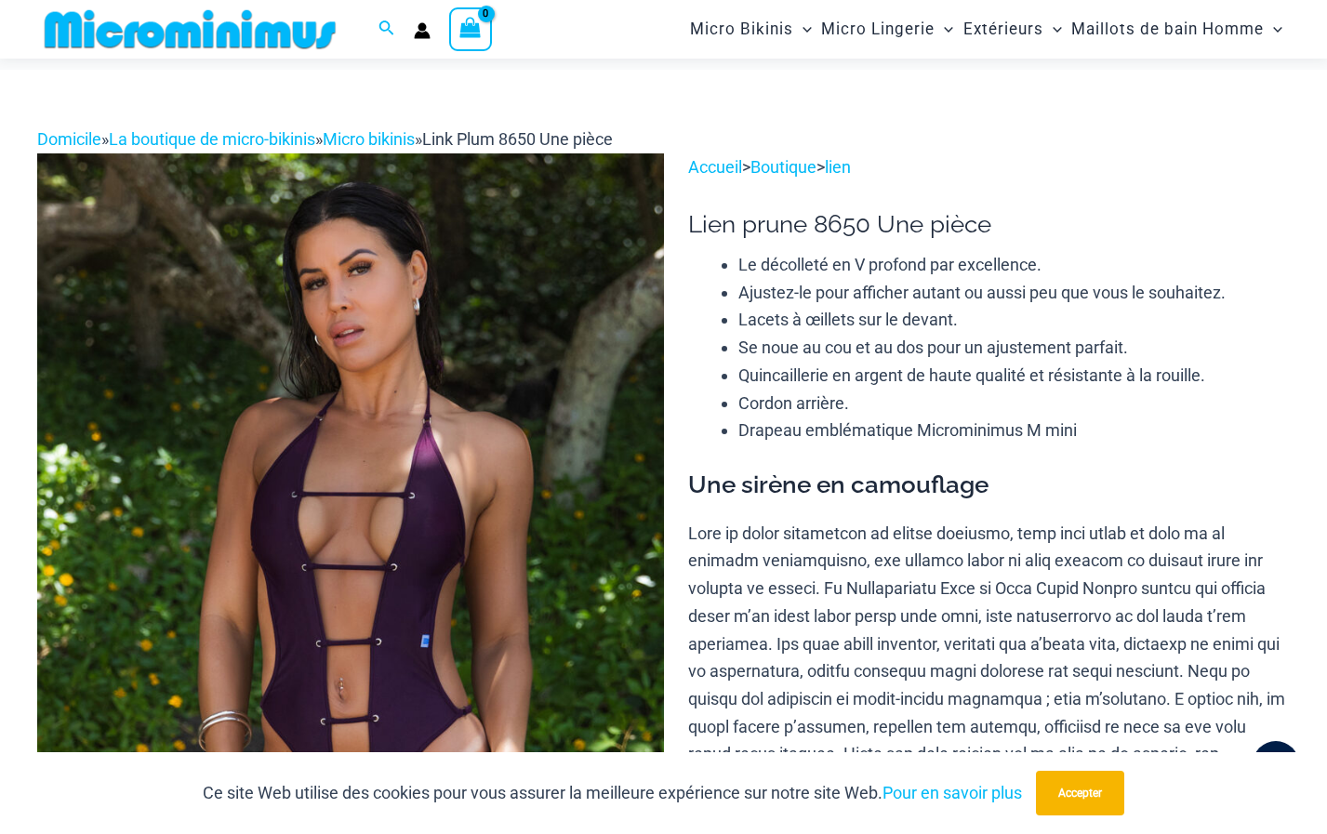
scroll to position [169, 0]
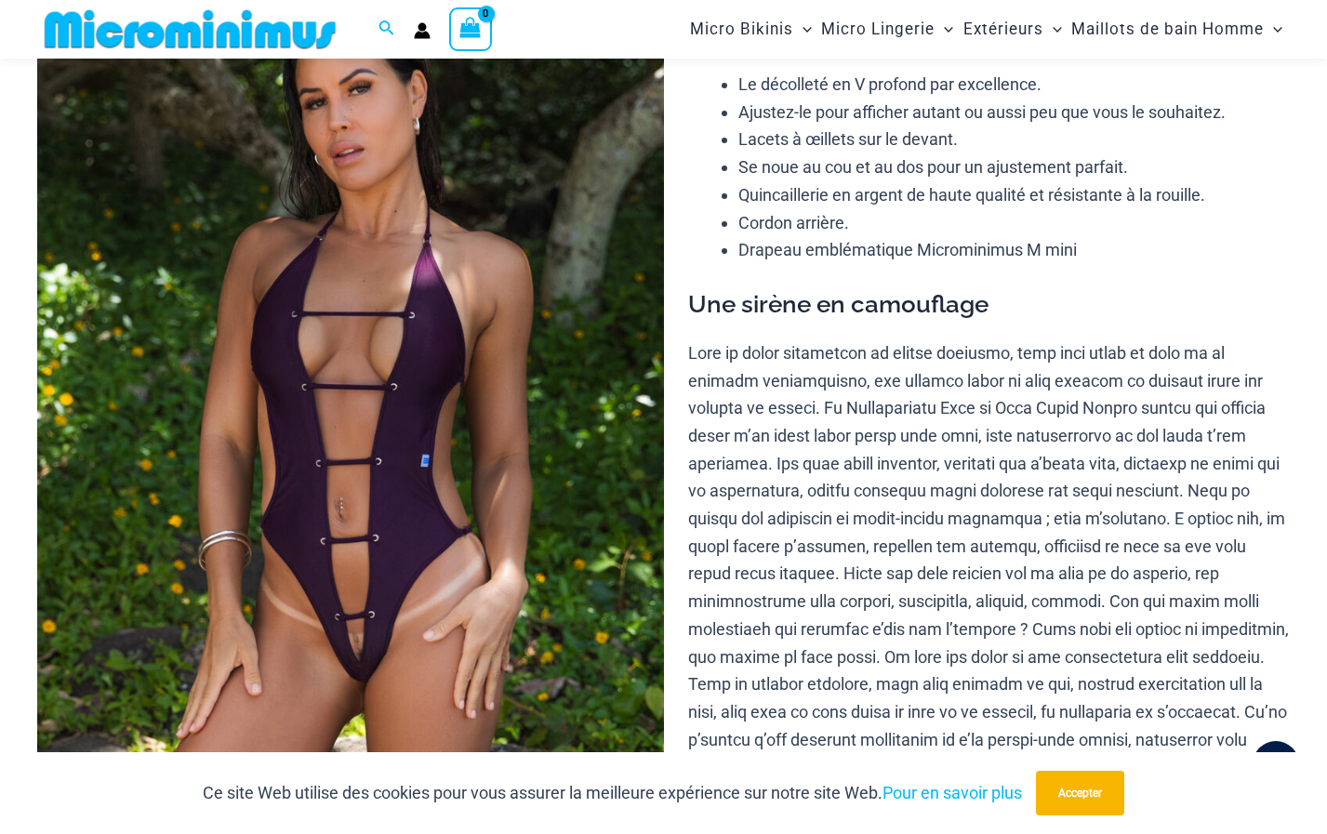
click at [698, 232] on div "Le décolleté en V profond par excellence. Ajustez-le pour afficher autant ou au…" at bounding box center [989, 167] width 602 height 193
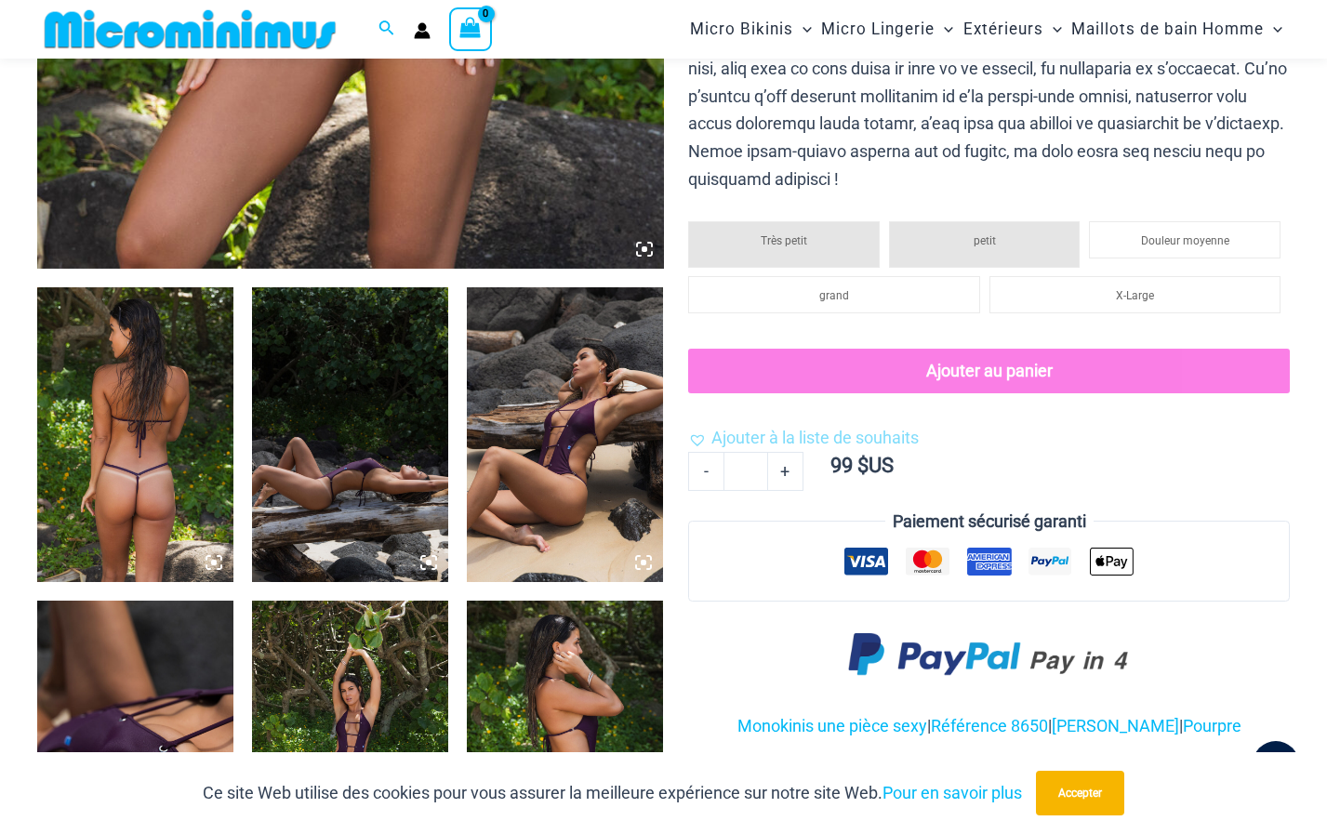
scroll to position [820, 0]
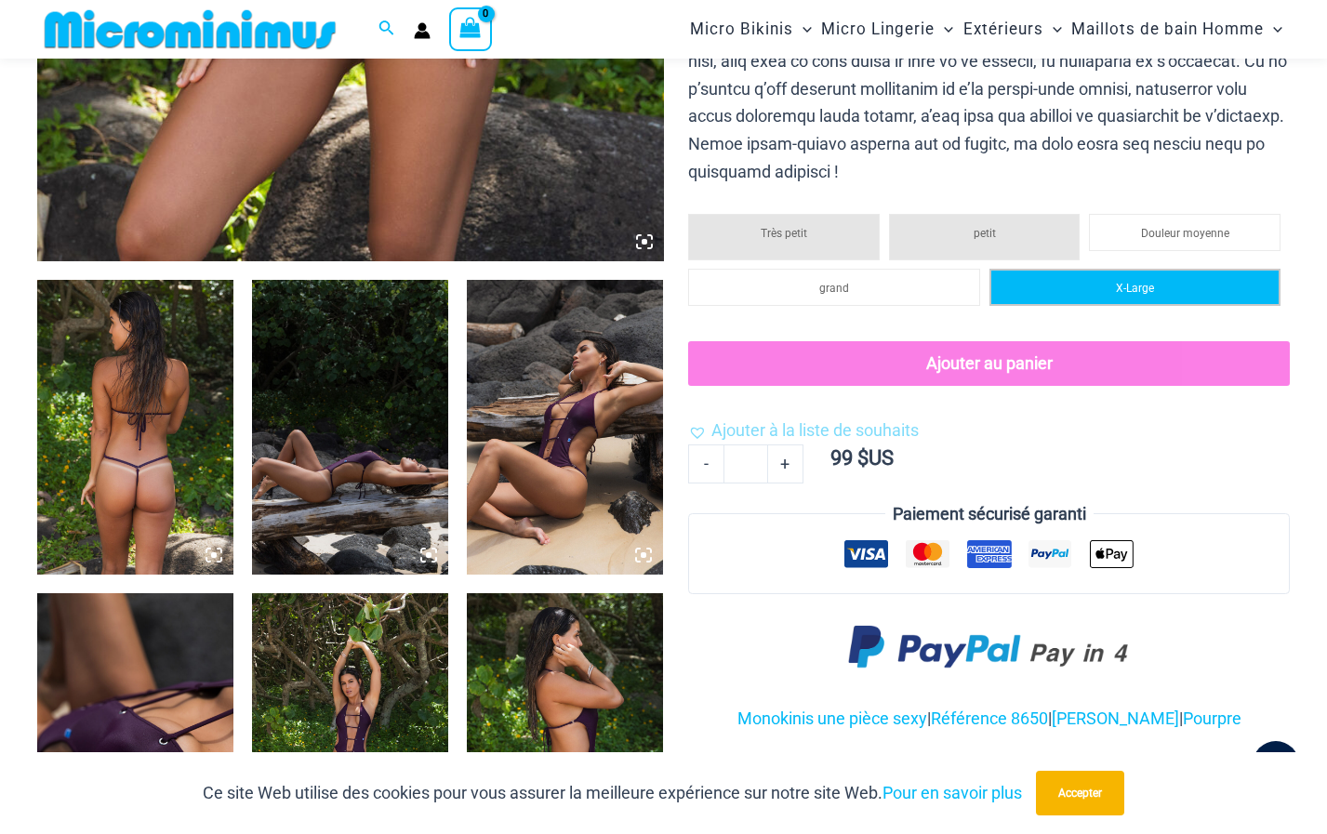
click at [1176, 285] on li "X-Large" at bounding box center [1134, 287] width 291 height 37
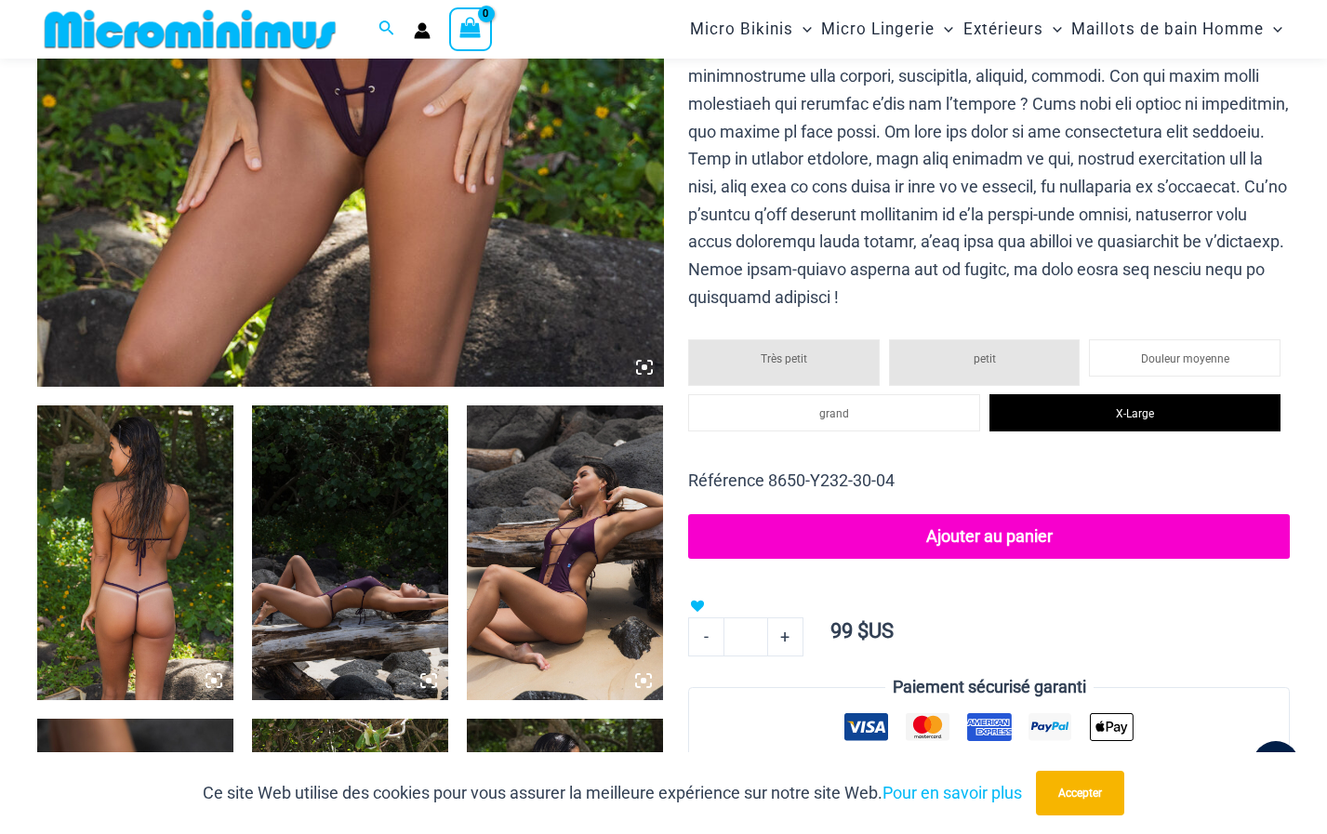
scroll to position [727, 0]
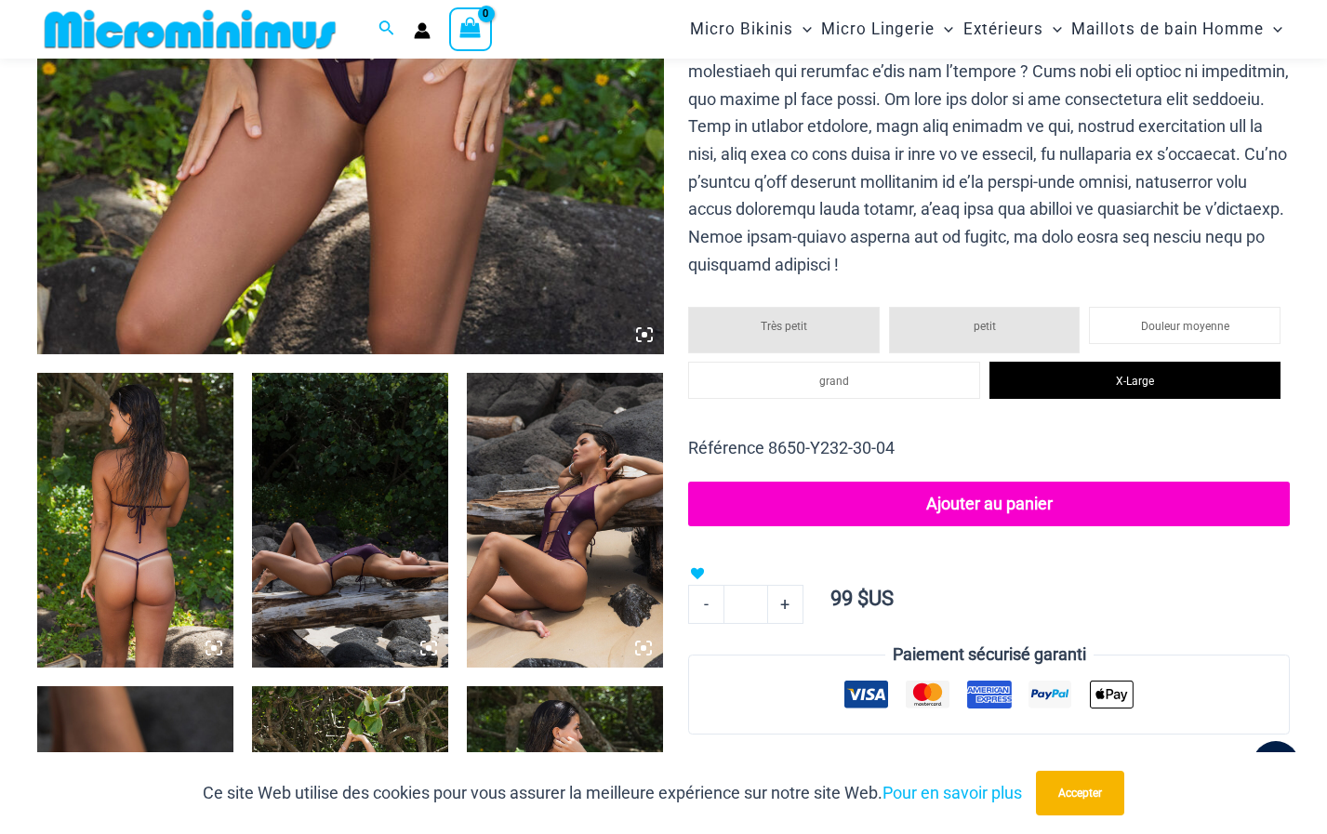
click at [152, 498] on img at bounding box center [135, 520] width 196 height 295
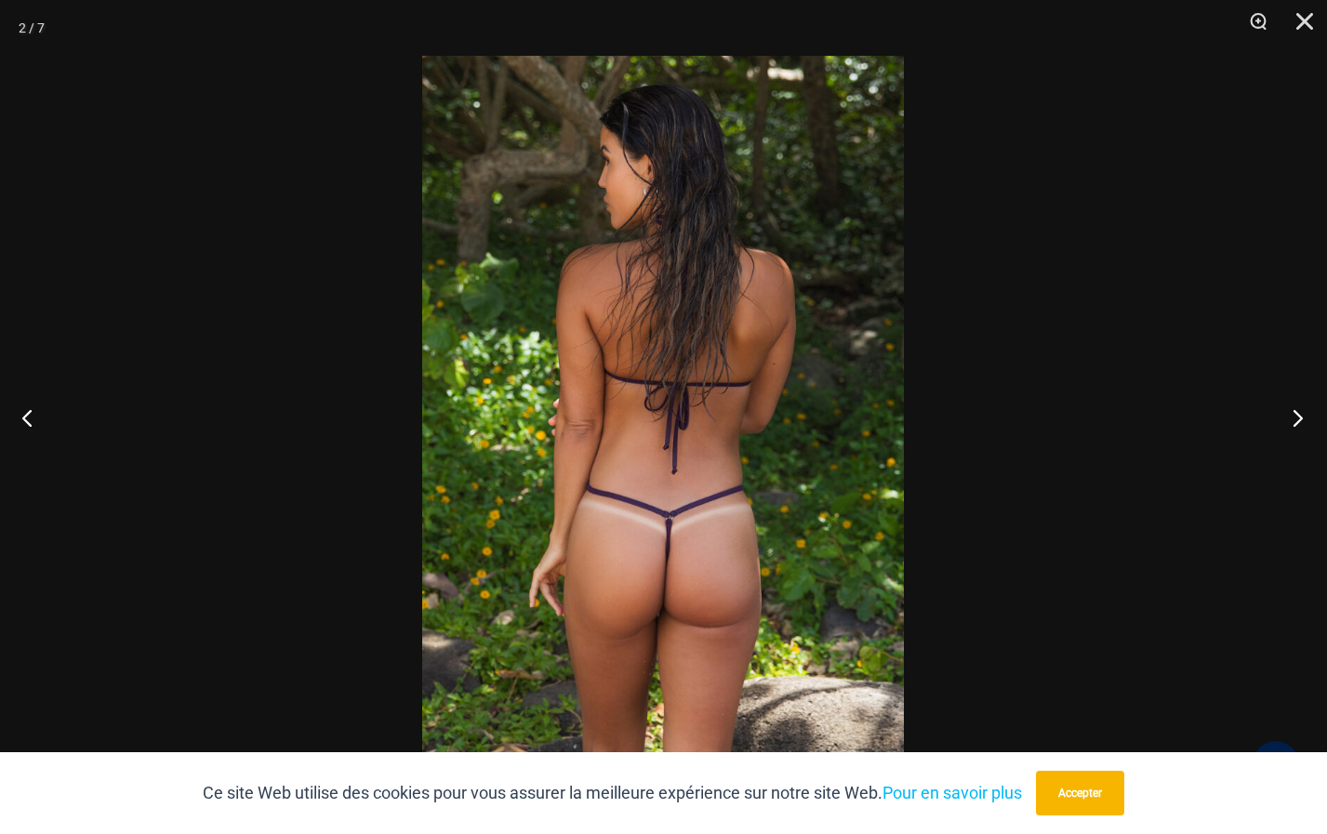
click at [1300, 412] on button "Prochain" at bounding box center [1292, 417] width 70 height 93
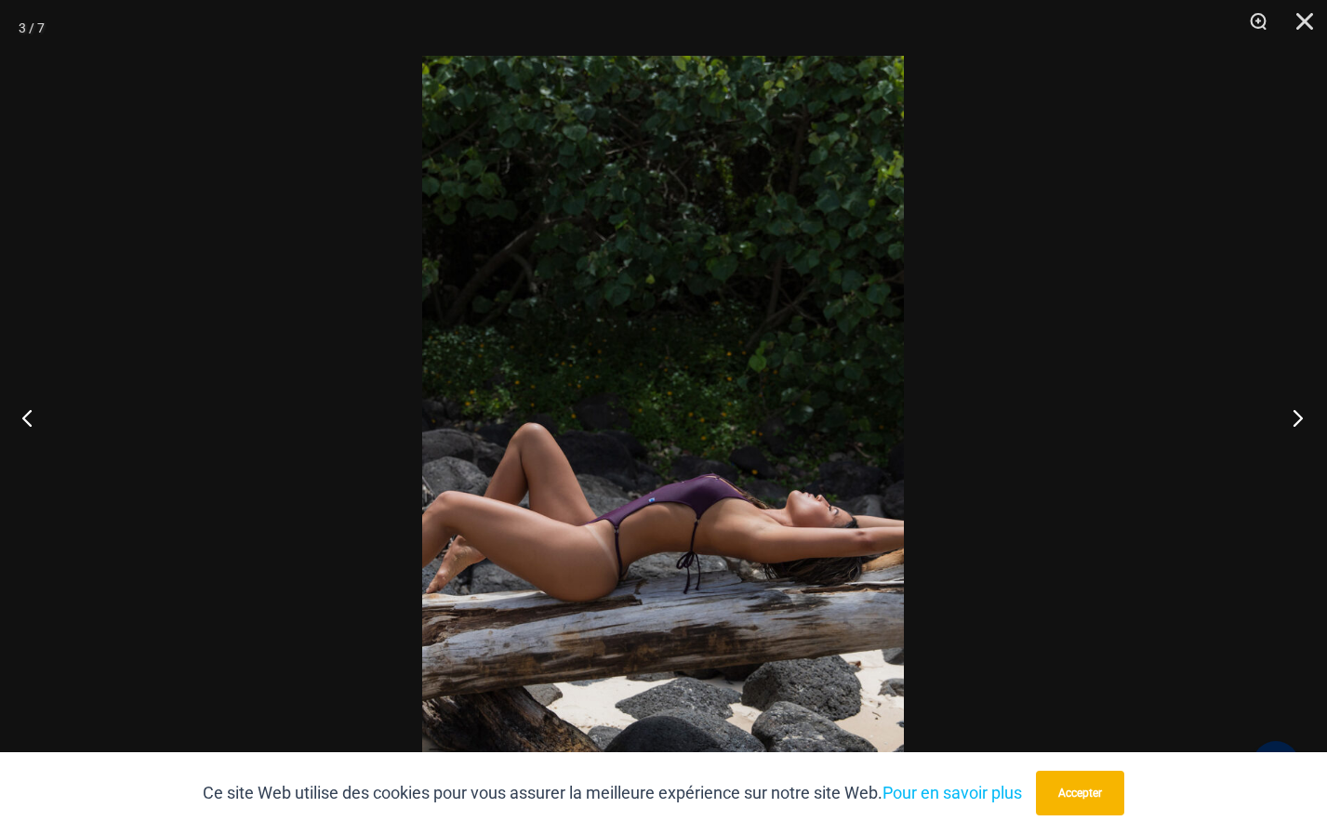
click at [1298, 413] on button "Prochain" at bounding box center [1292, 417] width 70 height 93
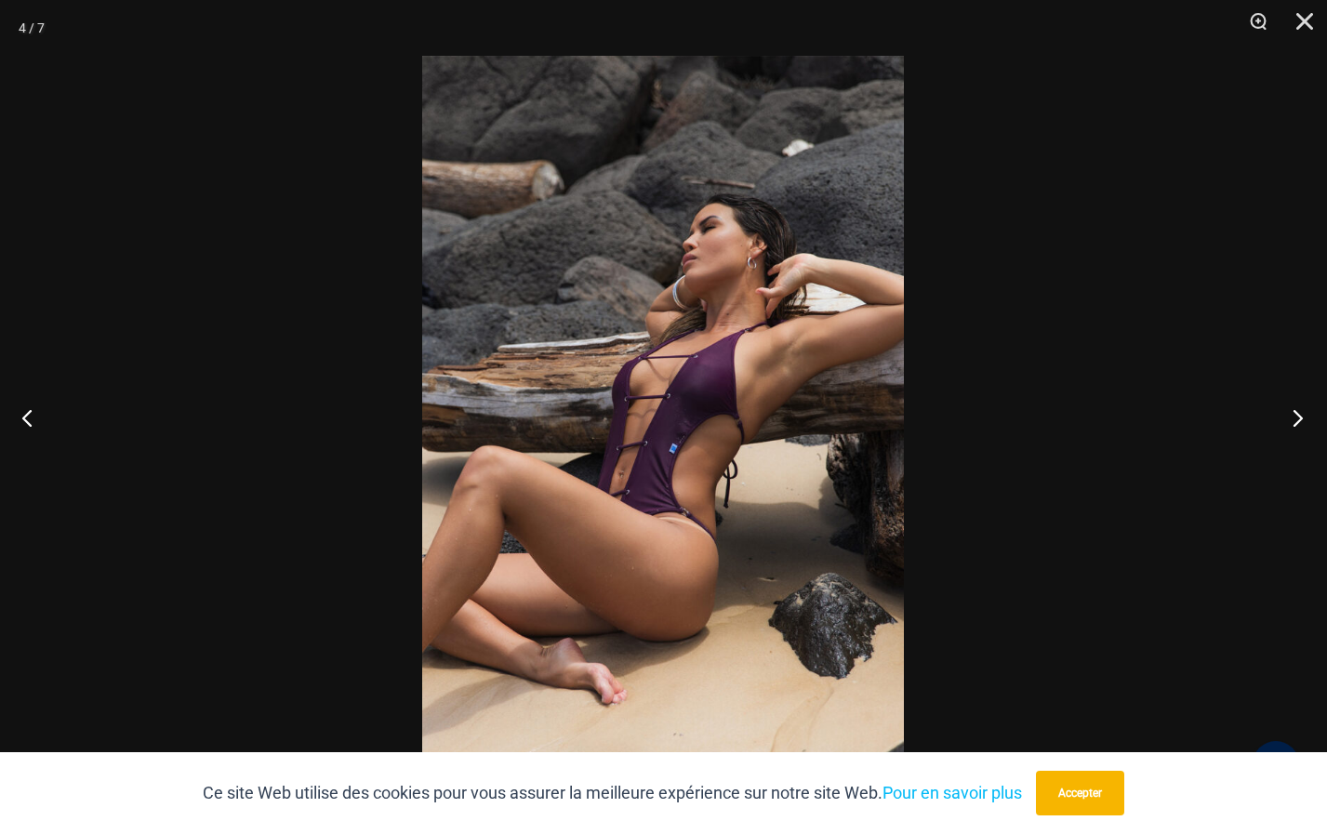
click at [1302, 414] on button "Prochain" at bounding box center [1292, 417] width 70 height 93
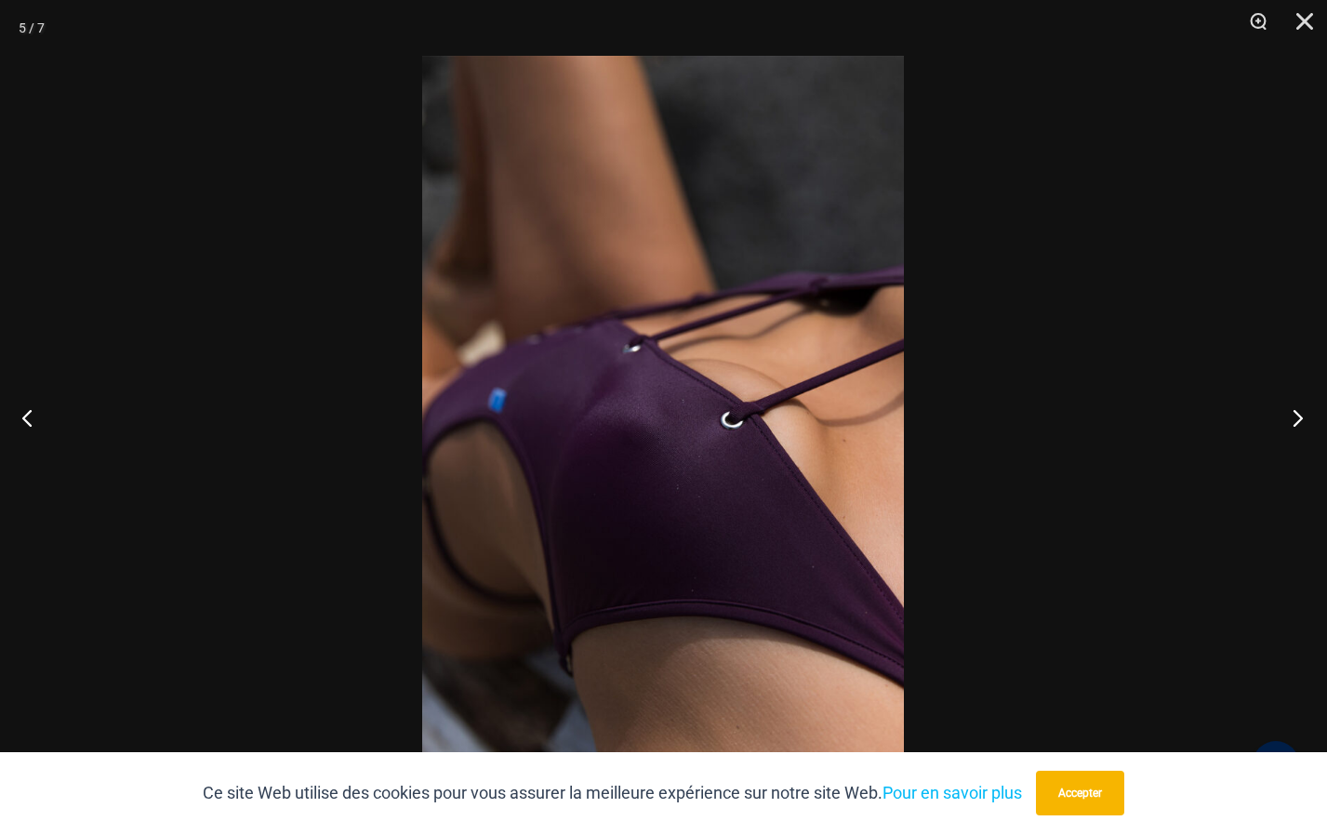
click at [1302, 417] on button "Prochain" at bounding box center [1292, 417] width 70 height 93
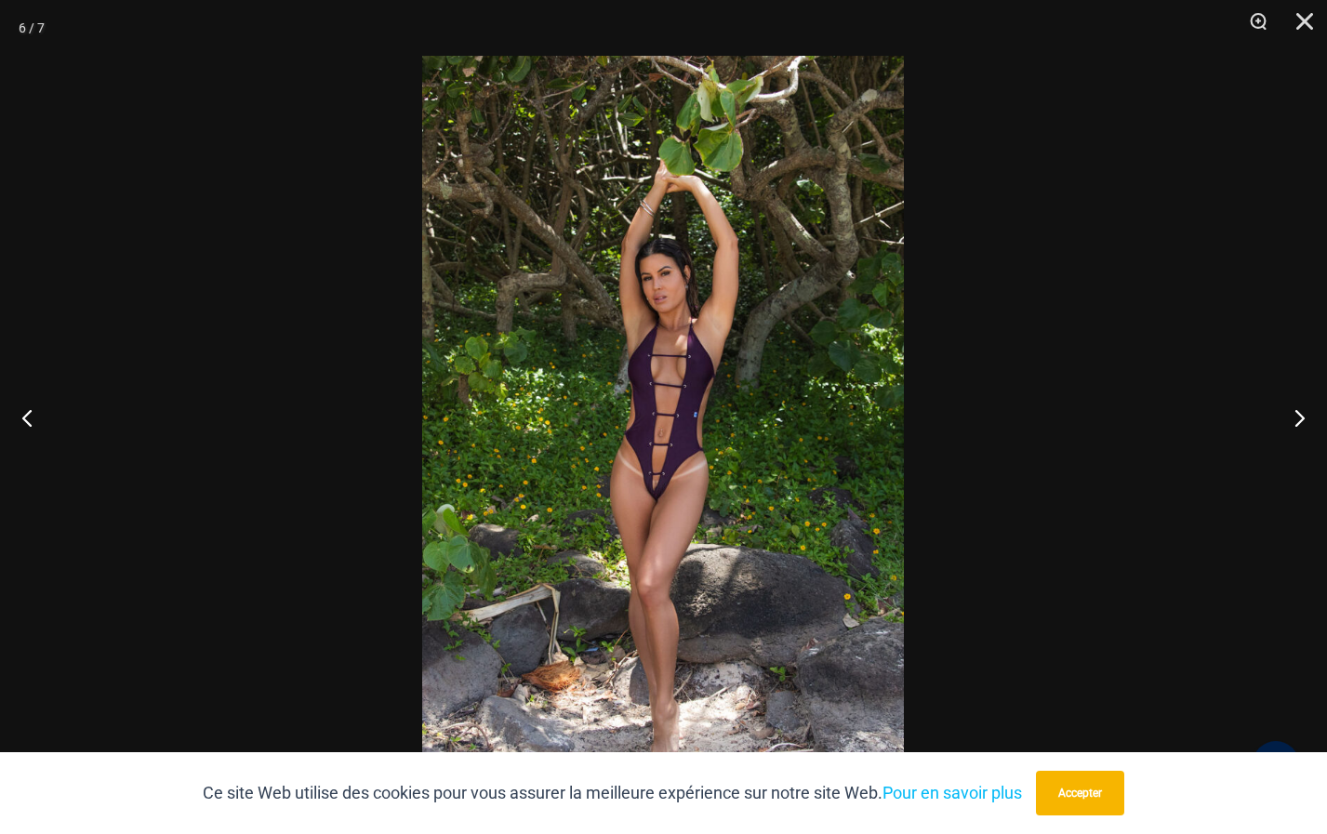
click at [1186, 134] on div at bounding box center [663, 417] width 1327 height 834
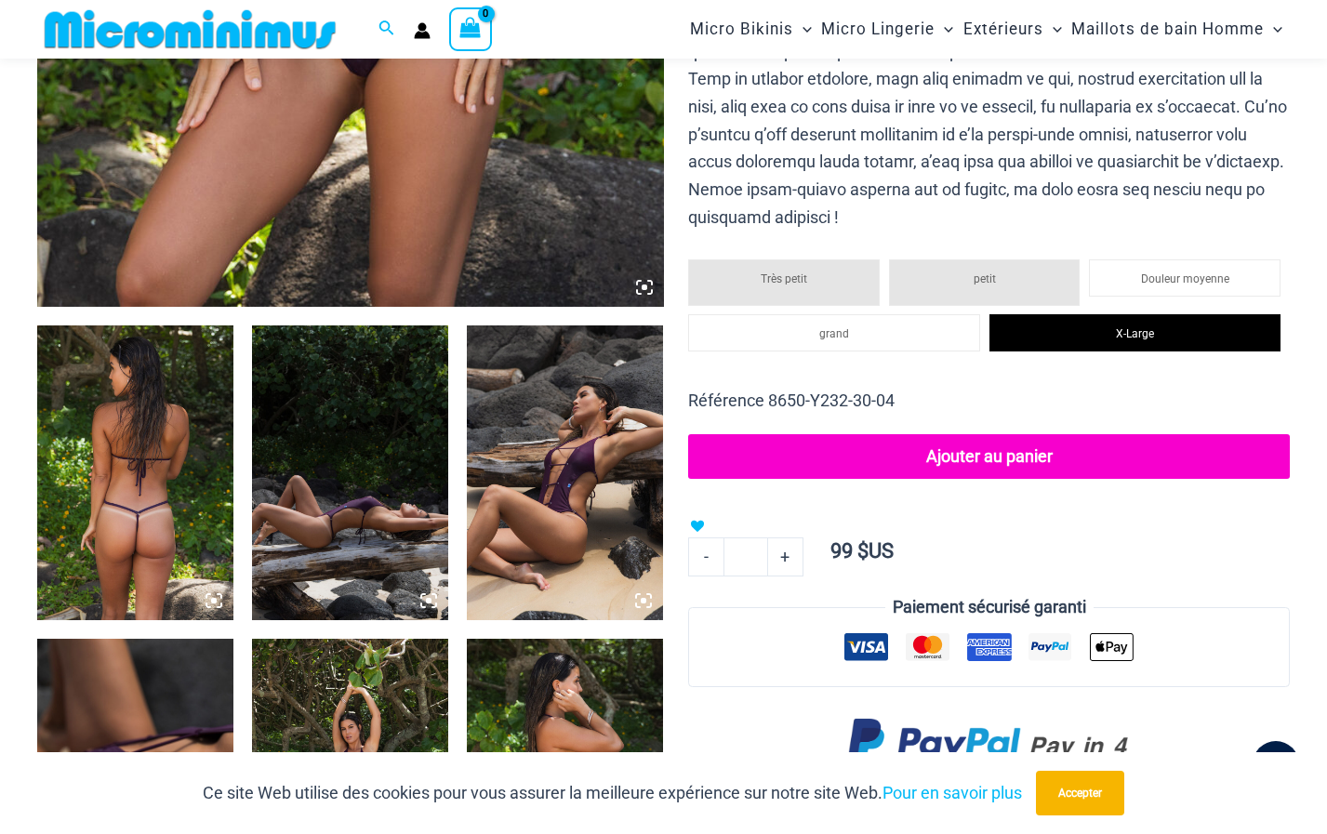
scroll to position [1099, 0]
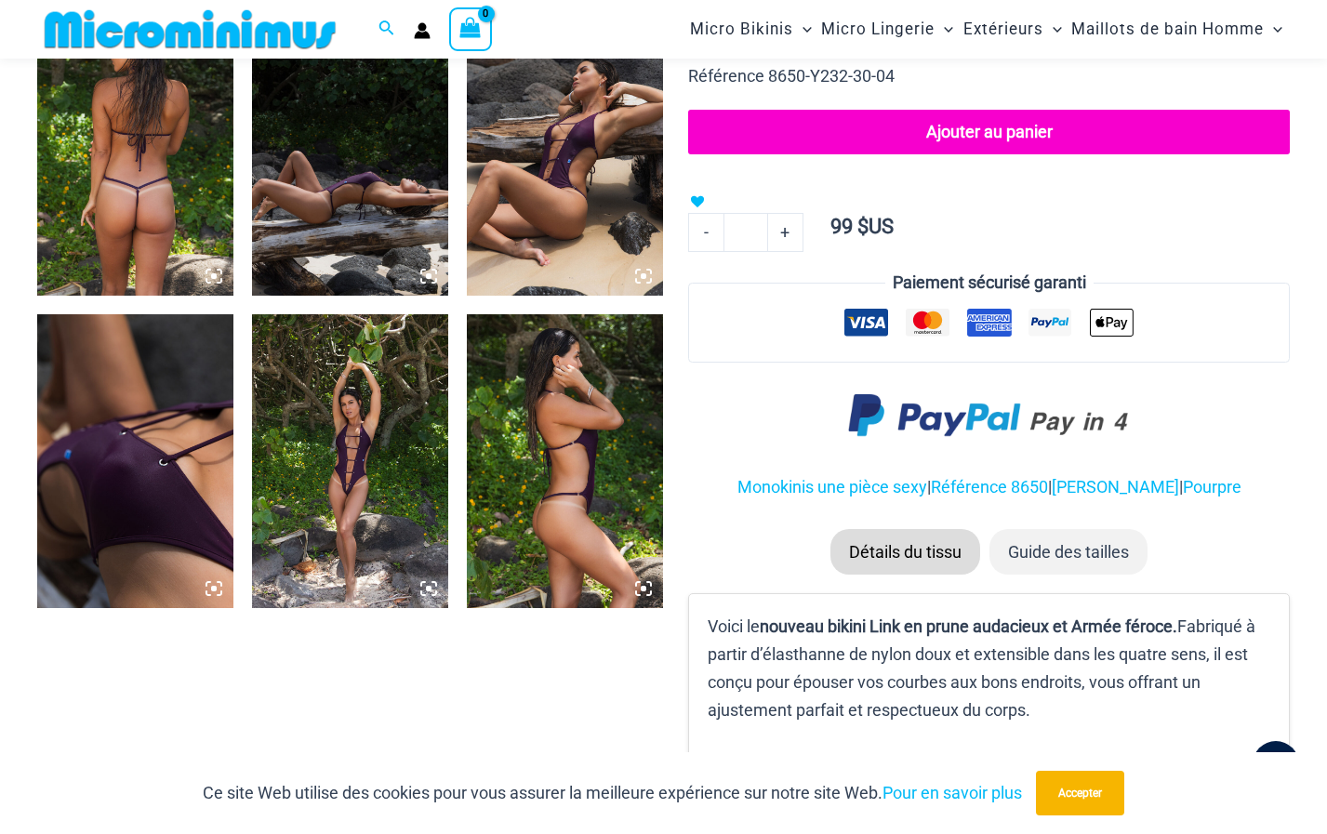
click at [326, 488] on img at bounding box center [350, 461] width 196 height 295
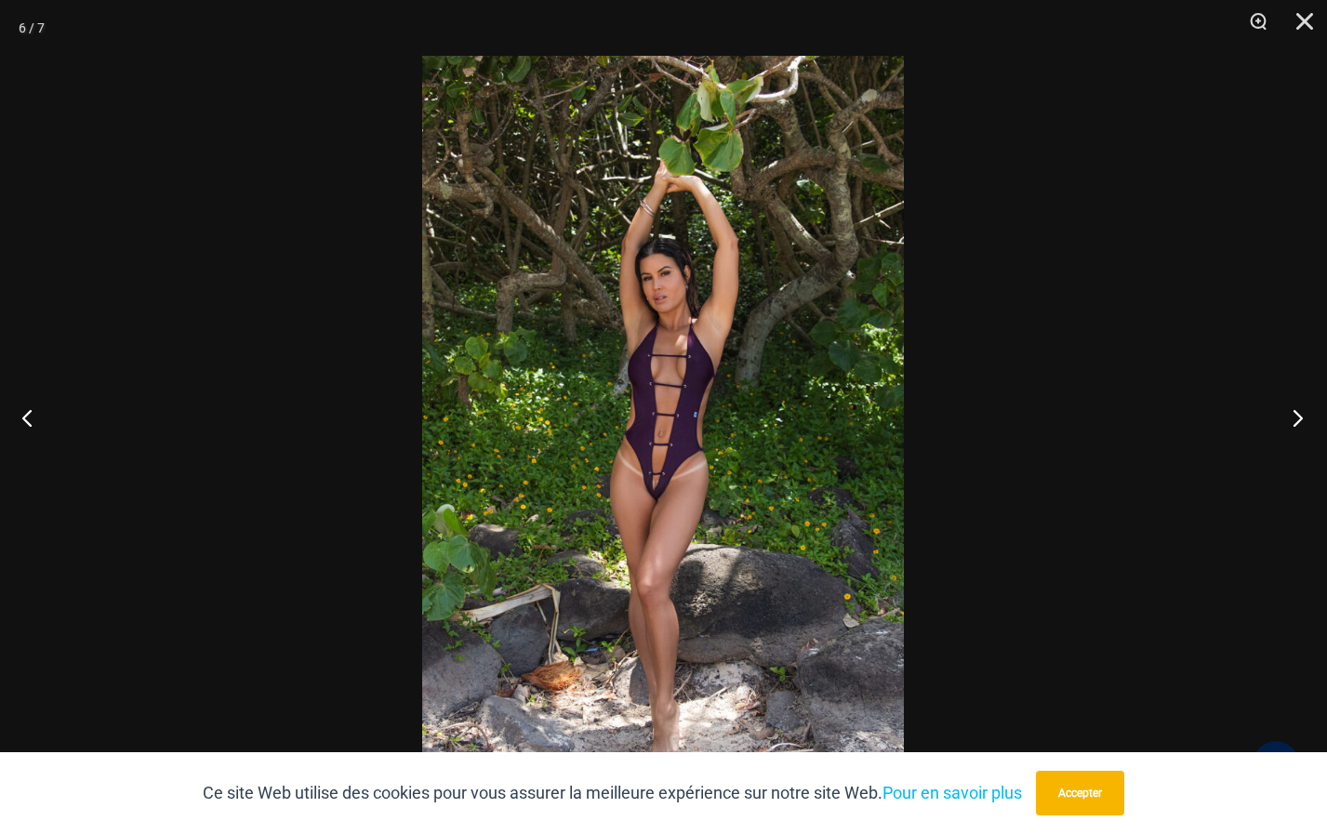
click at [1296, 414] on button "Prochain" at bounding box center [1292, 417] width 70 height 93
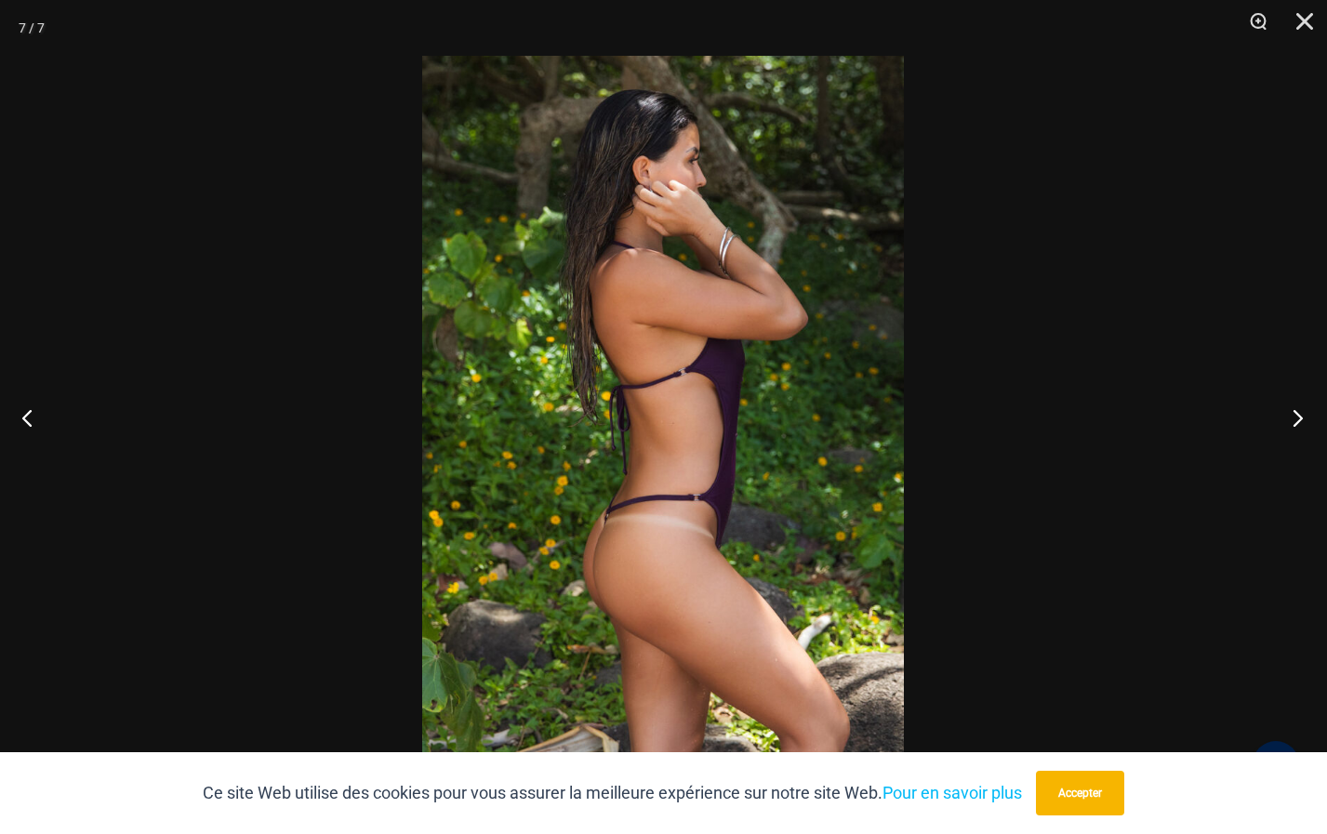
click at [1297, 415] on button "Prochain" at bounding box center [1292, 417] width 70 height 93
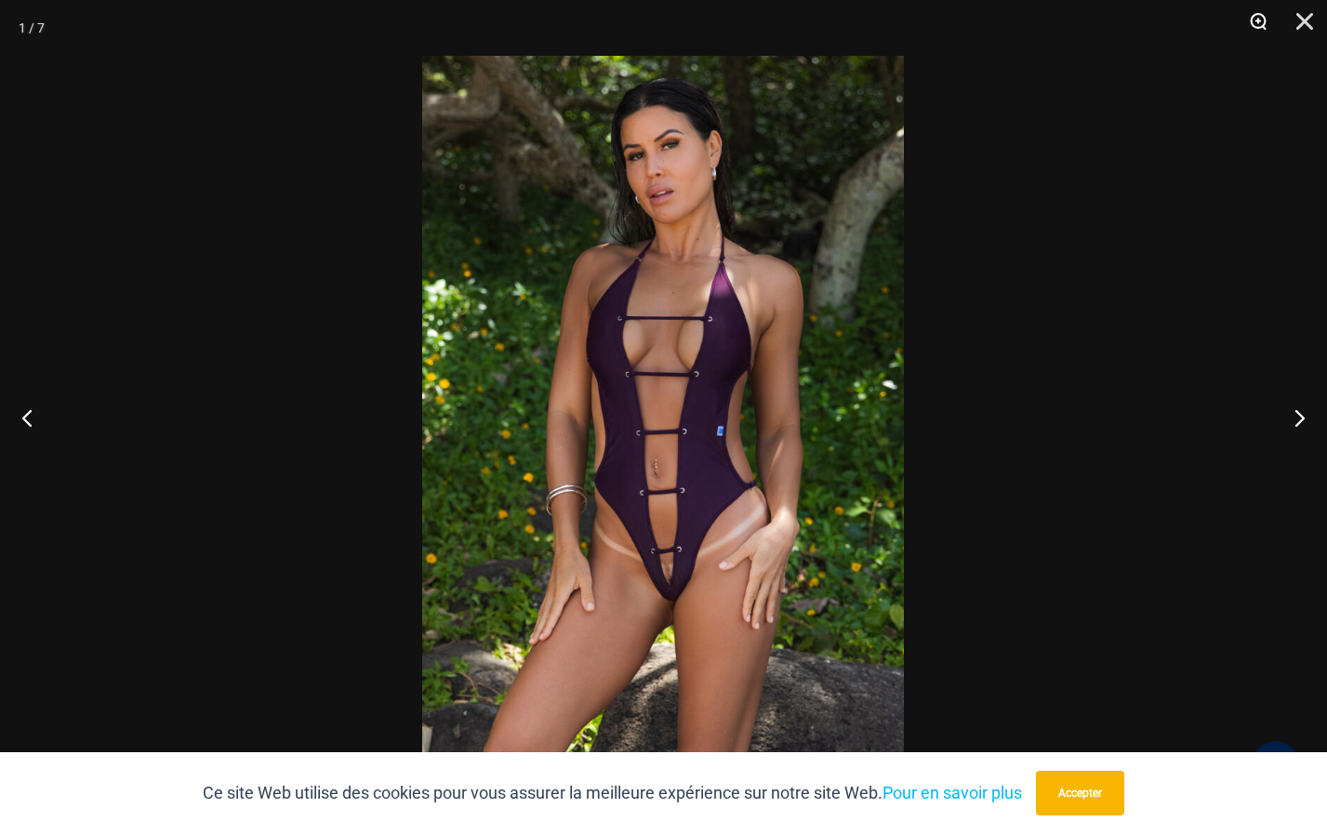
click at [1256, 15] on button "Zoom" at bounding box center [1252, 28] width 46 height 56
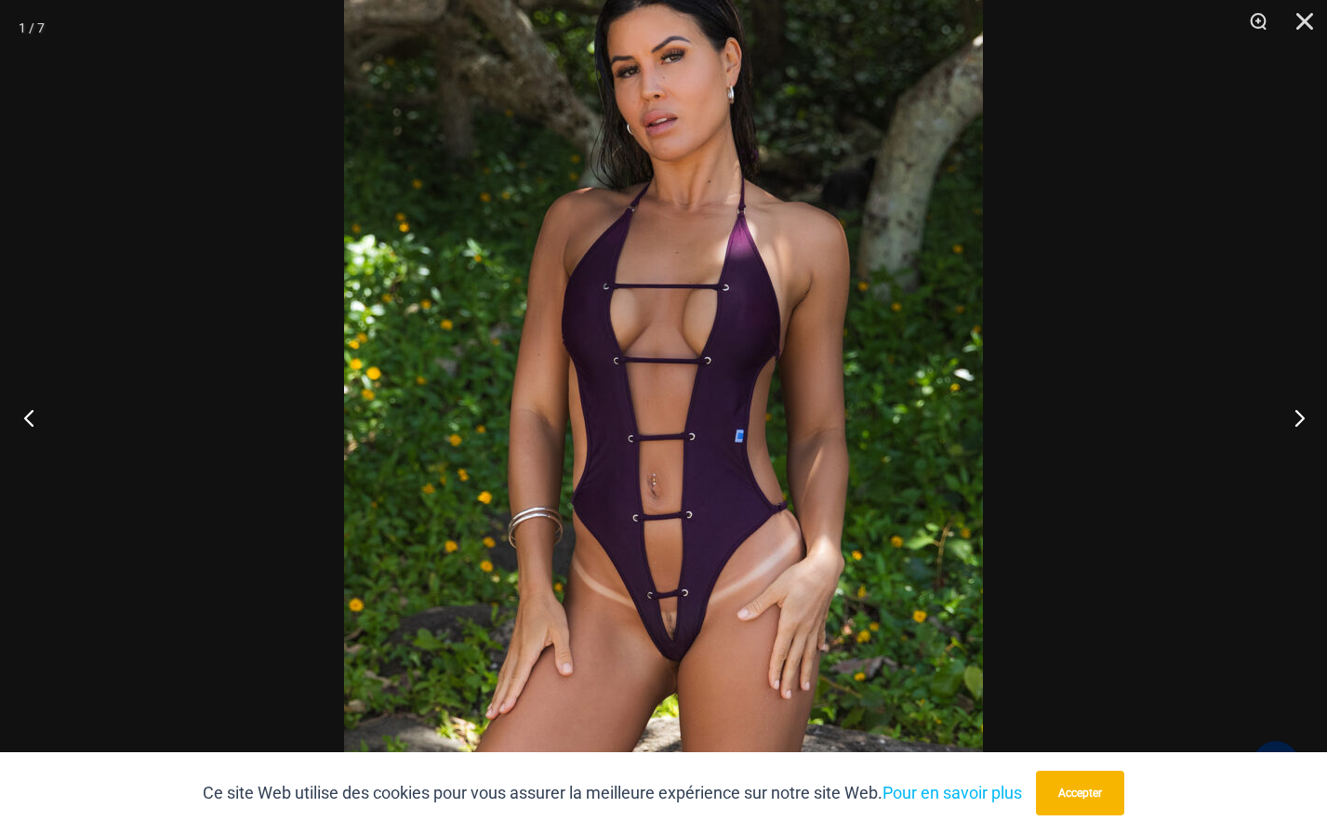
click at [30, 417] on button "Précédent" at bounding box center [35, 417] width 70 height 93
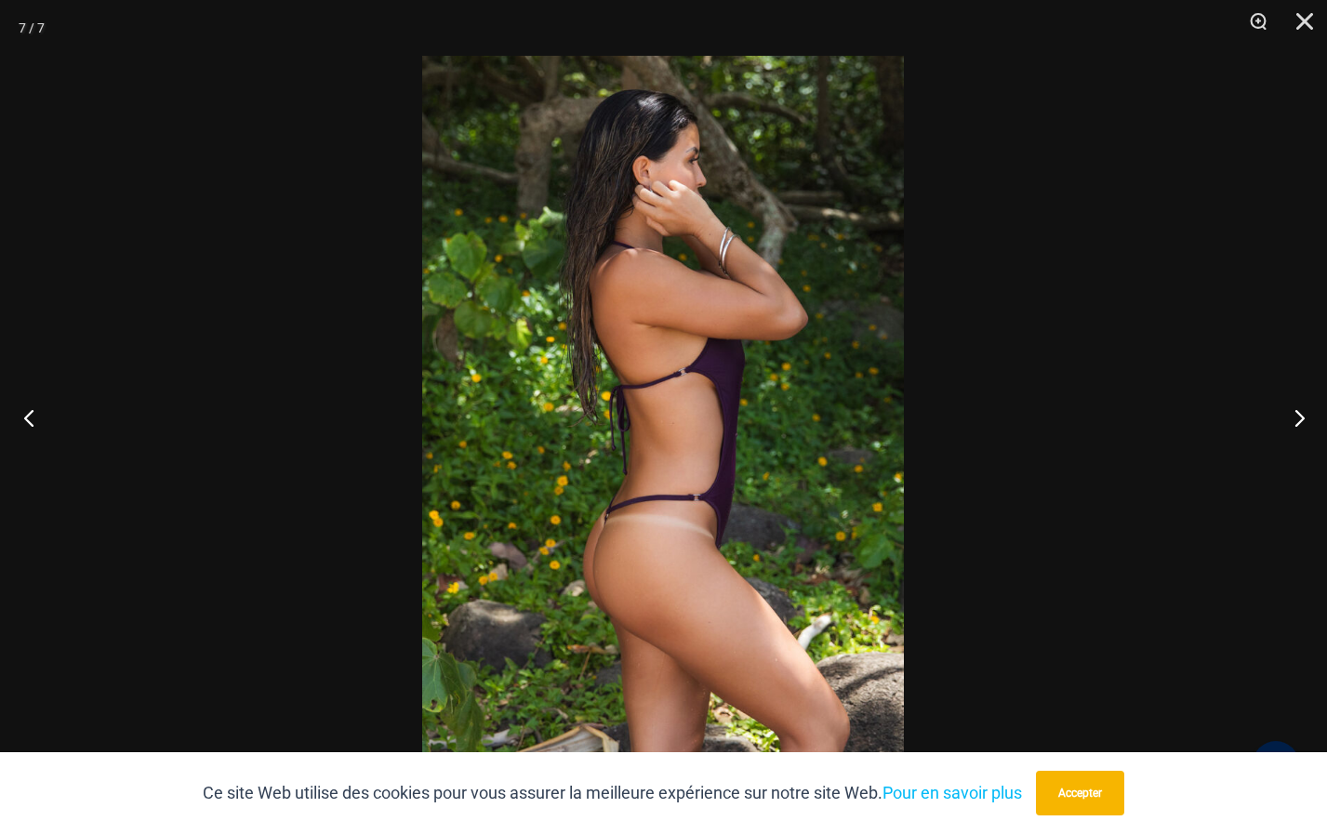
click at [30, 417] on button "Précédent" at bounding box center [35, 417] width 70 height 93
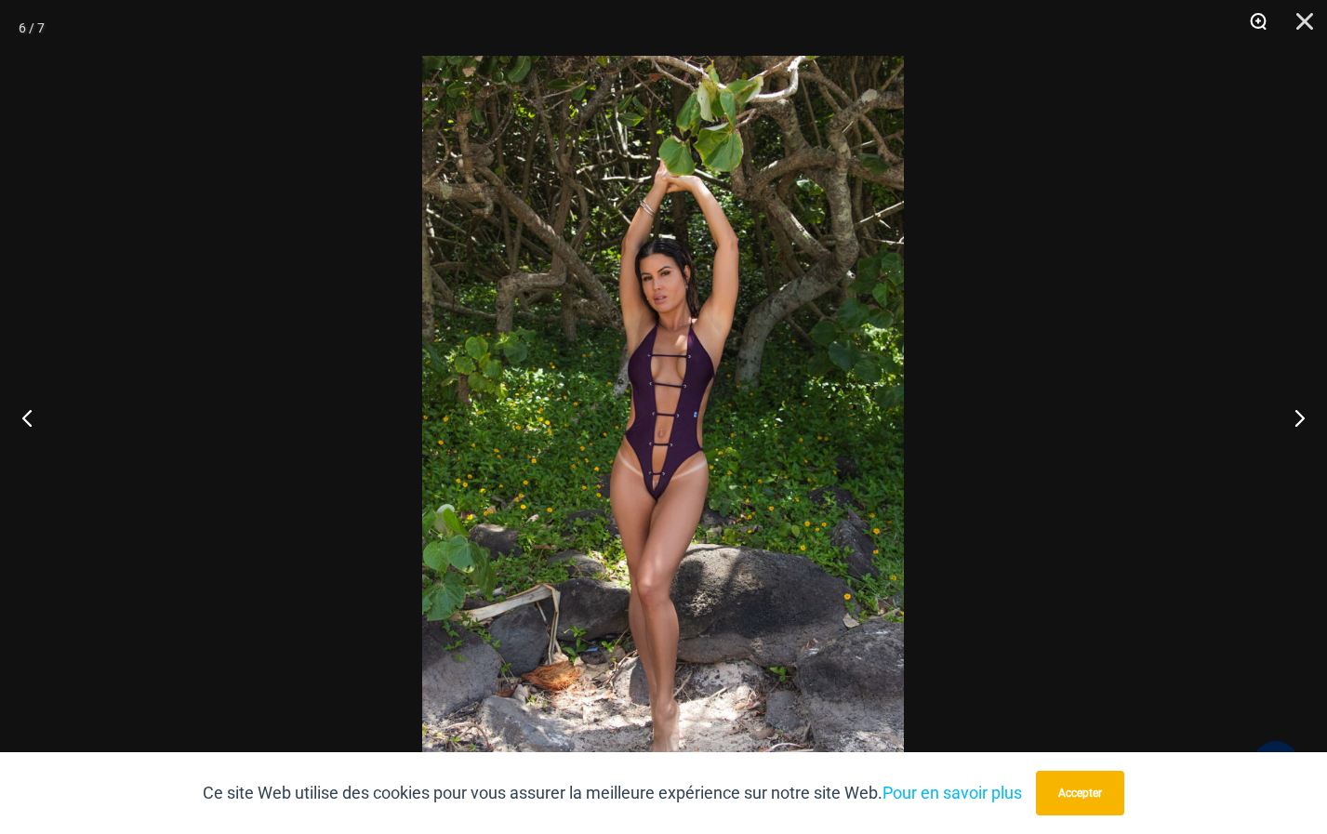
click at [1256, 18] on button "Zoom" at bounding box center [1252, 28] width 46 height 56
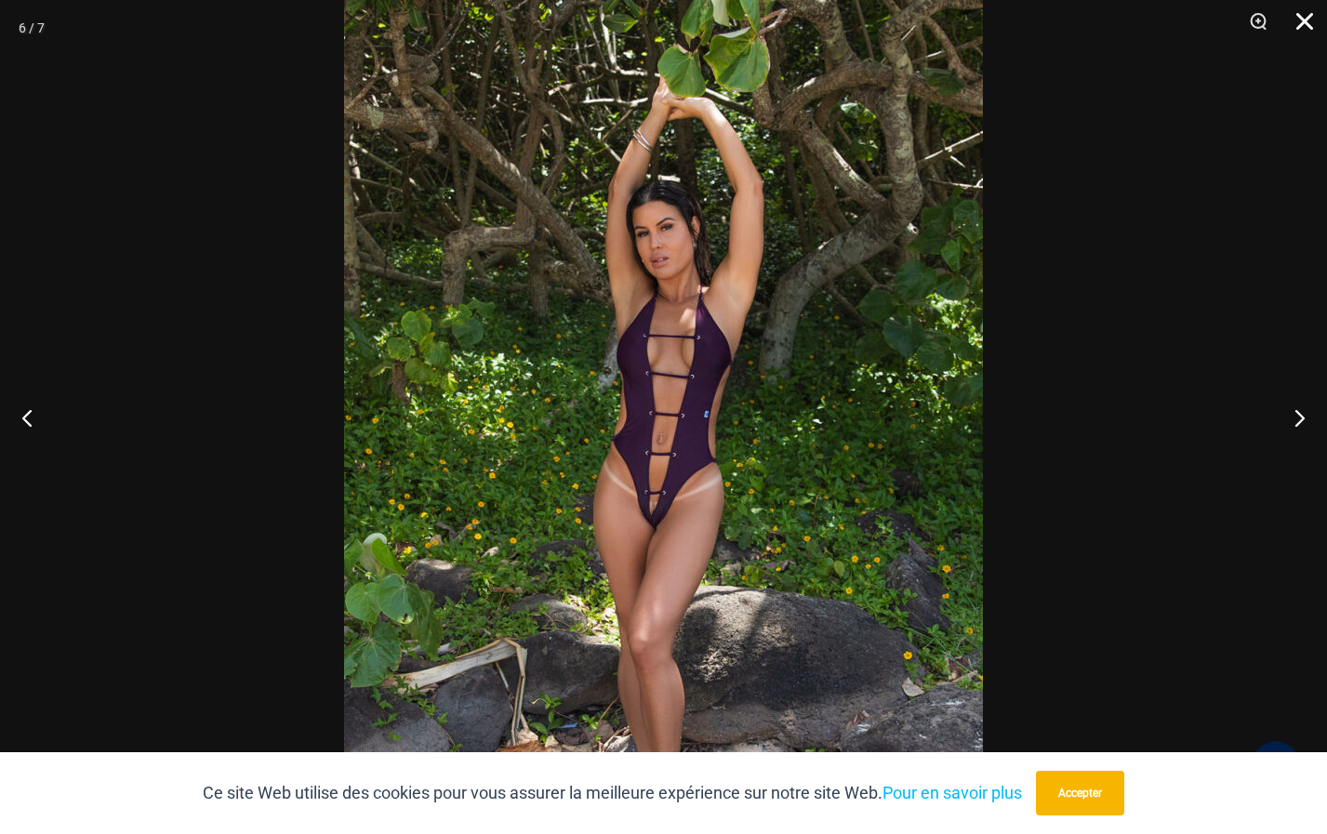
click at [1299, 20] on button "Fermer" at bounding box center [1298, 28] width 46 height 56
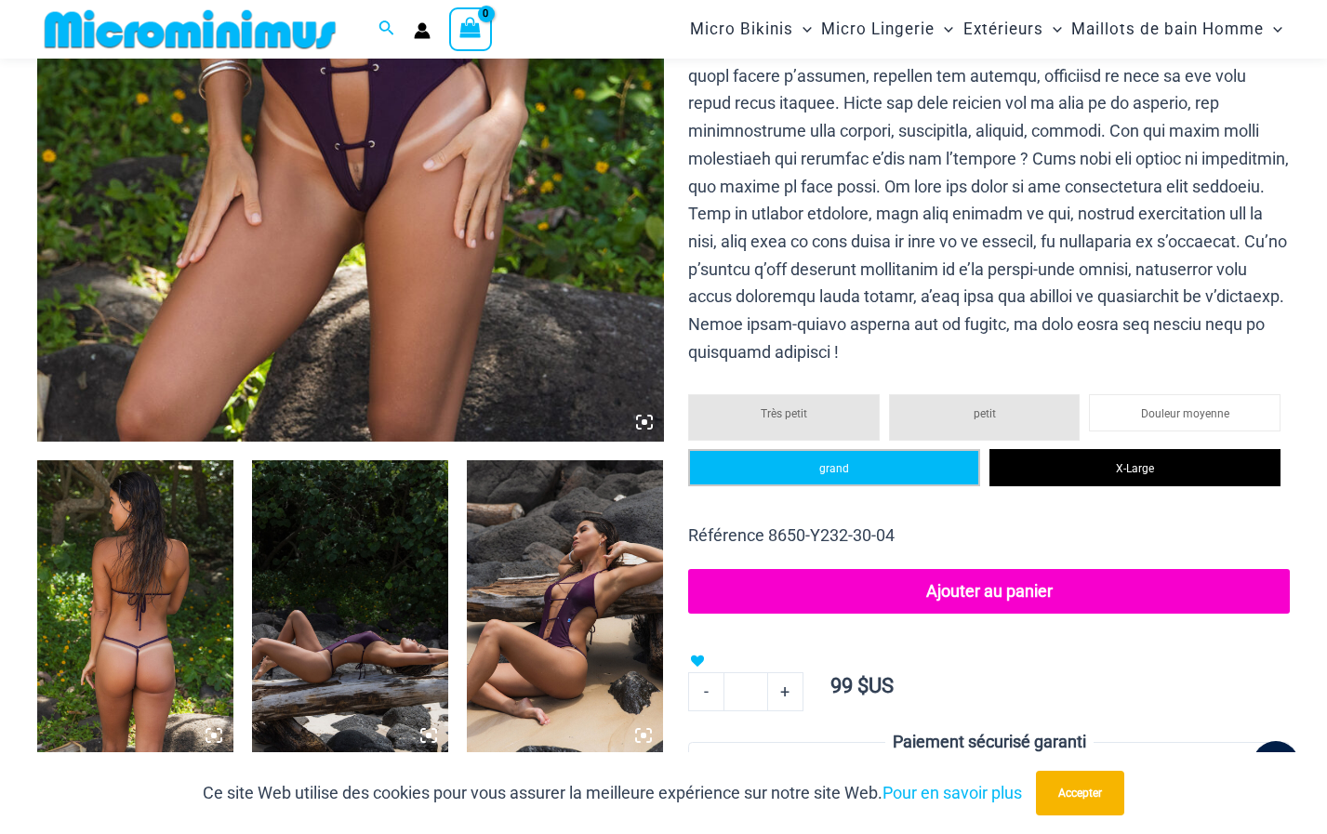
scroll to position [268, 0]
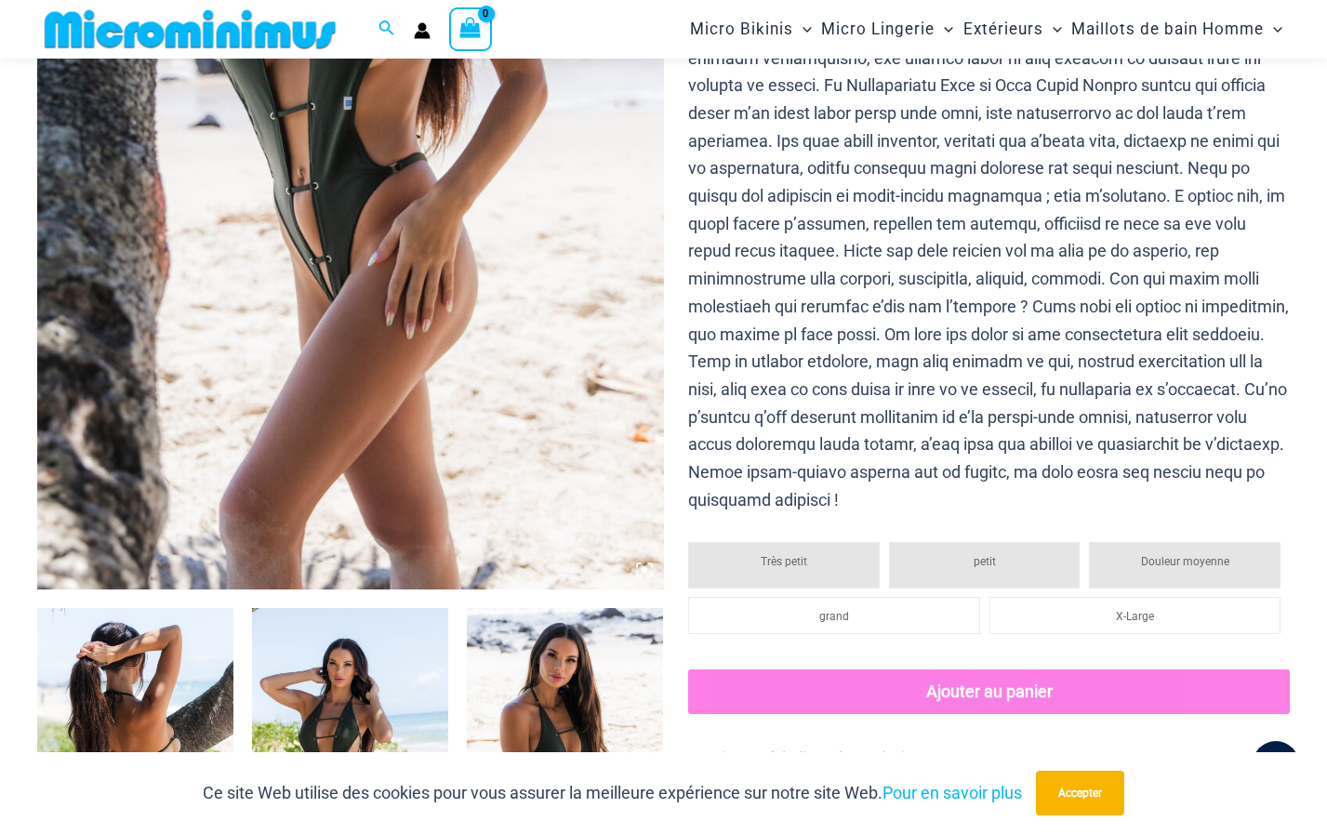
scroll to position [634, 0]
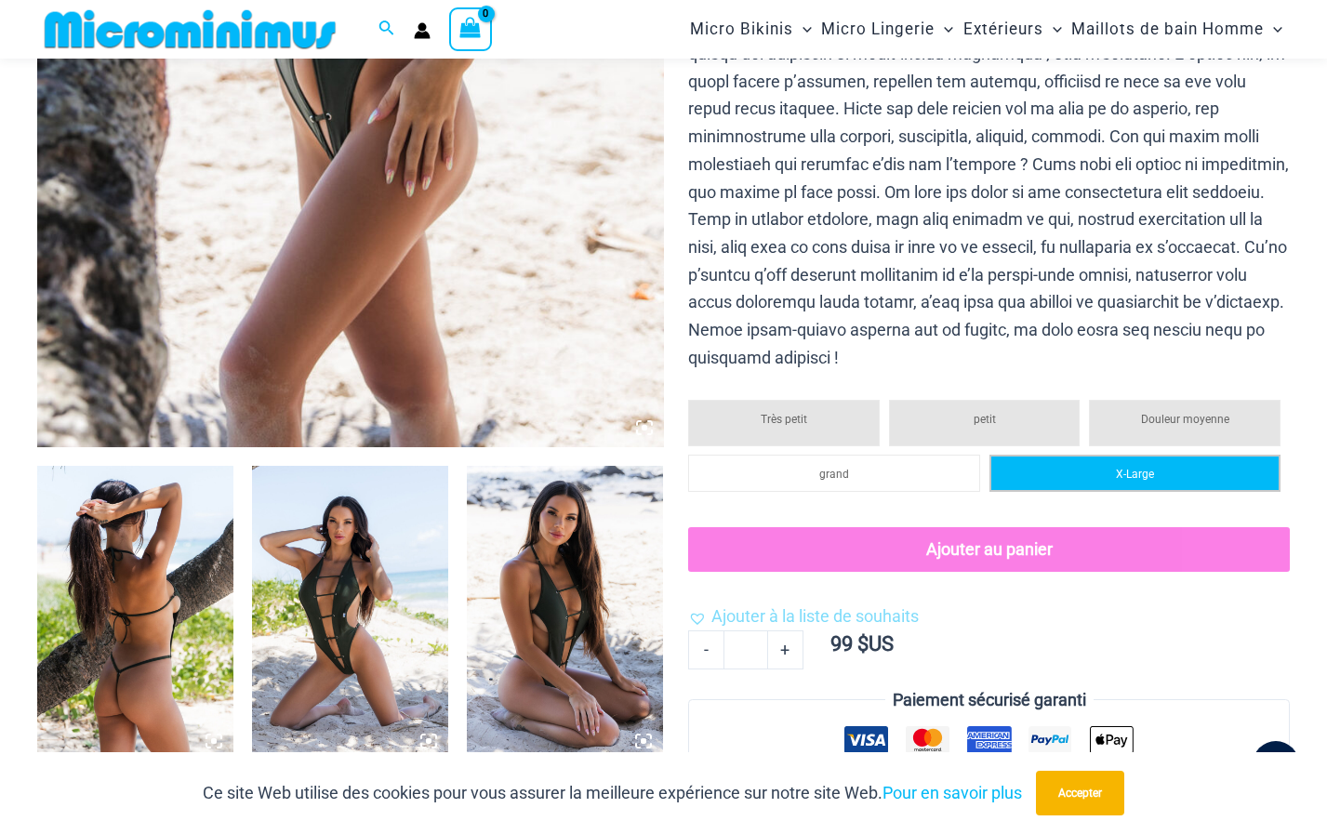
click at [1136, 471] on span "X-Large" at bounding box center [1135, 474] width 38 height 13
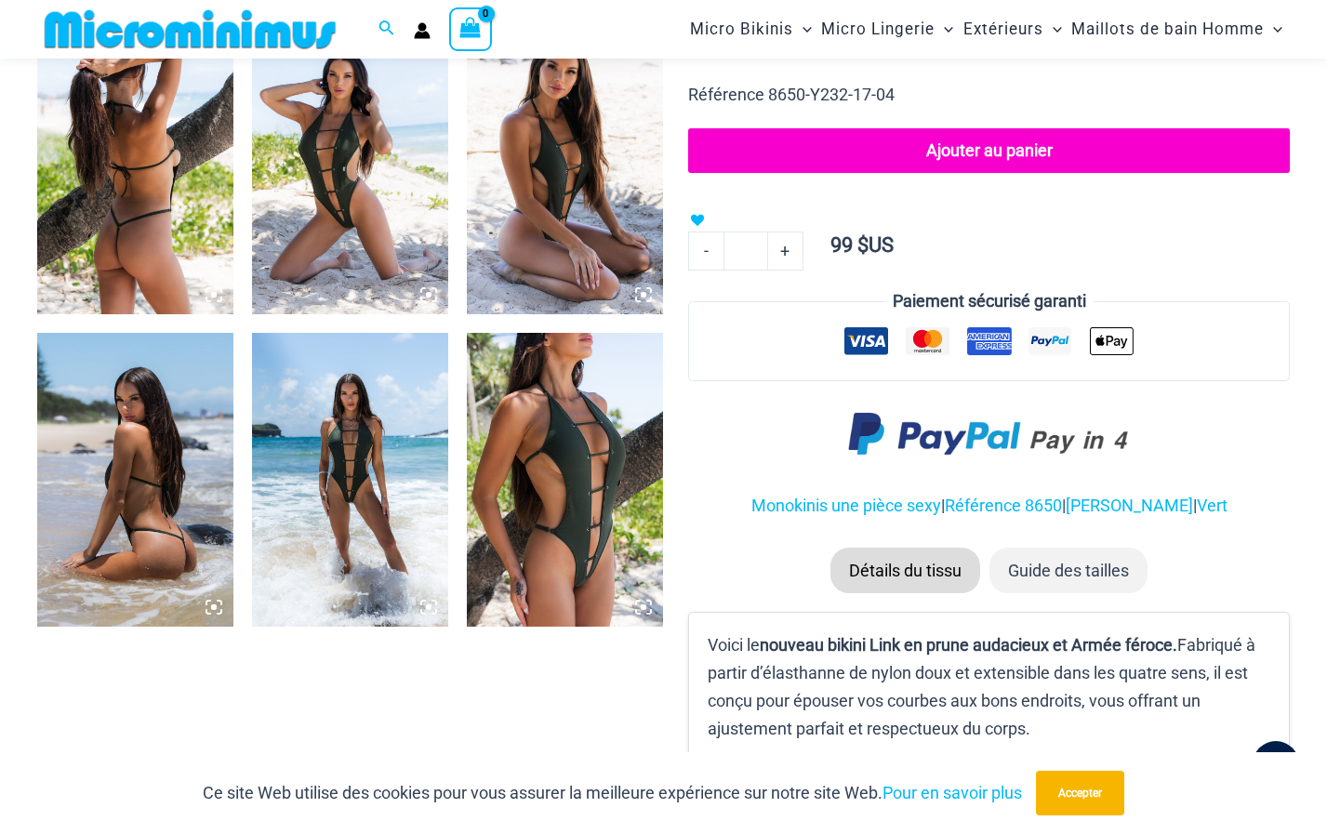
scroll to position [917, 0]
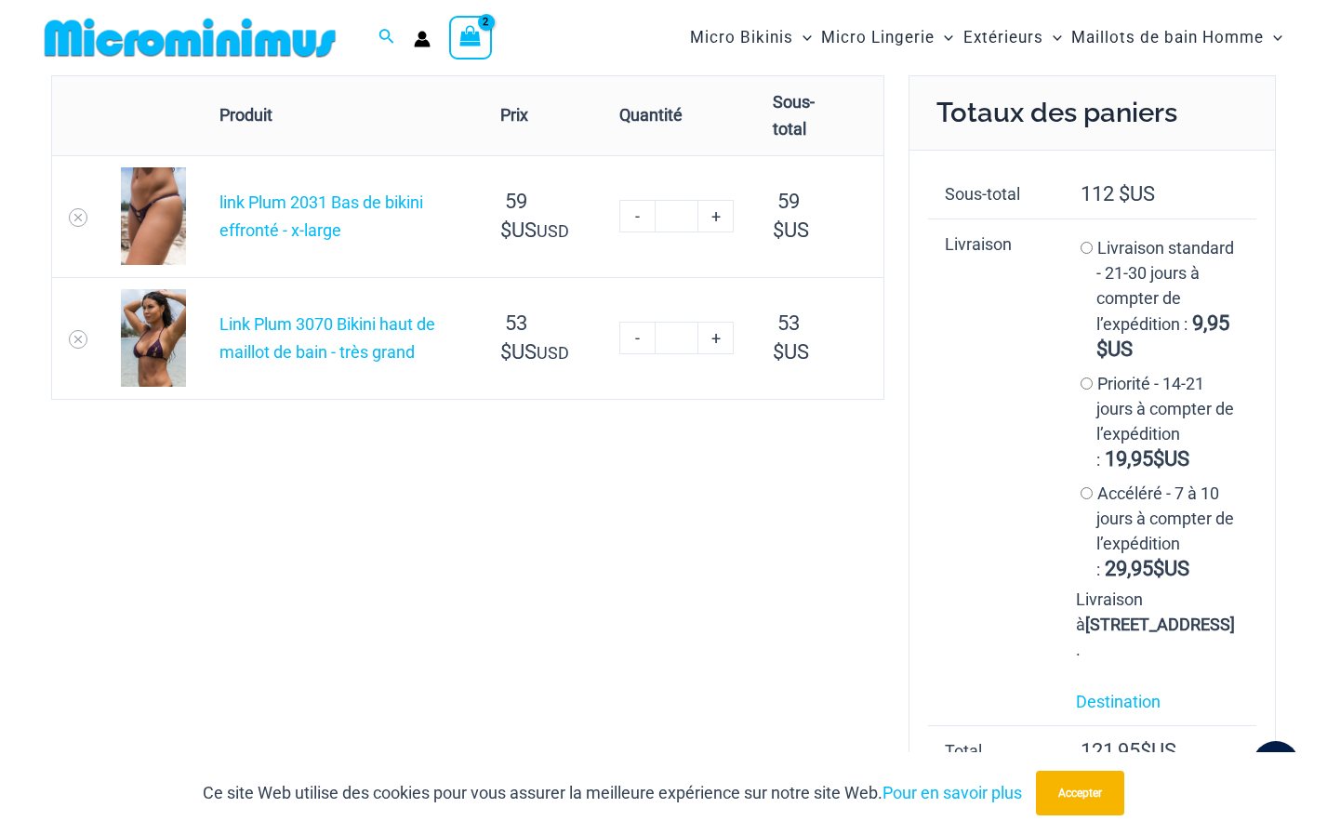
click at [465, 538] on div "Supprimer l’article Image miniature Produit Prix Quantité Sous-total link Plum …" at bounding box center [663, 551] width 1225 height 953
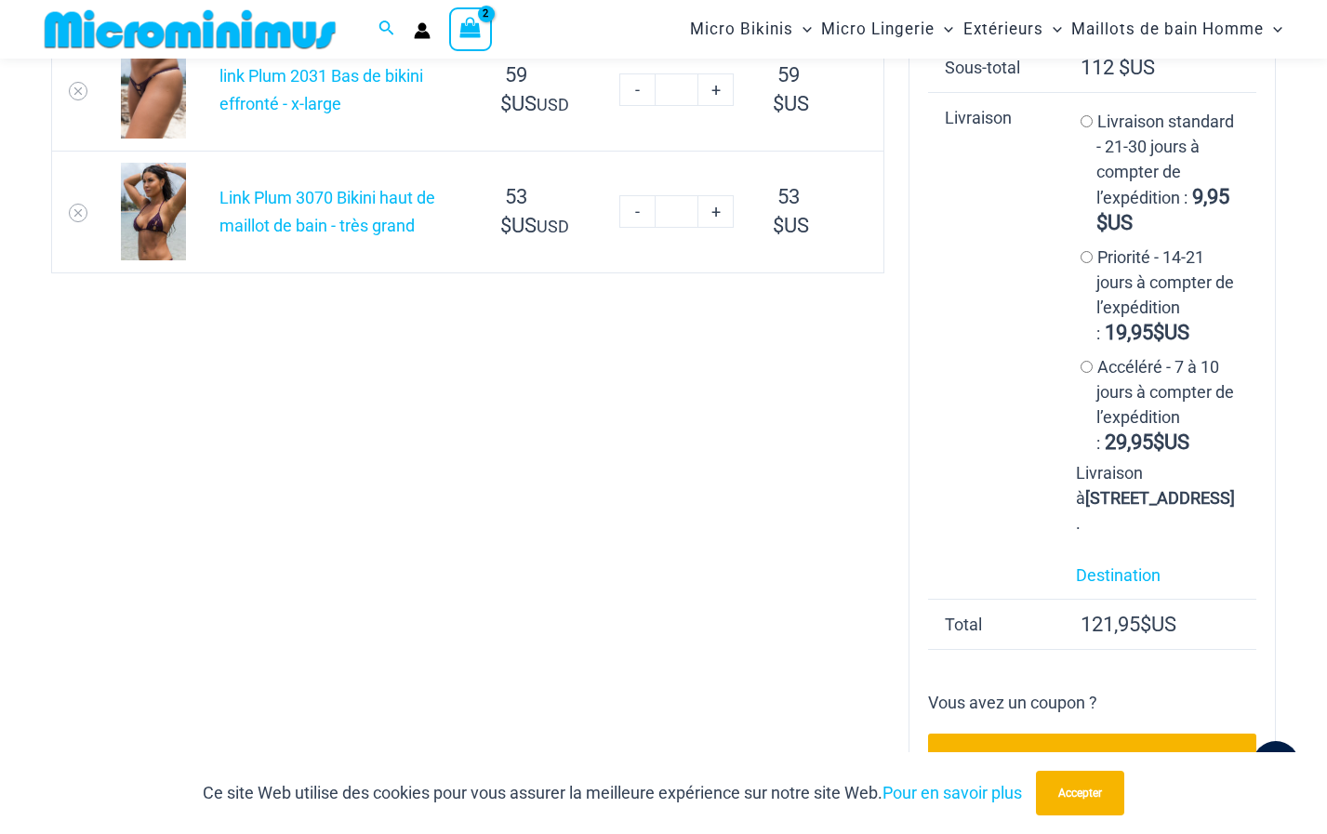
scroll to position [260, 0]
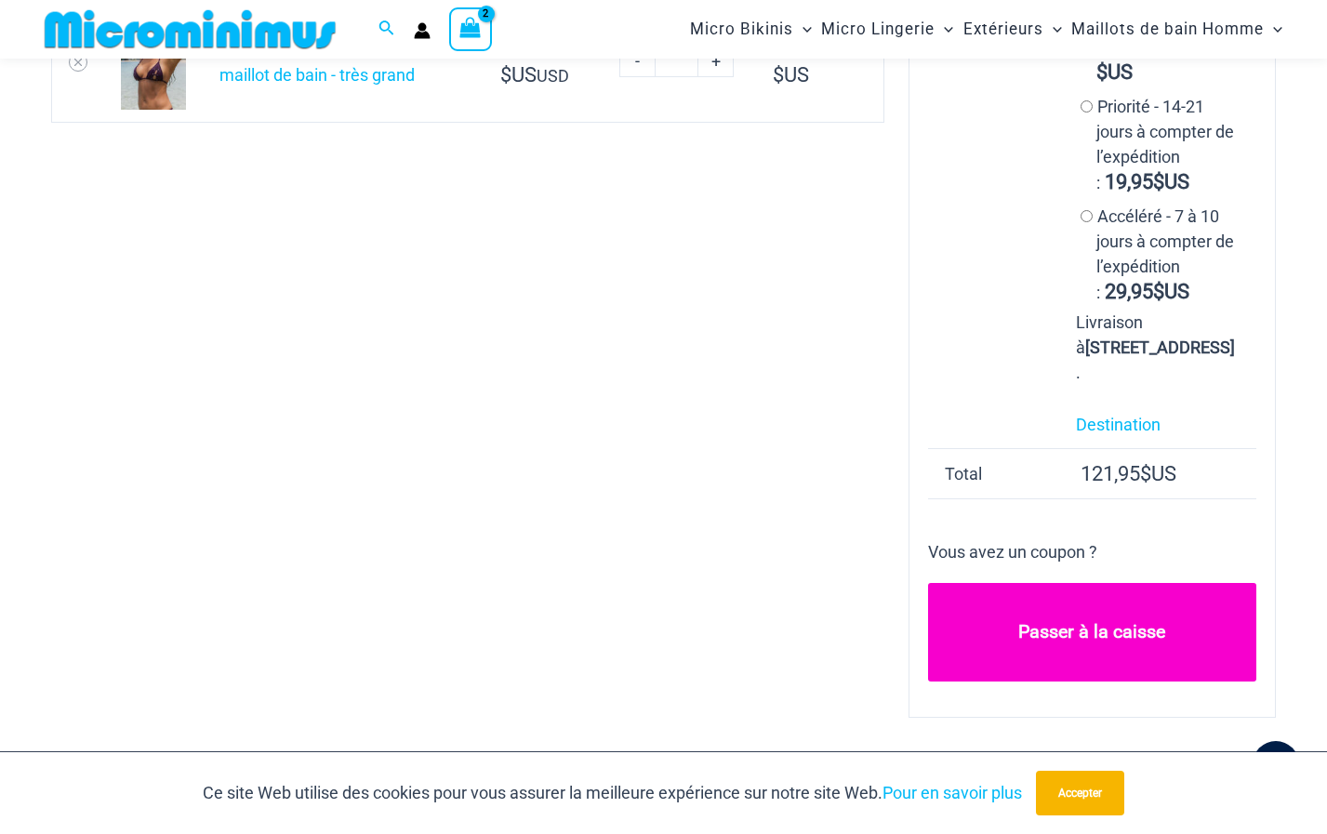
click at [1077, 682] on link "Passer à la caisse" at bounding box center [1092, 632] width 328 height 99
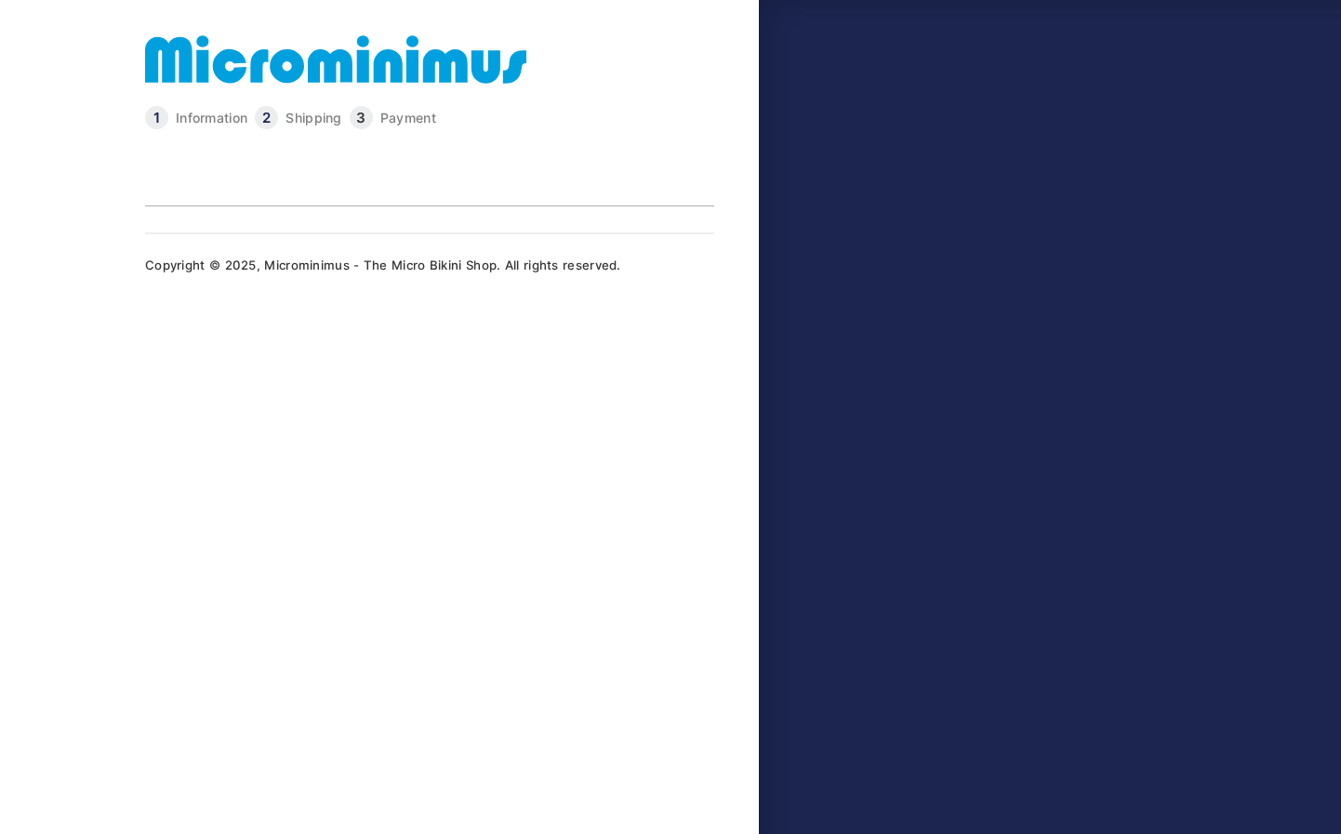
type input "**********"
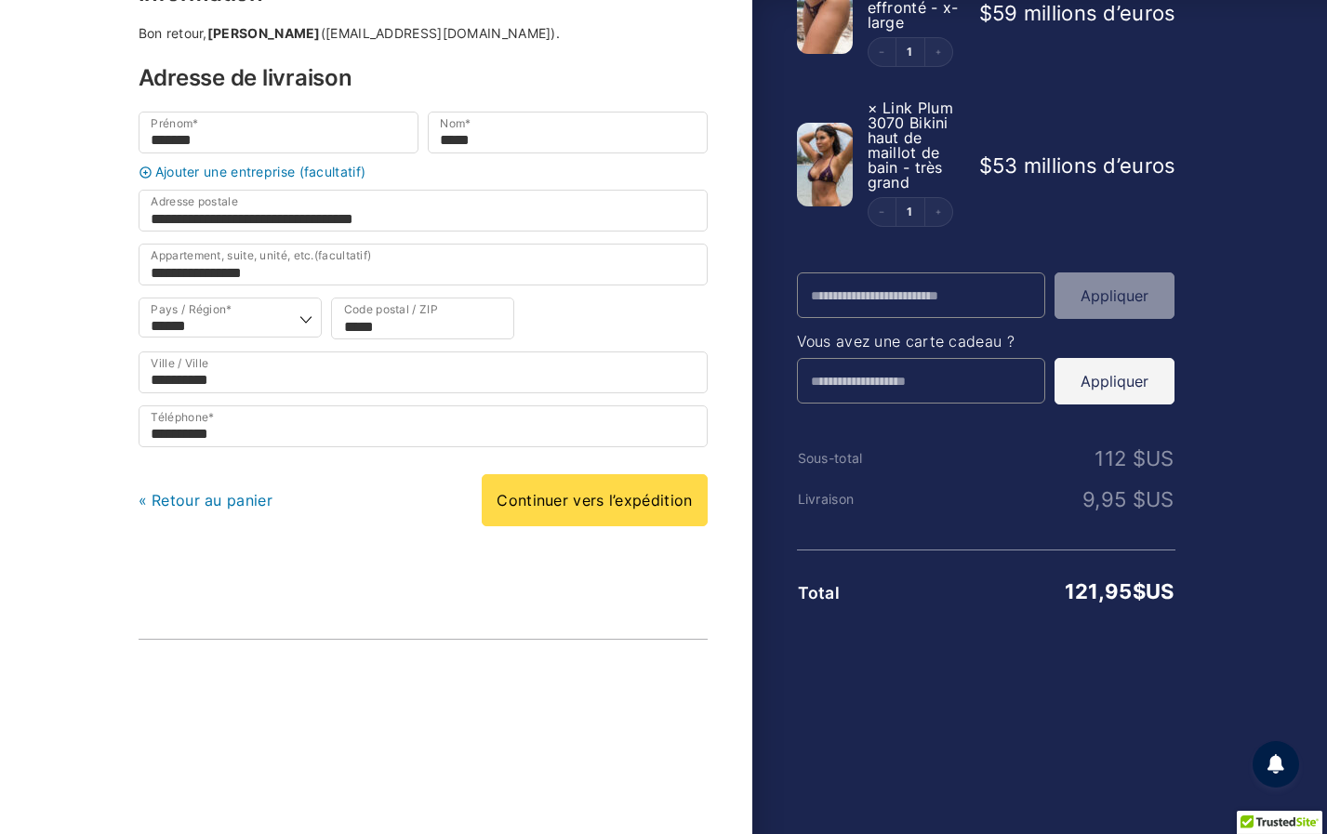
scroll to position [186, 0]
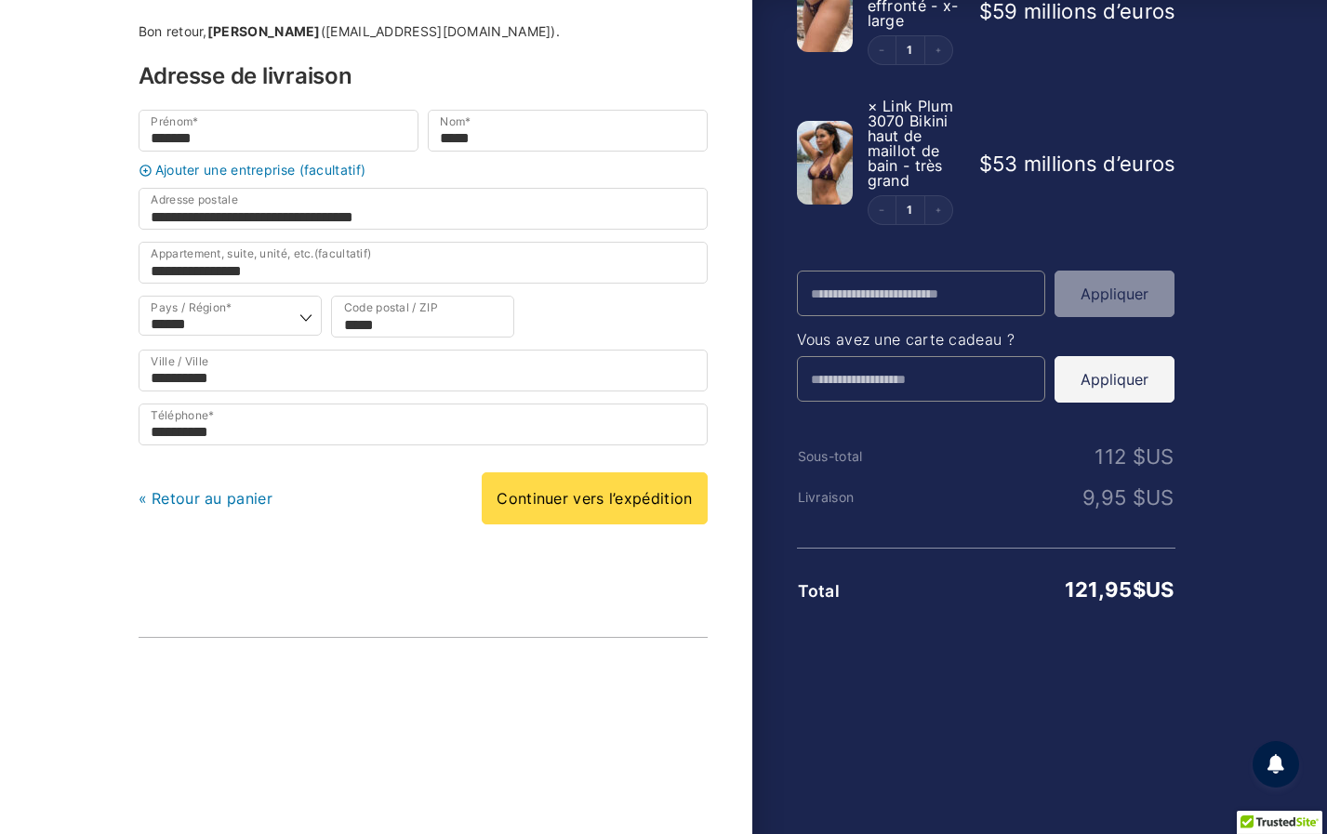
click at [207, 508] on link "« Retour au panier" at bounding box center [206, 498] width 134 height 19
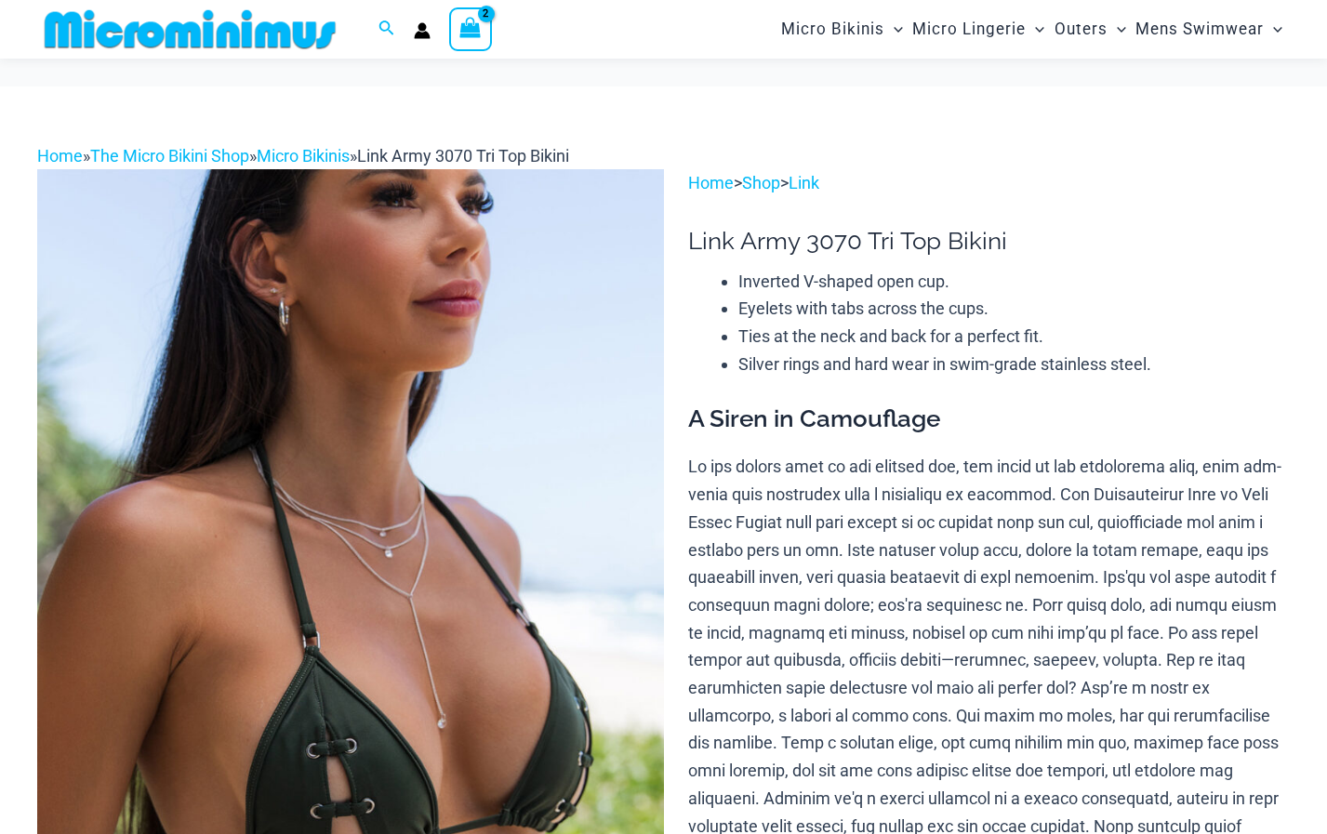
scroll to position [76, 0]
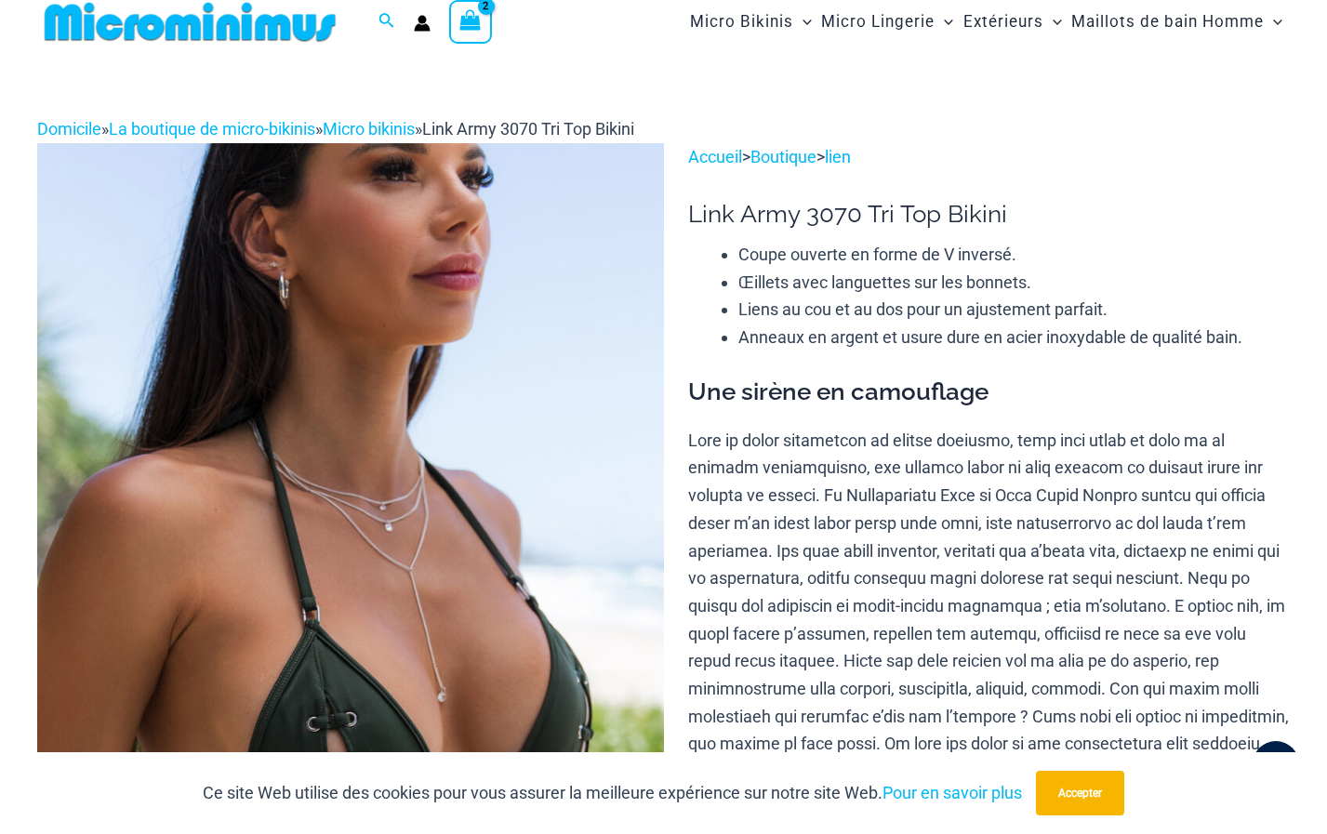
scroll to position [0, 0]
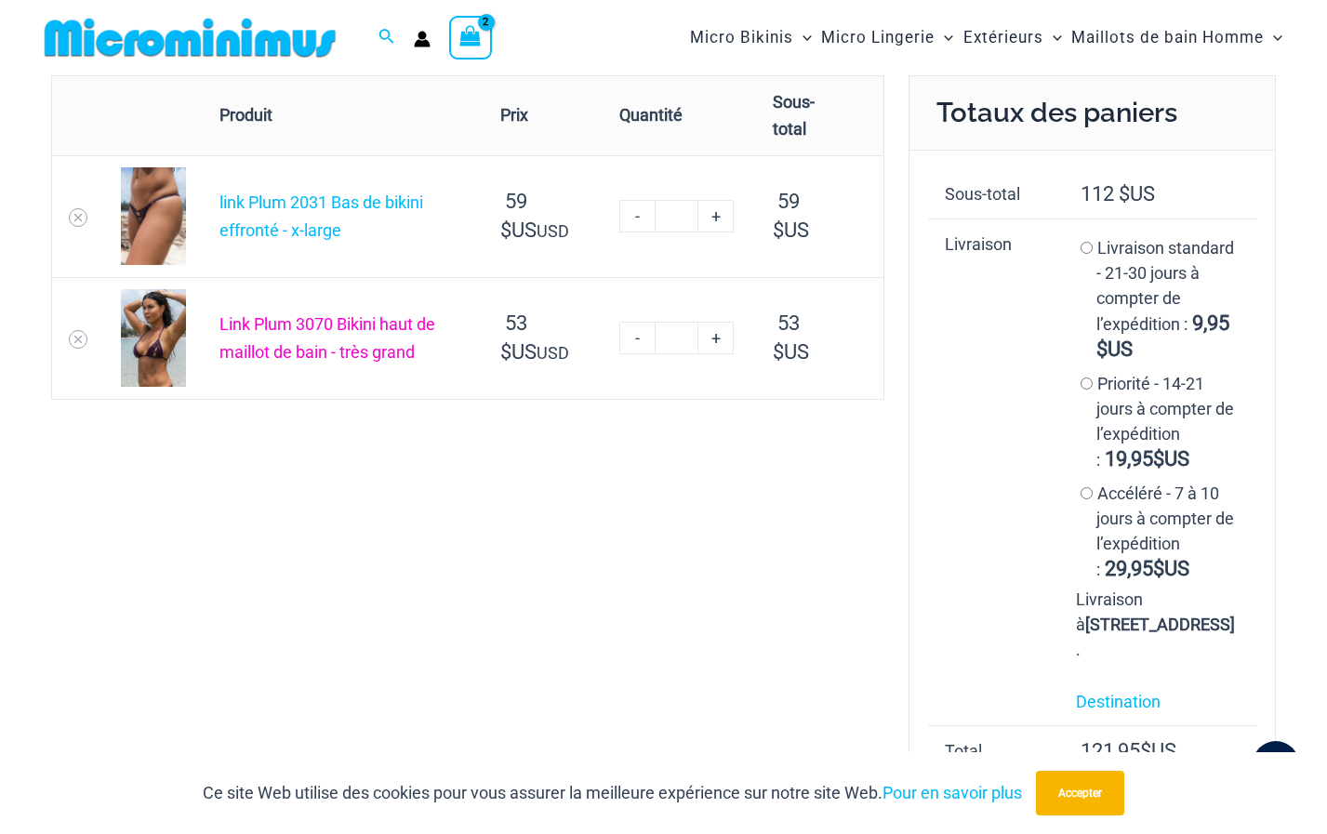
click at [302, 345] on link "Link Plum 3070 Bikini haut de maillot de bain - très grand" at bounding box center [327, 337] width 216 height 47
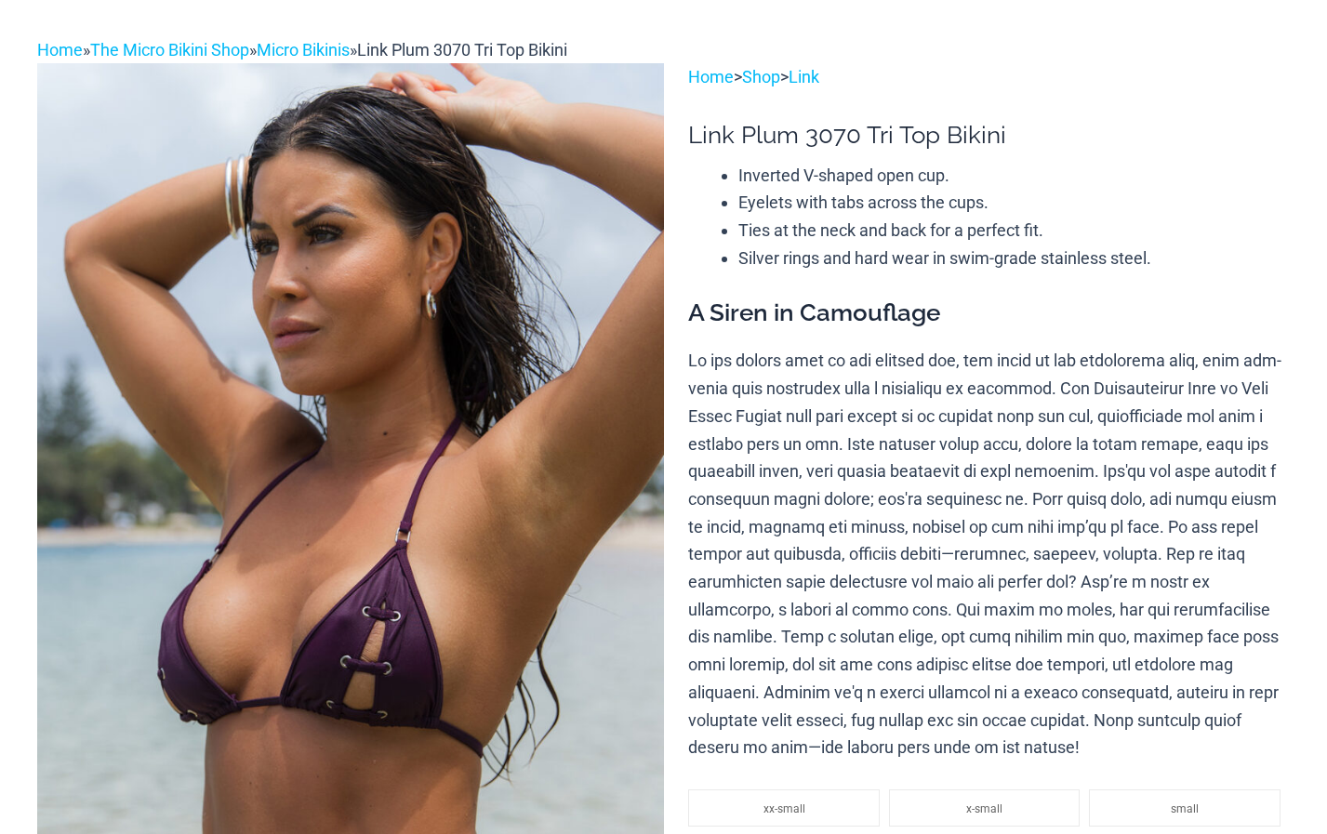
scroll to position [279, 0]
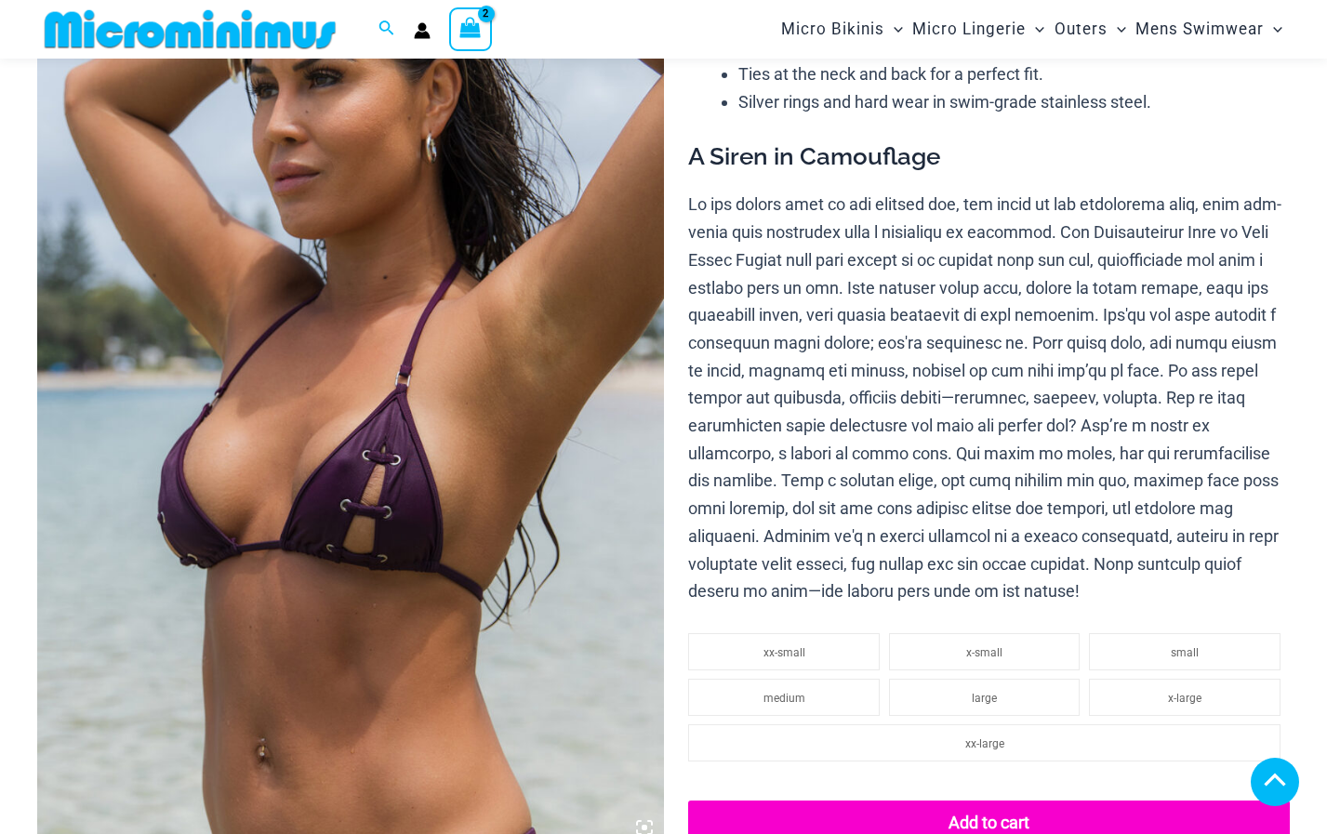
select select
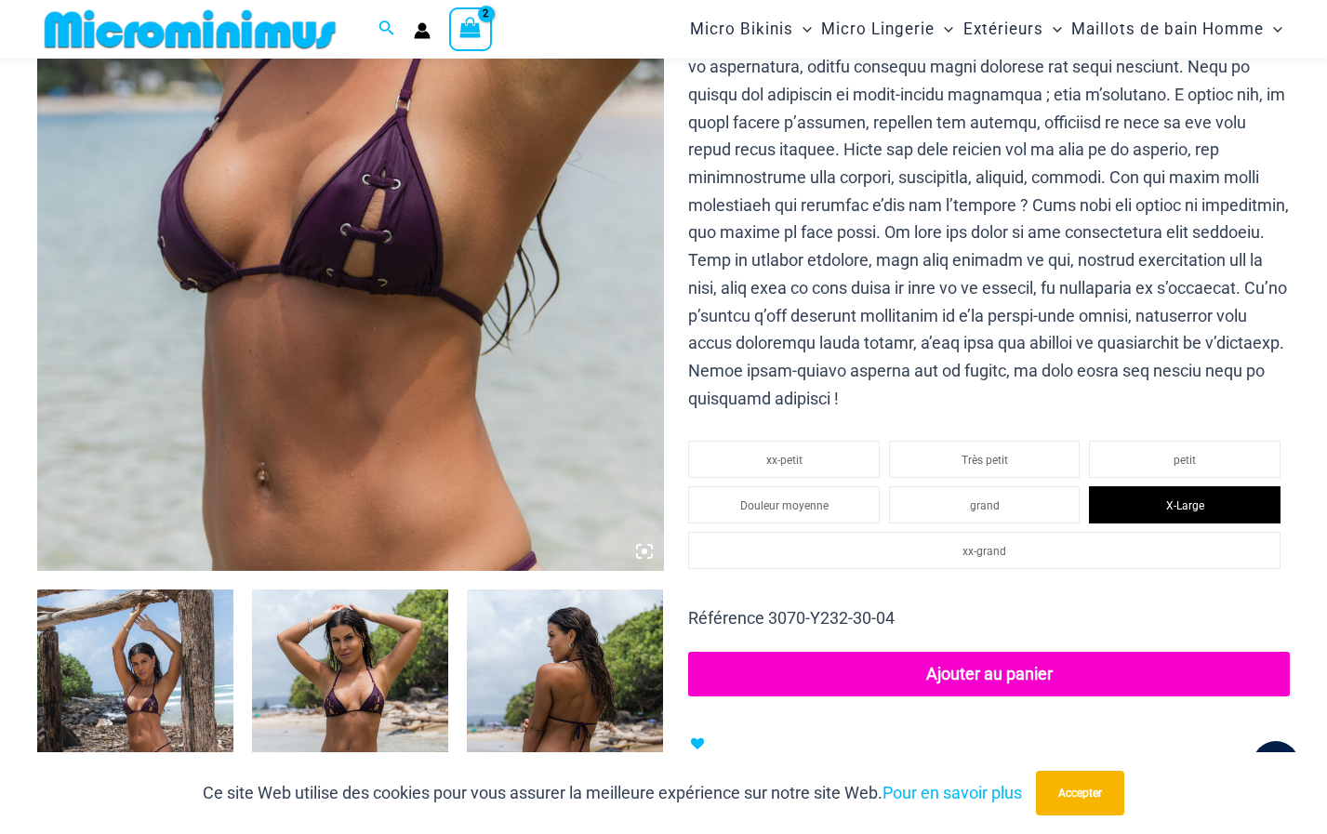
scroll to position [421, 0]
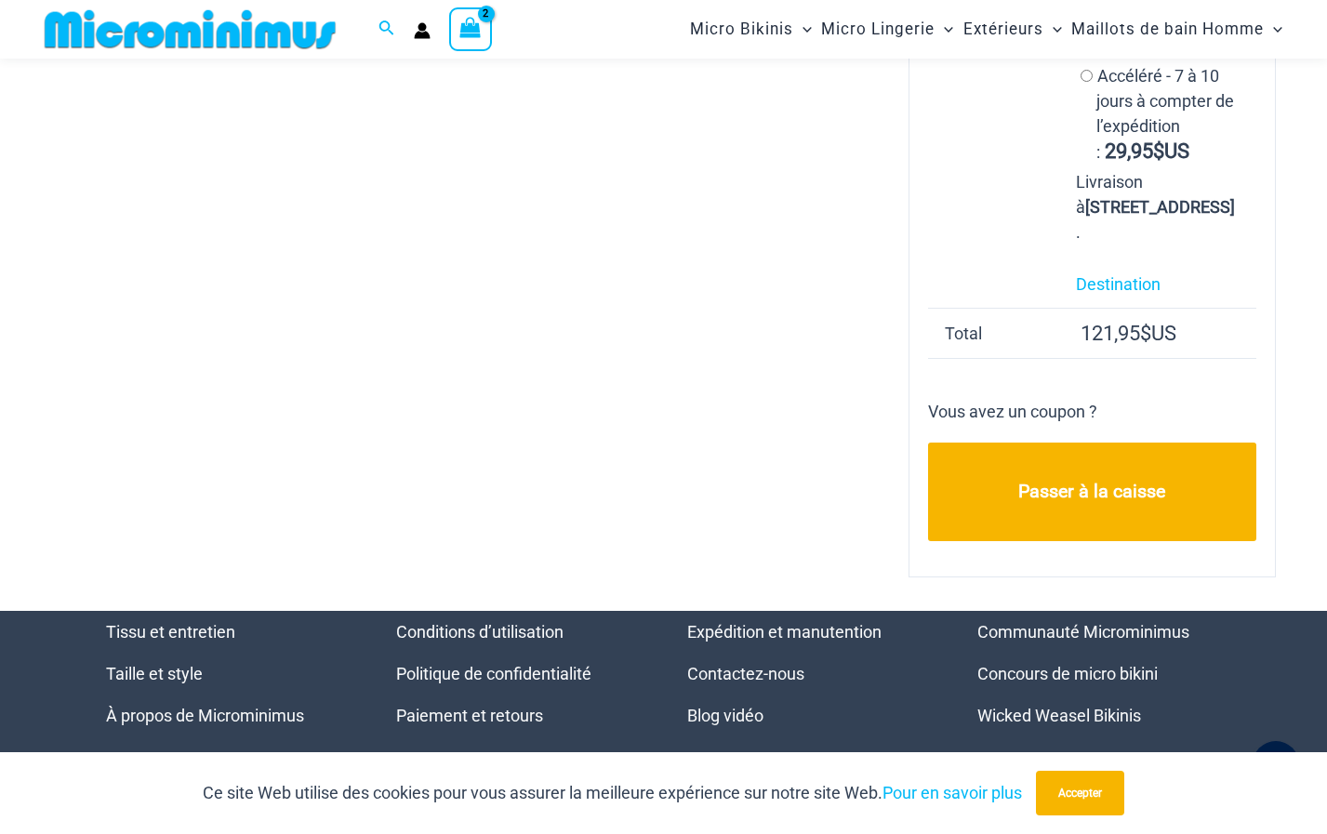
scroll to position [541, 0]
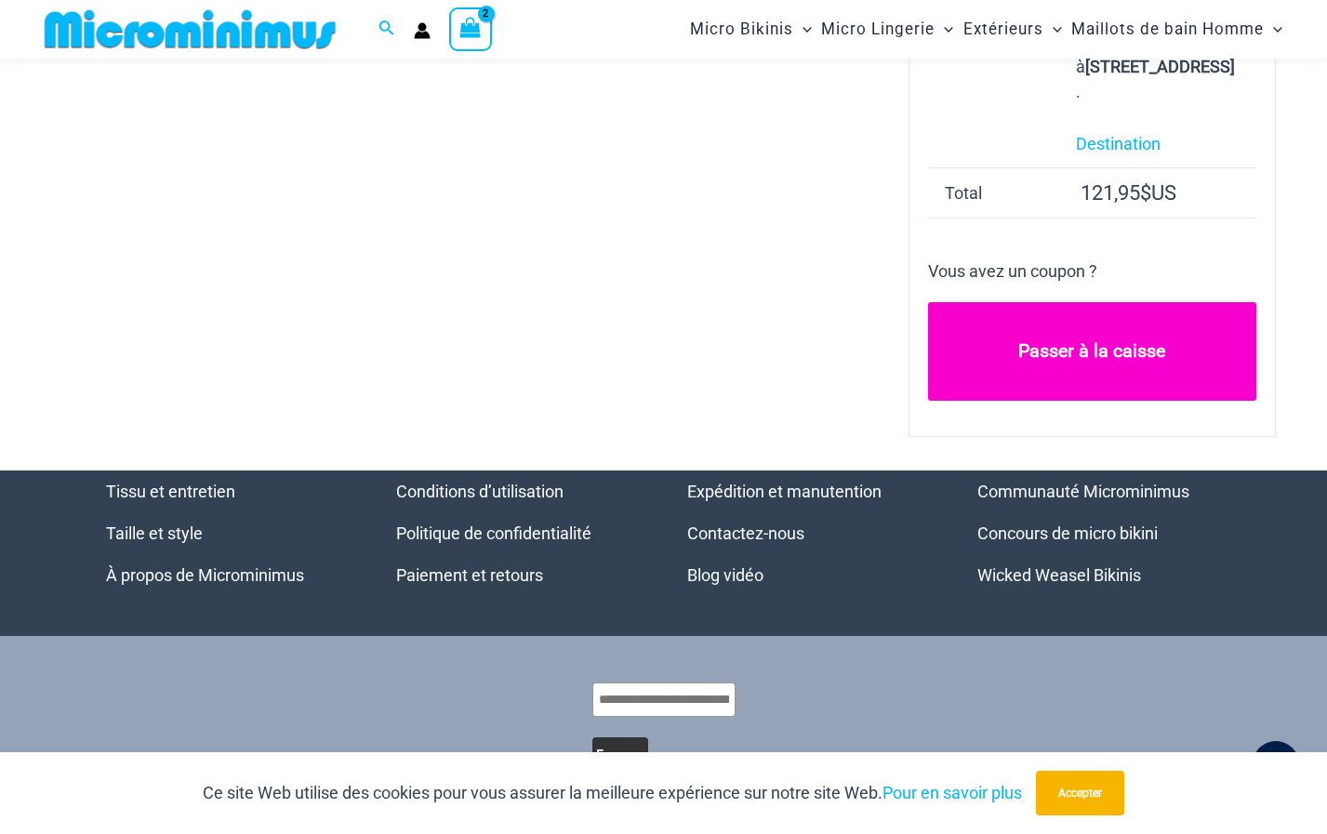
click at [1111, 401] on link "Passer à la caisse" at bounding box center [1092, 351] width 328 height 99
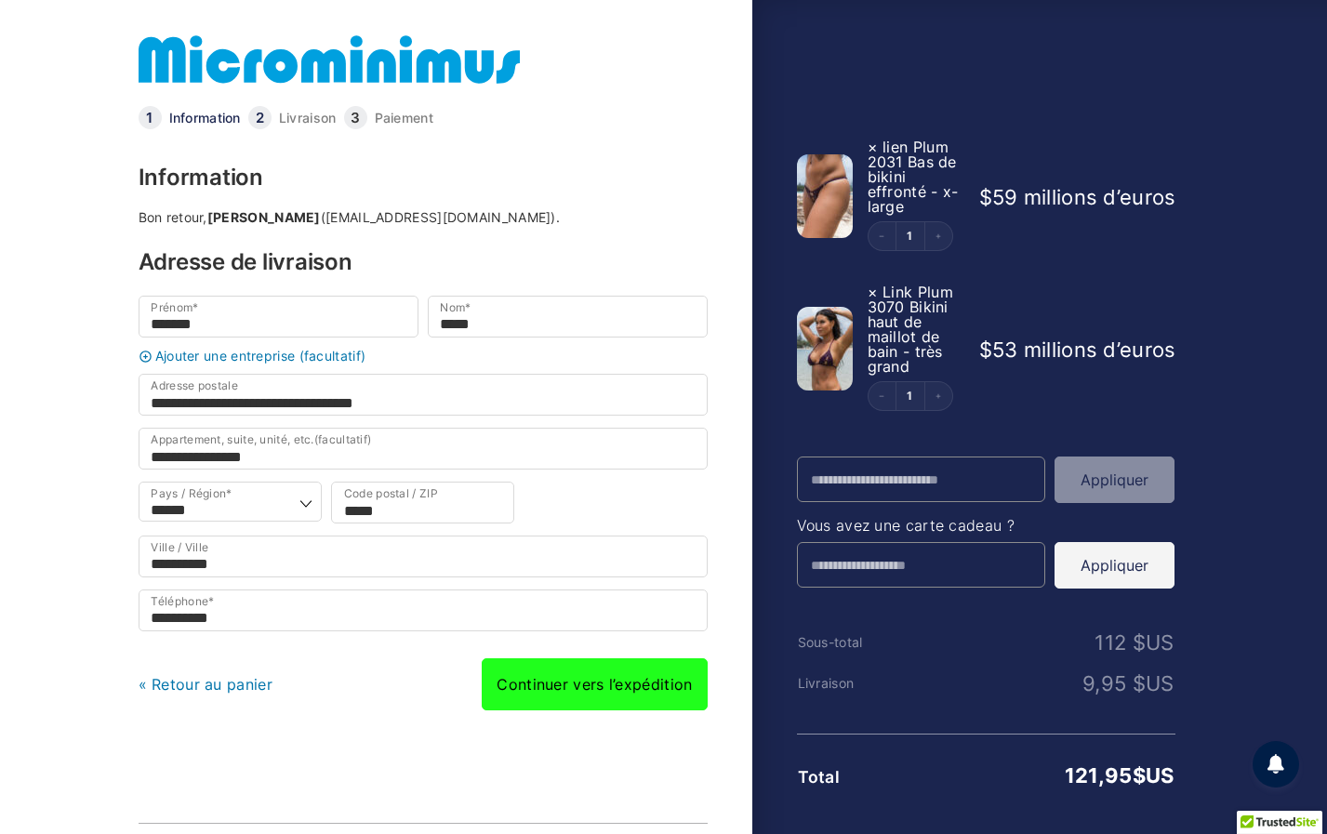
click at [611, 695] on link "Continuer vers l’expédition" at bounding box center [594, 684] width 225 height 52
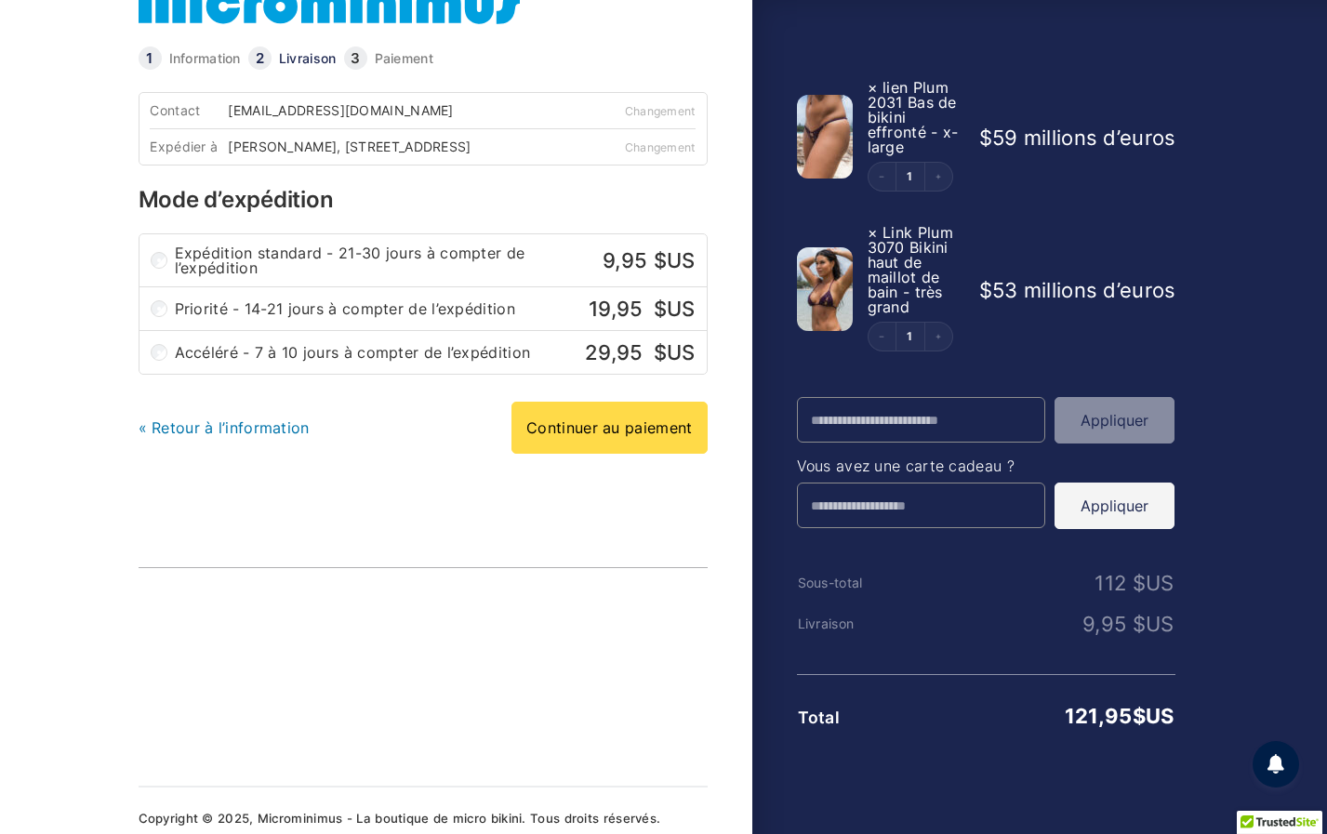
scroll to position [87, 0]
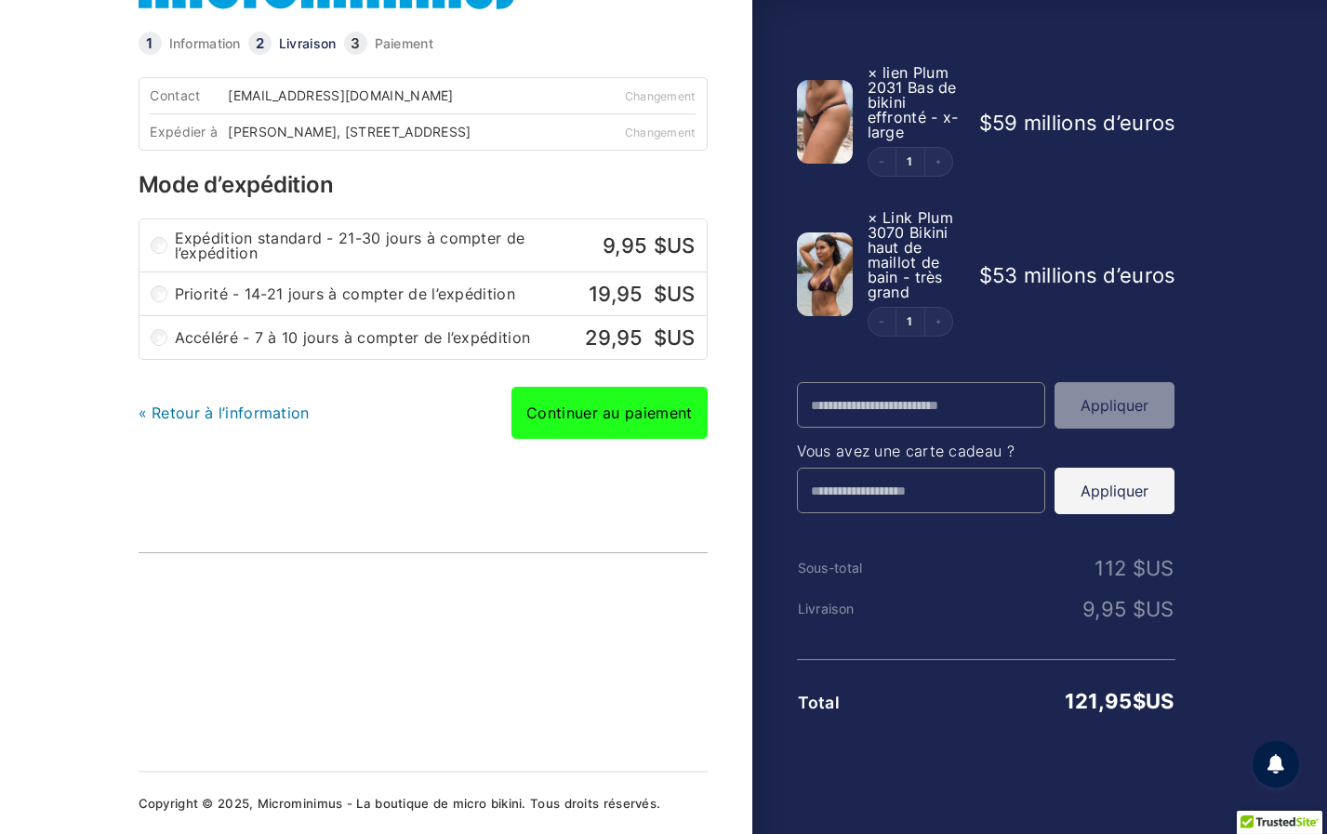
click at [604, 407] on link "Continuer au paiement" at bounding box center [608, 413] width 195 height 52
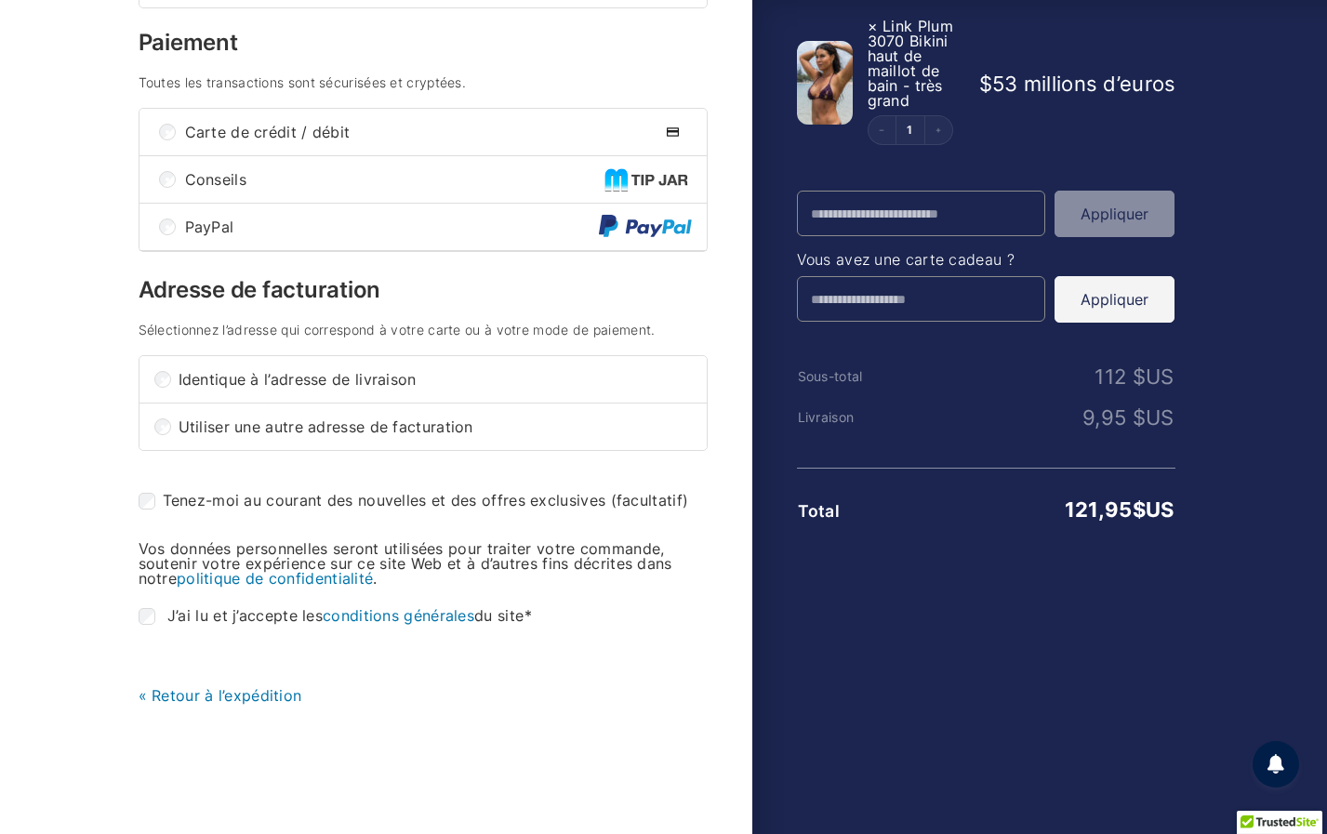
scroll to position [372, 0]
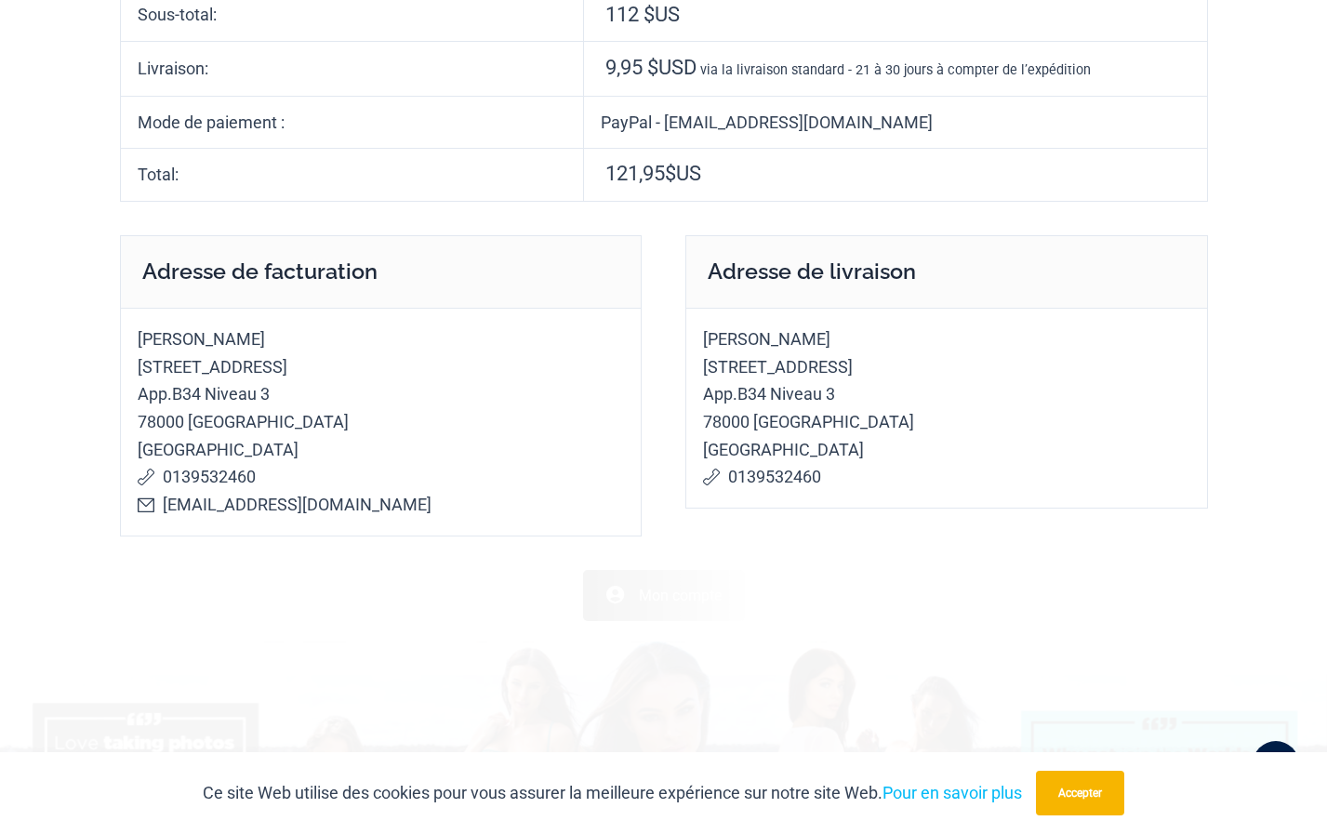
scroll to position [651, 0]
